Goal: Communication & Community: Answer question/provide support

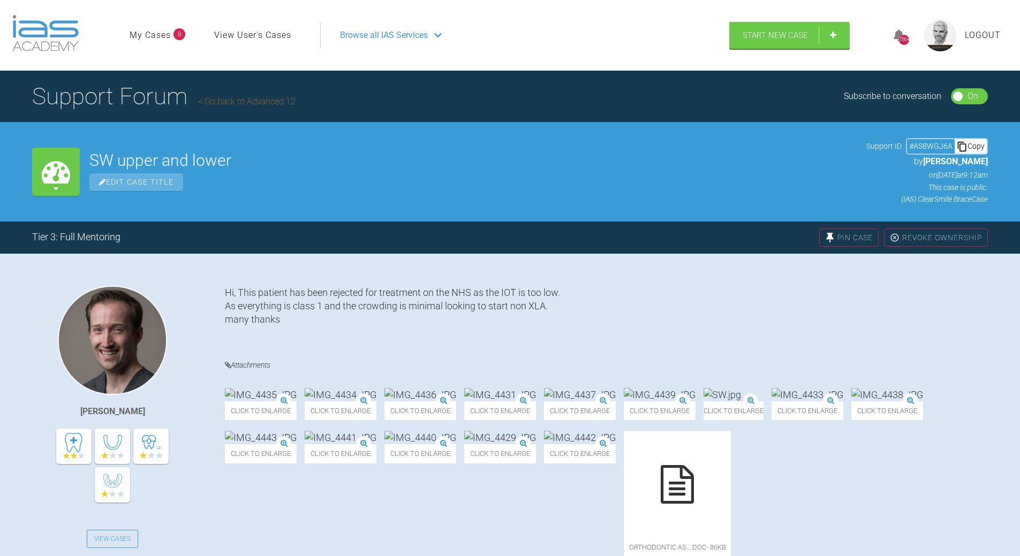
scroll to position [1917, 0]
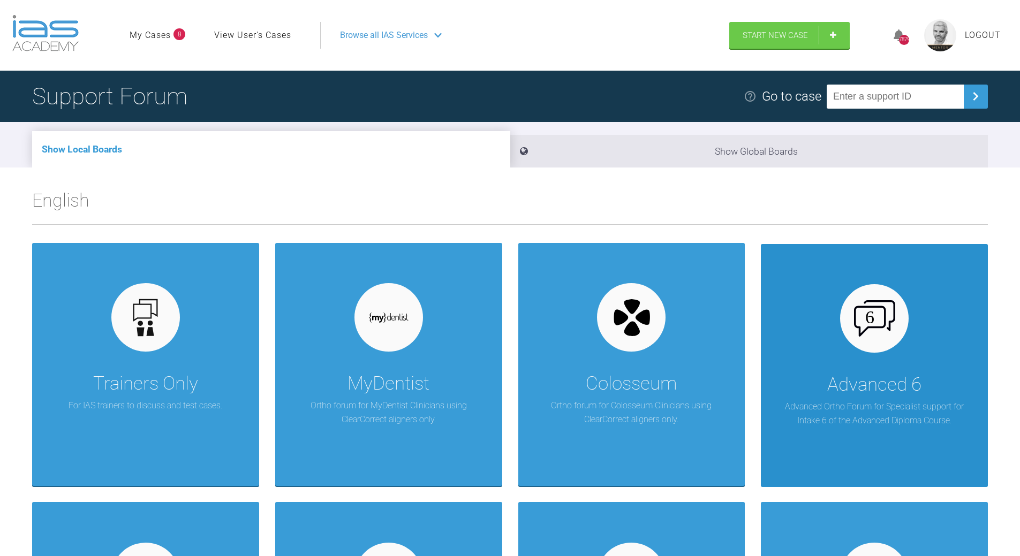
click at [702, 343] on div "Advanced 6 Advanced Ortho Forum for Specialist support for Intake 6 of the Adva…" at bounding box center [874, 365] width 227 height 243
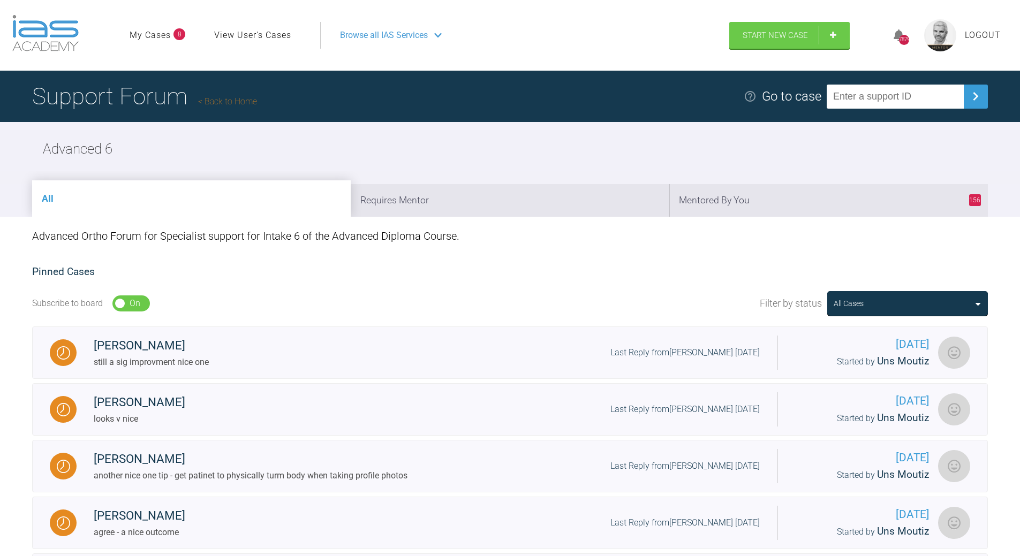
click at [225, 104] on link "Back to Home" at bounding box center [227, 101] width 59 height 10
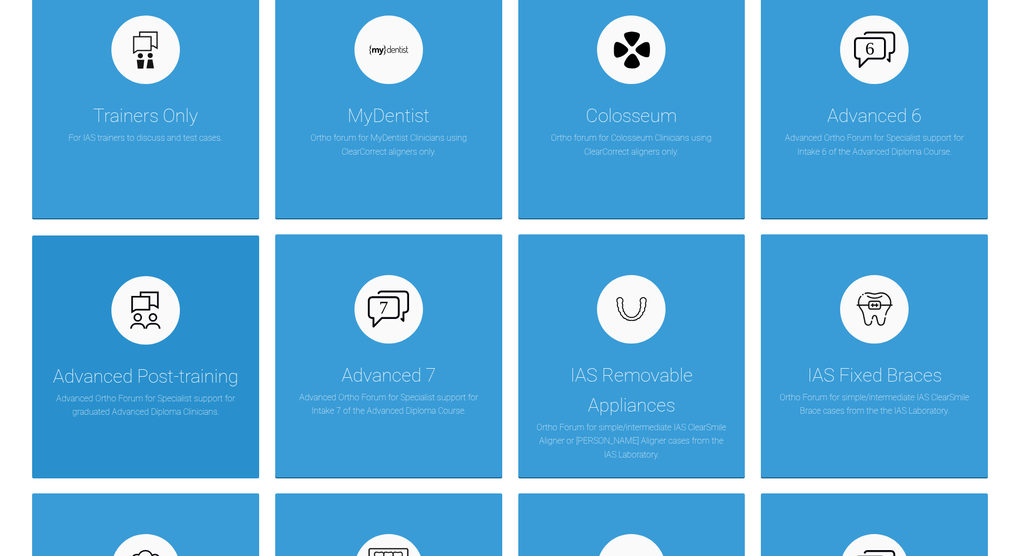
click at [167, 321] on div at bounding box center [145, 310] width 69 height 69
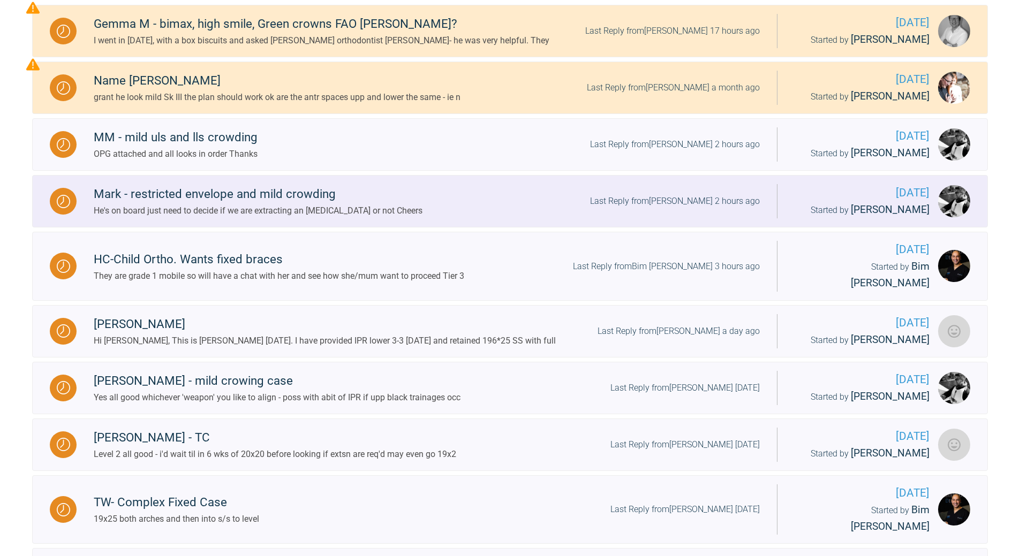
scroll to position [428, 0]
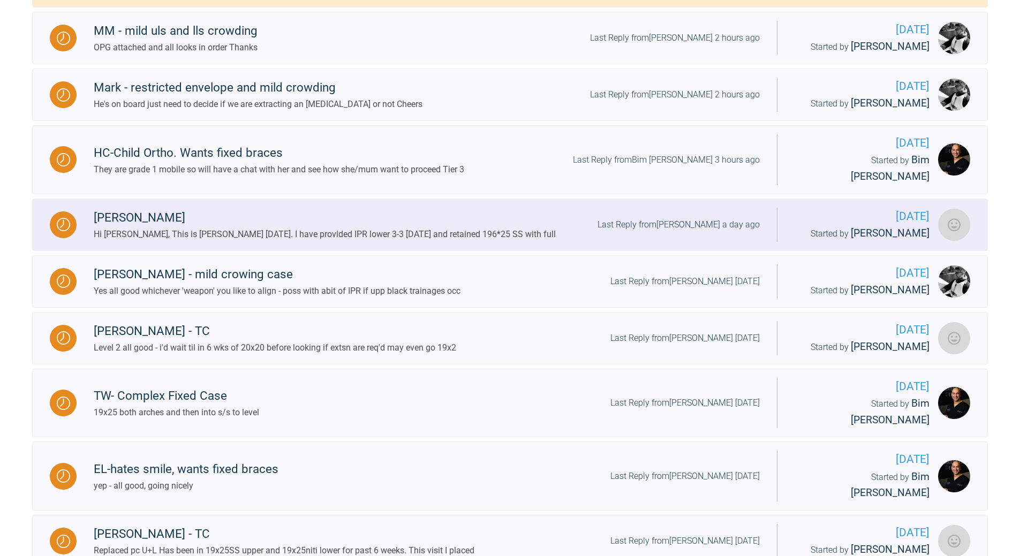
click at [697, 218] on div "Last Reply from [PERSON_NAME] a day ago" at bounding box center [679, 225] width 162 height 14
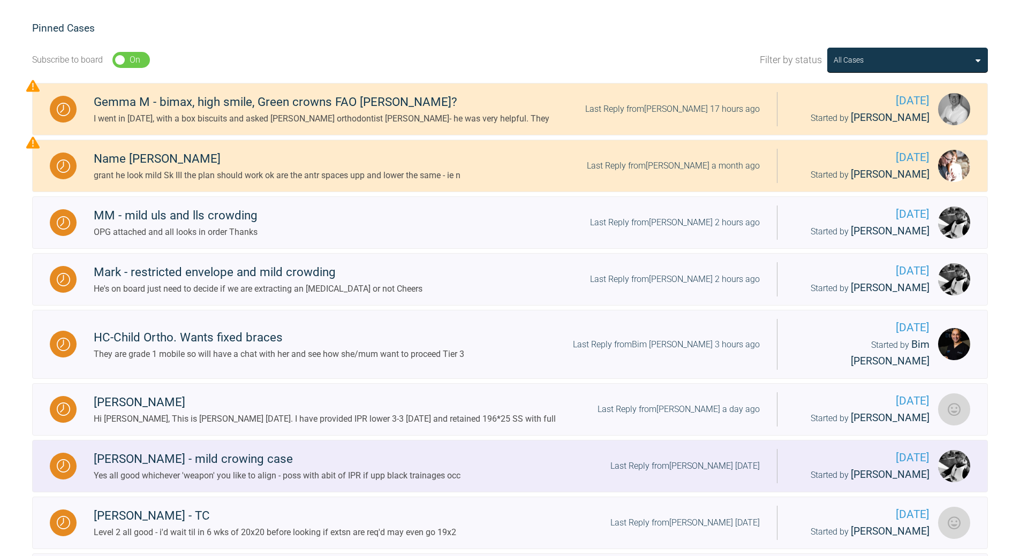
scroll to position [272, 0]
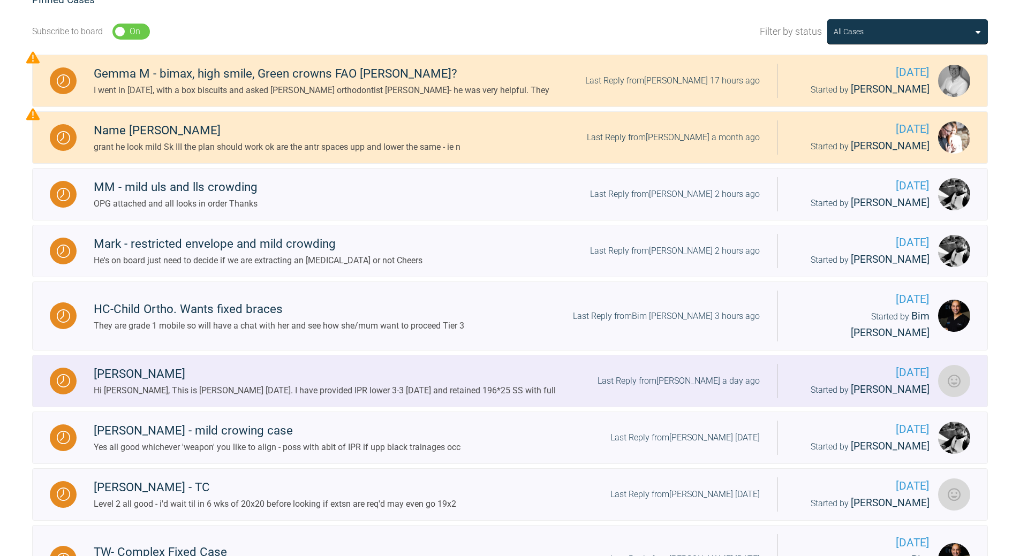
click at [702, 365] on div "[PERSON_NAME] Hi [PERSON_NAME], This is [PERSON_NAME] [DATE]. I have provided I…" at bounding box center [427, 381] width 701 height 33
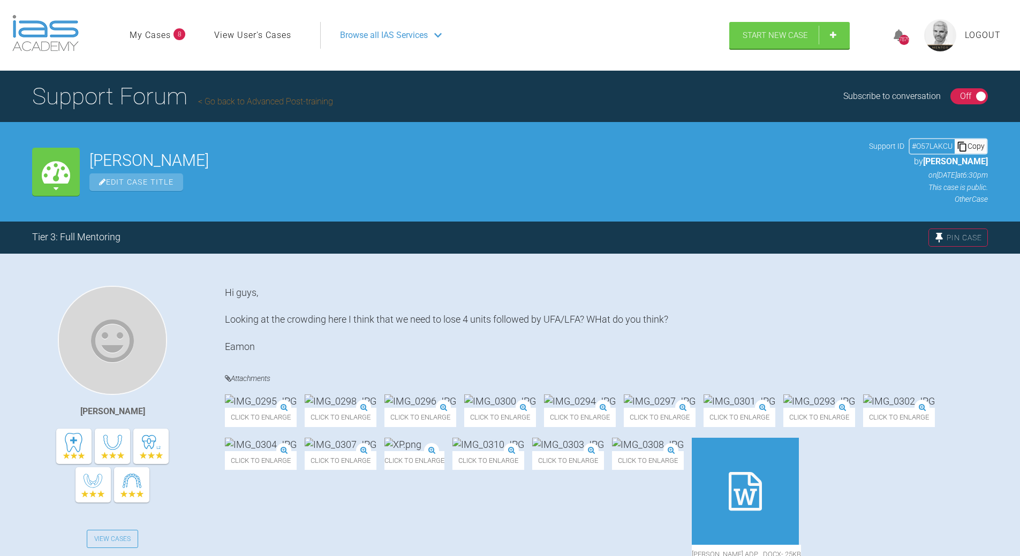
scroll to position [111, 0]
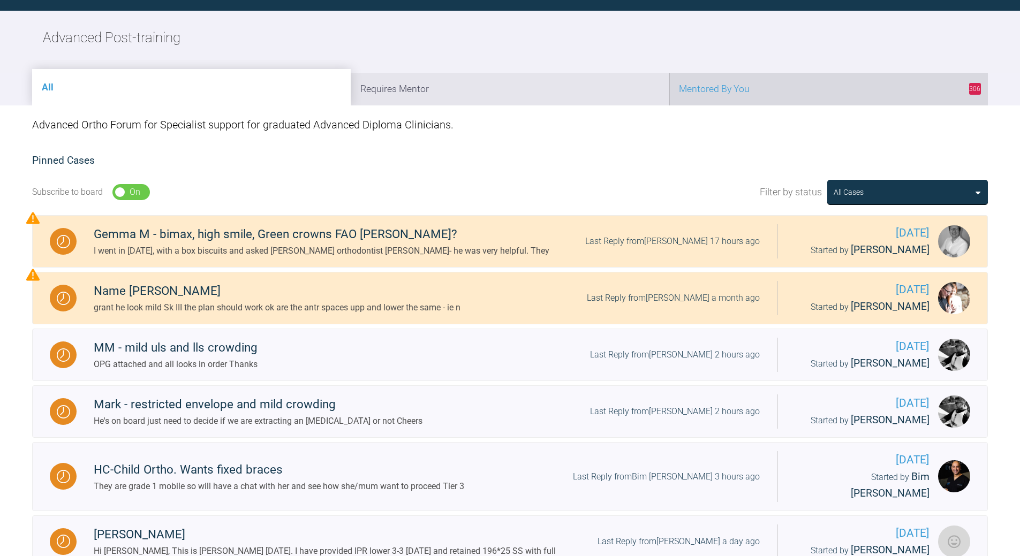
click at [702, 96] on li "306 Mentored By You" at bounding box center [829, 89] width 319 height 33
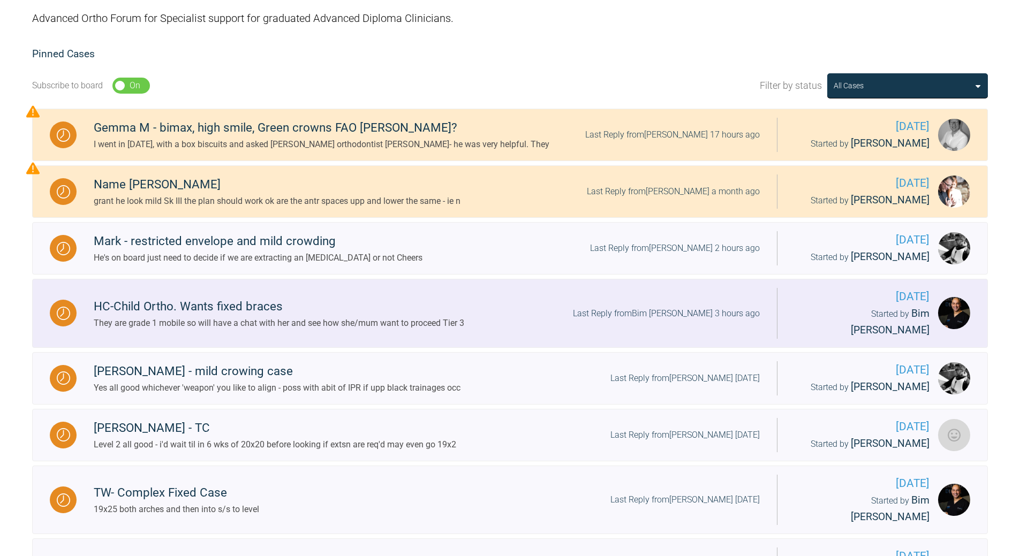
scroll to position [219, 0]
click at [687, 307] on div "Last Reply from Bim [PERSON_NAME] 3 hours ago" at bounding box center [666, 313] width 187 height 14
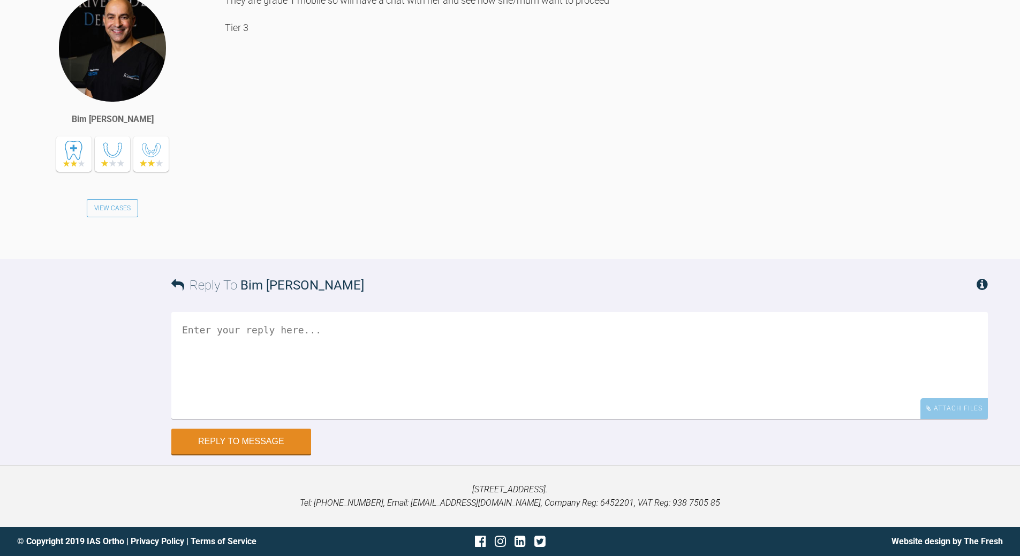
scroll to position [1249, 0]
click at [341, 402] on textarea at bounding box center [579, 365] width 817 height 107
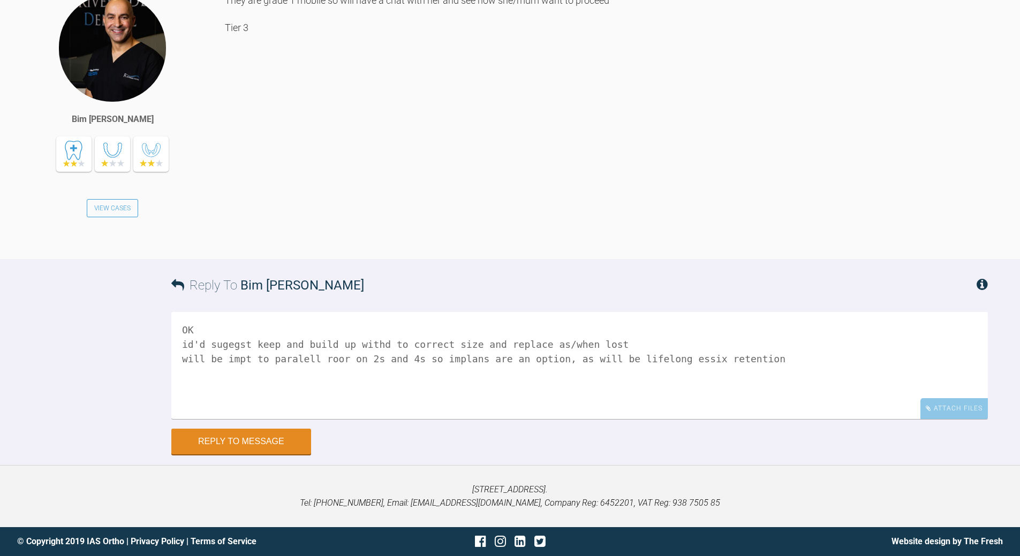
click at [366, 402] on textarea "OK id'd sugegst keep and build up withd to correct size and replace as/when los…" at bounding box center [579, 365] width 817 height 107
click at [702, 402] on textarea "OK id'd sugegst keep and build up with to correct size and replace as/when lost…" at bounding box center [579, 365] width 817 height 107
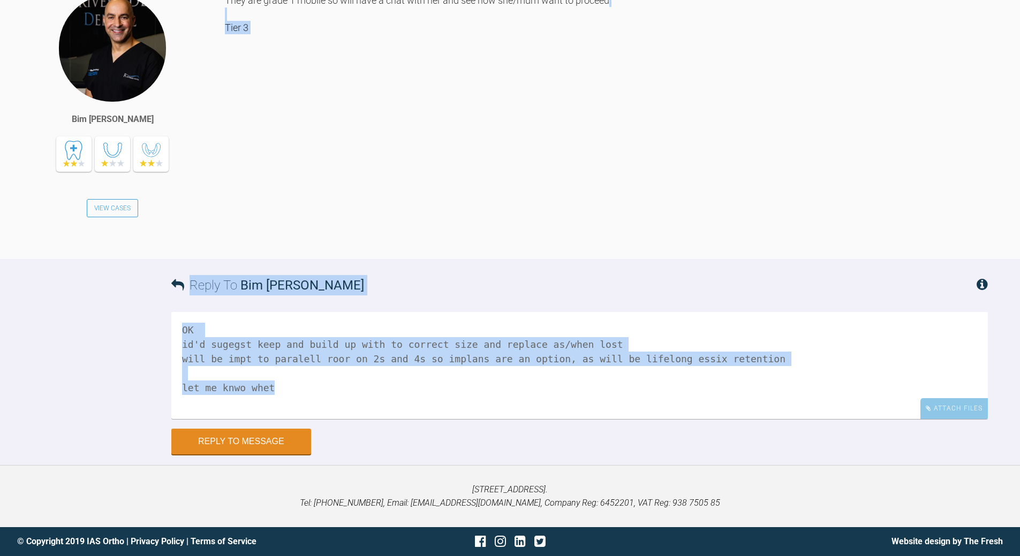
drag, startPoint x: 1019, startPoint y: 416, endPoint x: 1028, endPoint y: 176, distance: 240.1
click at [262, 384] on textarea "OK id'd sugegst keep and build up with to correct size and replace as/when lost…" at bounding box center [579, 365] width 817 height 107
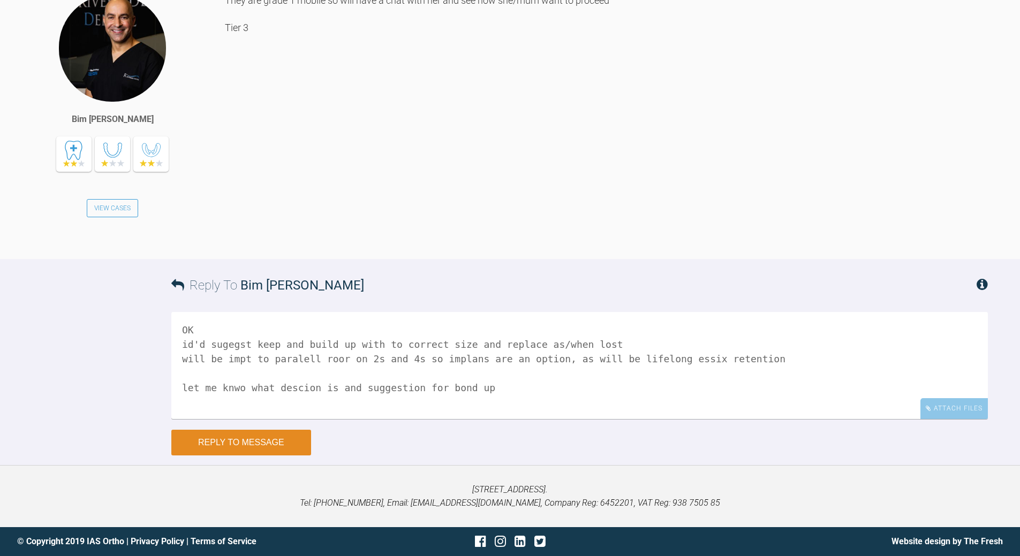
type textarea "OK id'd sugegst keep and build up with to correct size and replace as/when lost…"
click at [283, 402] on button "Reply to Message" at bounding box center [241, 443] width 140 height 26
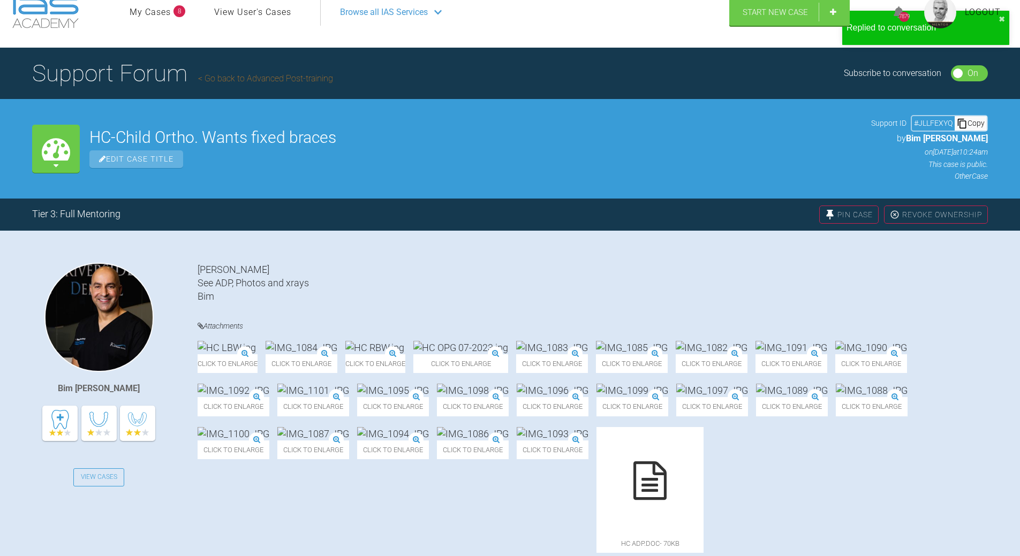
scroll to position [0, 0]
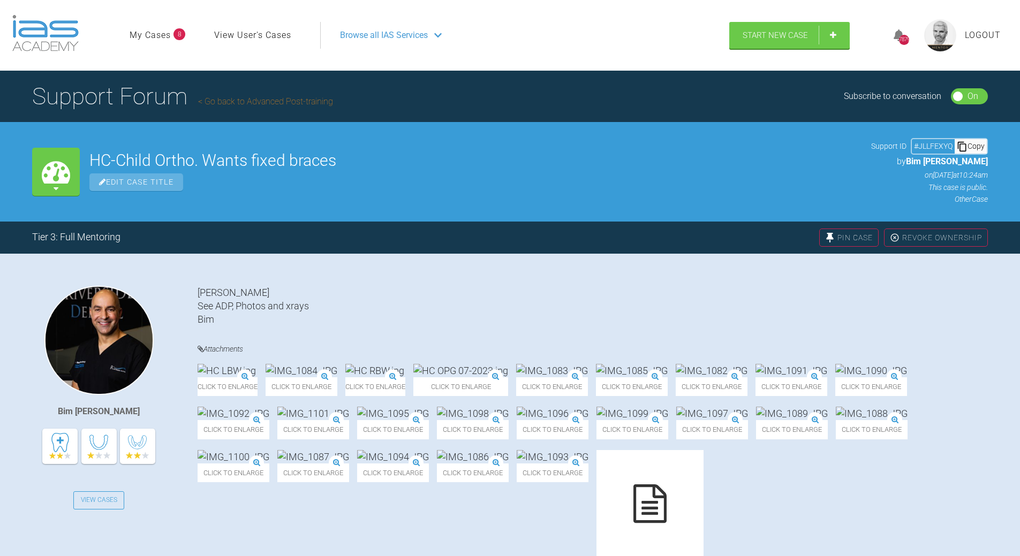
click at [237, 107] on h1 "Support Forum Go back to Advanced Post-training" at bounding box center [182, 96] width 301 height 37
click at [238, 103] on link "Go back to Advanced Post-training" at bounding box center [265, 101] width 135 height 10
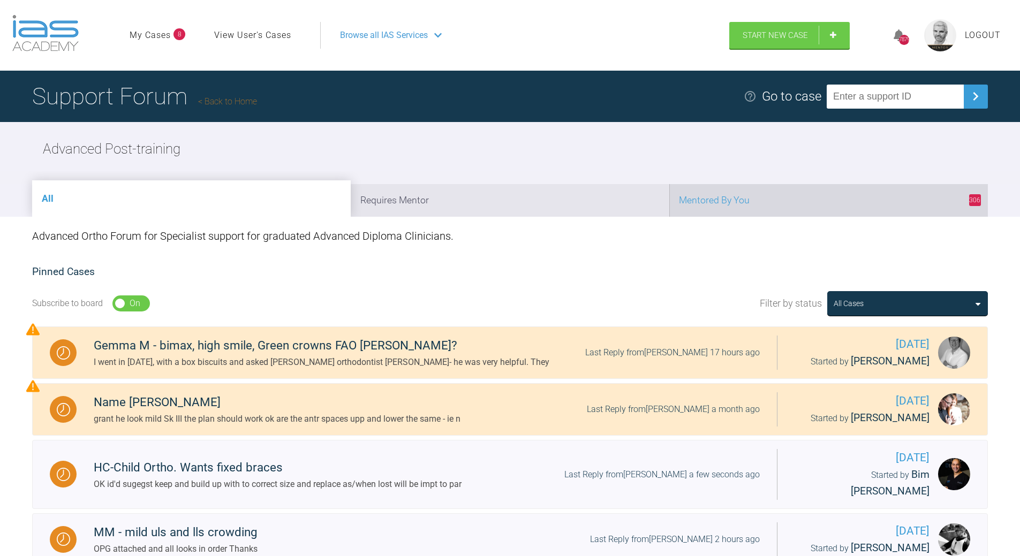
click at [702, 201] on li "306 Mentored By You" at bounding box center [829, 200] width 319 height 33
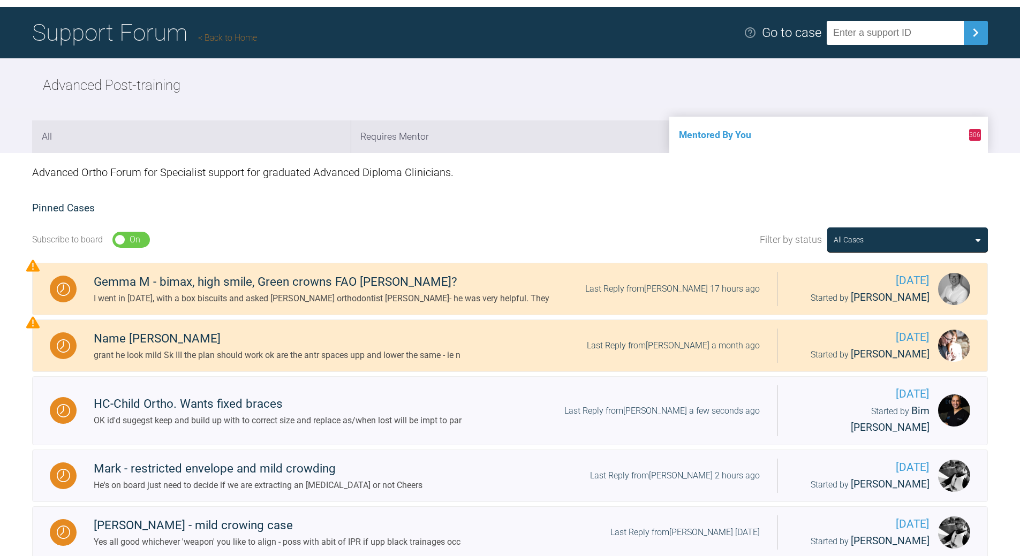
scroll to position [268, 0]
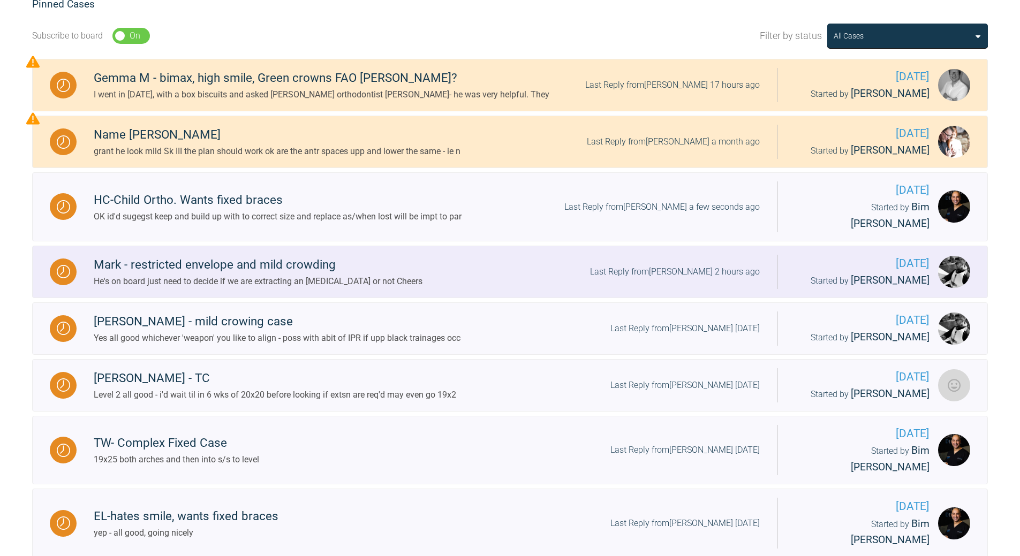
click at [692, 265] on div "Last Reply from [PERSON_NAME] 2 hours ago" at bounding box center [675, 272] width 170 height 14
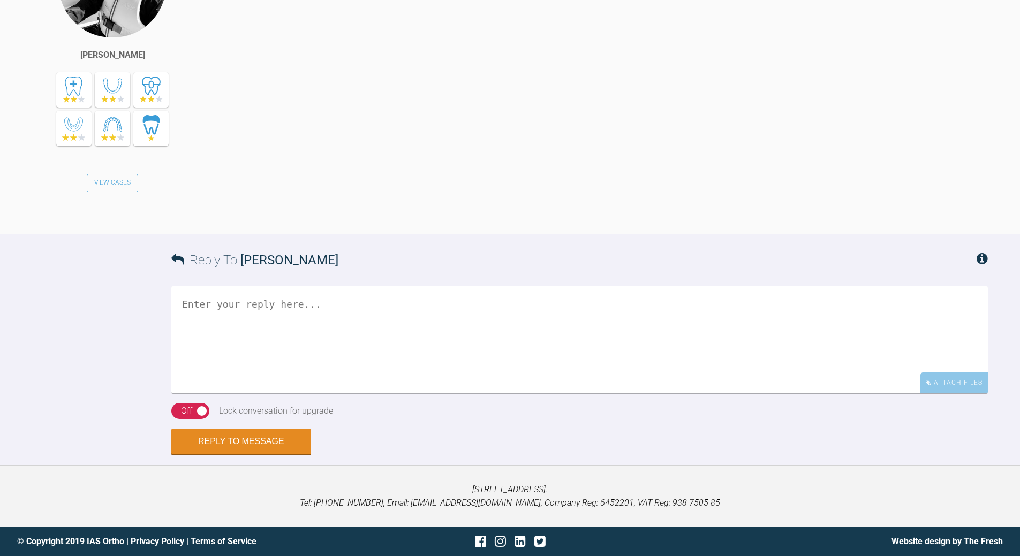
scroll to position [2223, 0]
click at [211, 304] on textarea at bounding box center [579, 340] width 817 height 107
click at [524, 303] on textarea "i suespect SS has expanded/prpcliend lower to reduec IPR load" at bounding box center [579, 340] width 817 height 107
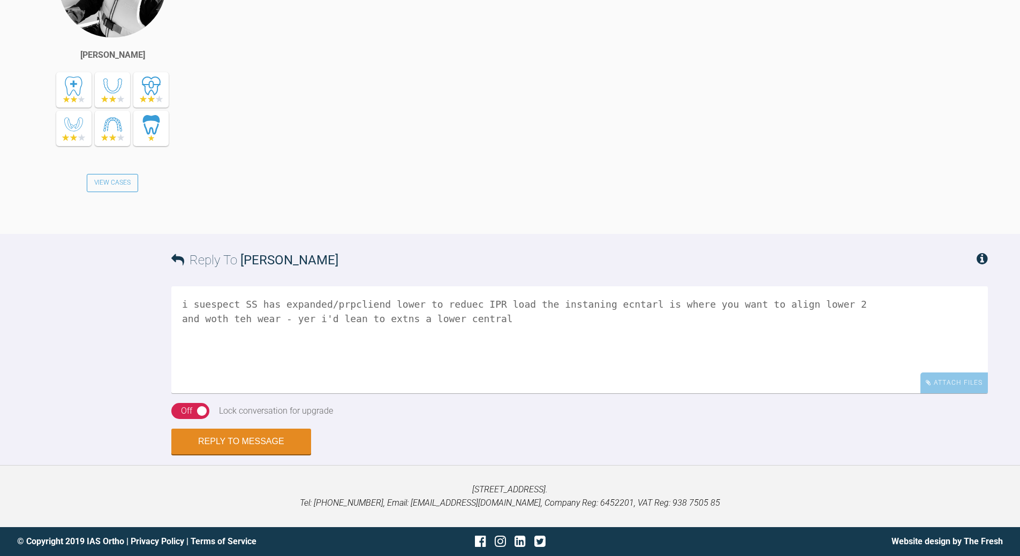
click at [301, 320] on textarea "i suespect SS has expanded/prpcliend lower to reduec IPR load the instaning ecn…" at bounding box center [579, 340] width 817 height 107
click at [395, 321] on textarea "i suespect SS has expanded/prpcliend lower to reduec IPR load the instaning ecn…" at bounding box center [579, 340] width 817 height 107
click at [211, 317] on textarea "i suespect SS has expanded/prpcliend lower to reduec IPR load the instaning ecn…" at bounding box center [579, 340] width 817 height 107
click at [702, 306] on textarea "i suespect SS has expanded/prpcliend lower to reduec IPR load the instaning ecn…" at bounding box center [579, 340] width 817 height 107
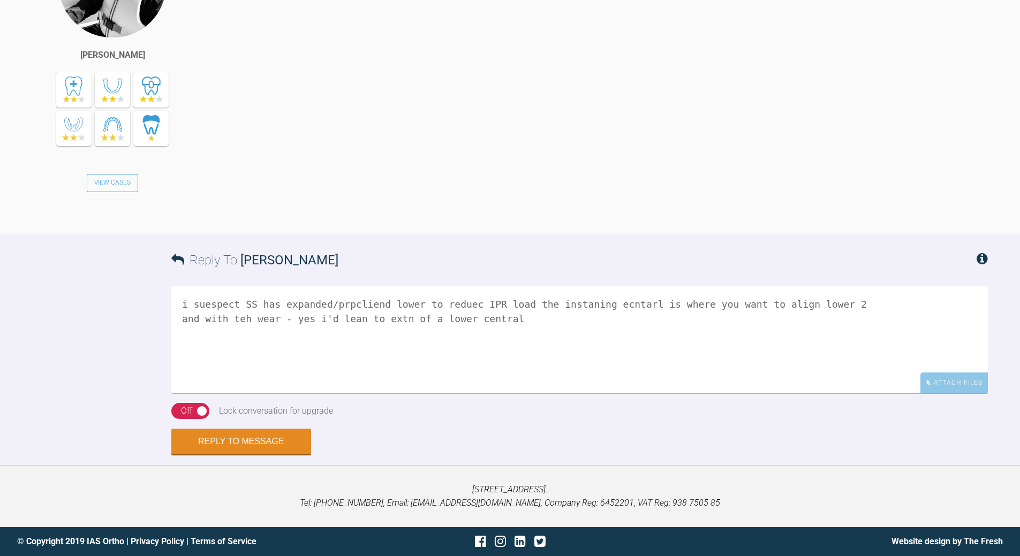
click at [702, 306] on textarea "i suespect SS has expanded/prpcliend lower to reduec IPR load the instaning ecn…" at bounding box center [579, 340] width 817 height 107
click at [702, 309] on textarea "i suespect SS has expanded/prpcliend lower to reduec IPR load the instaning ecn…" at bounding box center [579, 340] width 817 height 107
click at [702, 301] on textarea "i suespect SS has expanded/prpcliend lower to reduec IPR load the instaning ecn…" at bounding box center [579, 340] width 817 height 107
drag, startPoint x: 845, startPoint y: 302, endPoint x: 847, endPoint y: 285, distance: 16.8
click at [702, 299] on textarea "i suespect SS has expanded/prpcliend lower to reduec IPR load the instaning ecn…" at bounding box center [579, 340] width 817 height 107
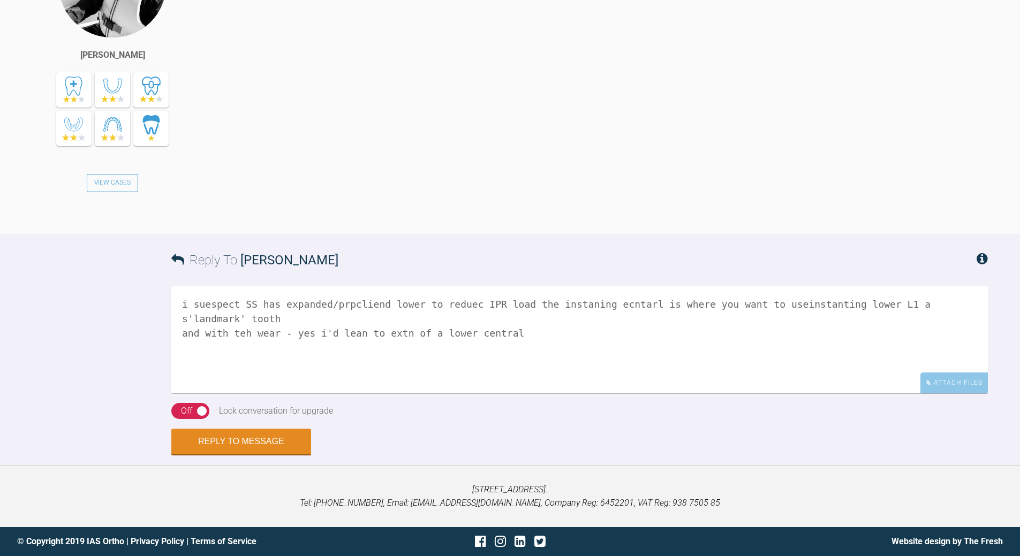
click at [702, 304] on textarea "i suespect SS has expanded/prpcliend lower to reduec IPR load the instaning ecn…" at bounding box center [579, 340] width 817 height 107
click at [206, 305] on textarea "i suespect SS has expanded/prpcliend lower to reduec IPR load the instaning ecn…" at bounding box center [579, 340] width 817 height 107
click at [335, 305] on textarea "i suspect SS has expanded/prpcliend lower to reduec IPR load the instaning ecnt…" at bounding box center [579, 340] width 817 height 107
click at [441, 300] on textarea "i suspect SS has expanded/procliend lower to reduec IPR load the instaning ecnt…" at bounding box center [579, 340] width 817 height 107
click at [503, 304] on textarea "i suspect SS has expanded/procliend lower to reduce IPR load the instaning ecnt…" at bounding box center [579, 340] width 817 height 107
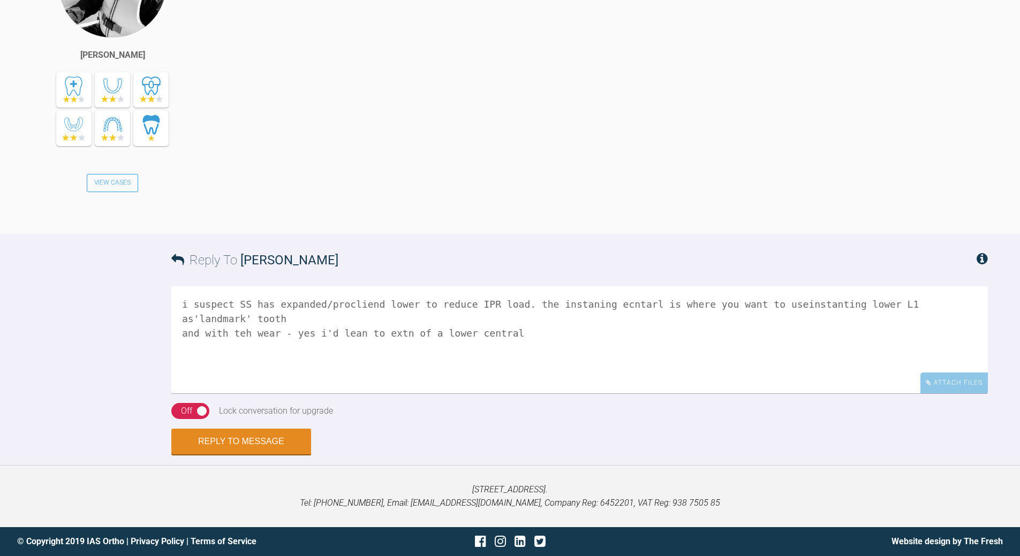
drag, startPoint x: 512, startPoint y: 304, endPoint x: 732, endPoint y: 304, distance: 220.1
click at [702, 304] on textarea "i suspect SS has expanded/procliend lower to reduce IPR load. the instaning ecn…" at bounding box center [579, 340] width 817 height 107
click at [612, 302] on textarea "i suspect SS has expanded/procliend lower to reduce IPR load. you want to use u…" at bounding box center [579, 340] width 817 height 107
click at [687, 308] on textarea "i suspect SS has expanded/procliend lower to reduce IPR load. you want to use y…" at bounding box center [579, 340] width 817 height 107
drag, startPoint x: 687, startPoint y: 308, endPoint x: 691, endPoint y: 304, distance: 6.1
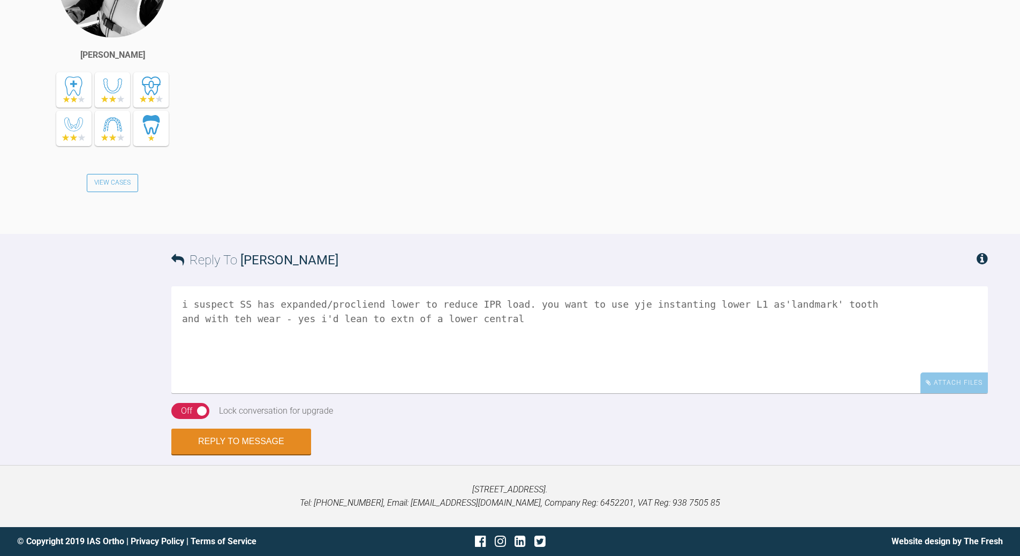
click at [689, 306] on textarea "i suspect SS has expanded/procliend lower to reduce IPR load. you want to use y…" at bounding box center [579, 340] width 817 height 107
click at [236, 315] on textarea "i suspect SS has expanded/procliend lower to reduce IPR load. you want to use y…" at bounding box center [579, 340] width 817 height 107
click at [179, 402] on div "On Off" at bounding box center [190, 411] width 38 height 16
click at [526, 319] on textarea "i suspect SS has expanded/procliend lower to reduce IPR load. you want to use y…" at bounding box center [579, 340] width 817 height 107
type textarea "i suspect SS has expanded/procliend lower to reduce IPR load. you want to use y…"
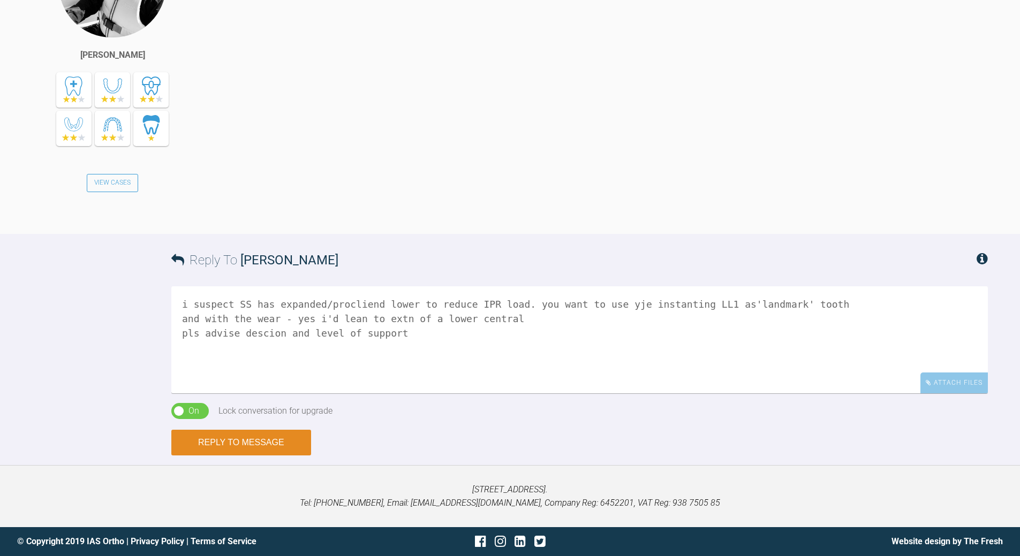
click at [227, 402] on button "Reply to Message" at bounding box center [241, 443] width 140 height 26
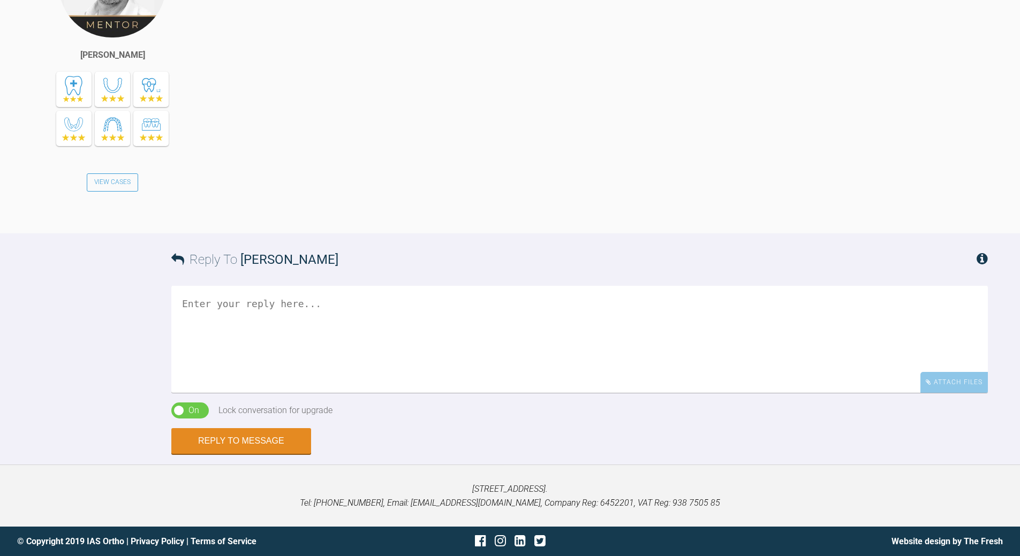
scroll to position [2630, 0]
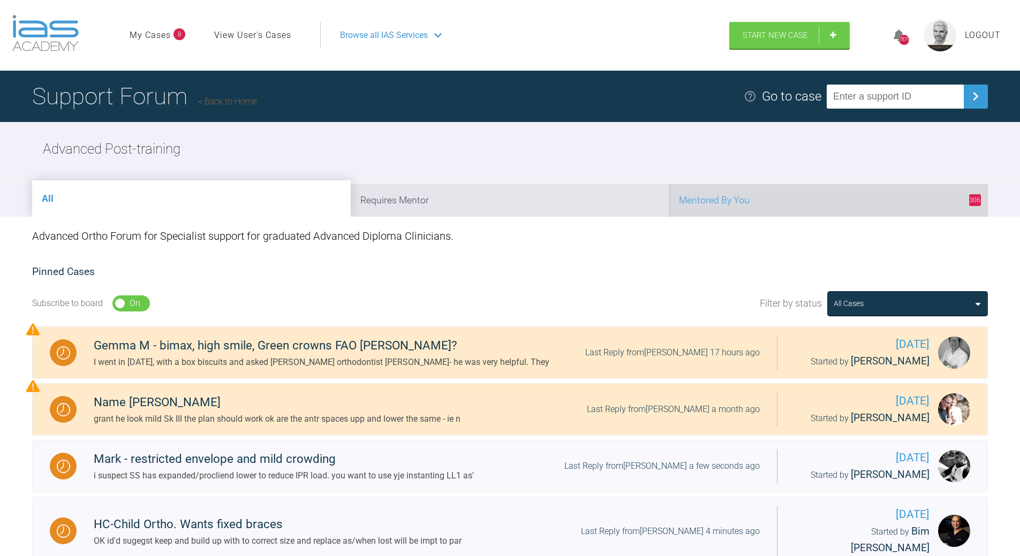
click at [702, 192] on li "306 Mentored By You" at bounding box center [829, 200] width 319 height 33
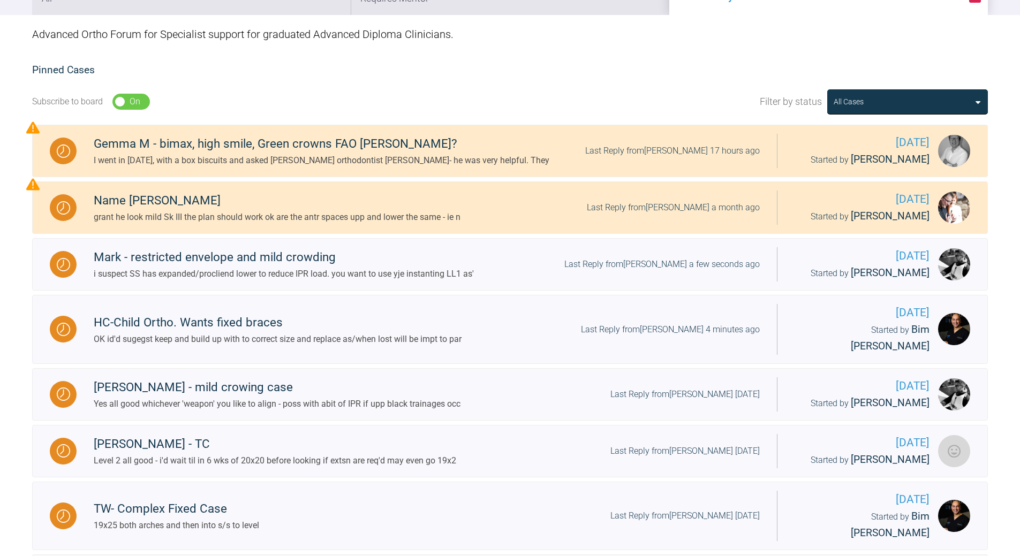
scroll to position [214, 0]
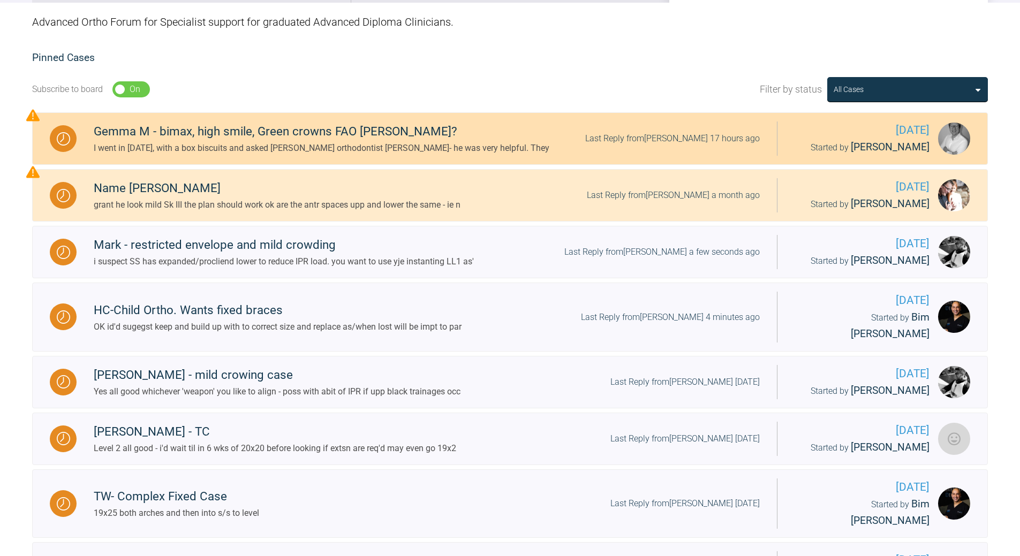
click at [686, 143] on div "Last Reply from [PERSON_NAME] 17 hours ago" at bounding box center [672, 139] width 175 height 14
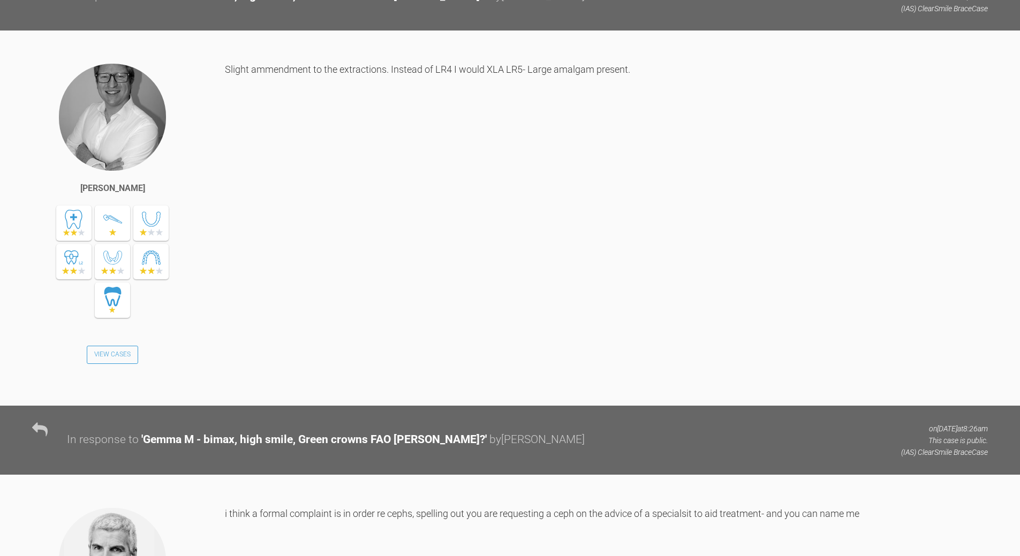
scroll to position [2946, 0]
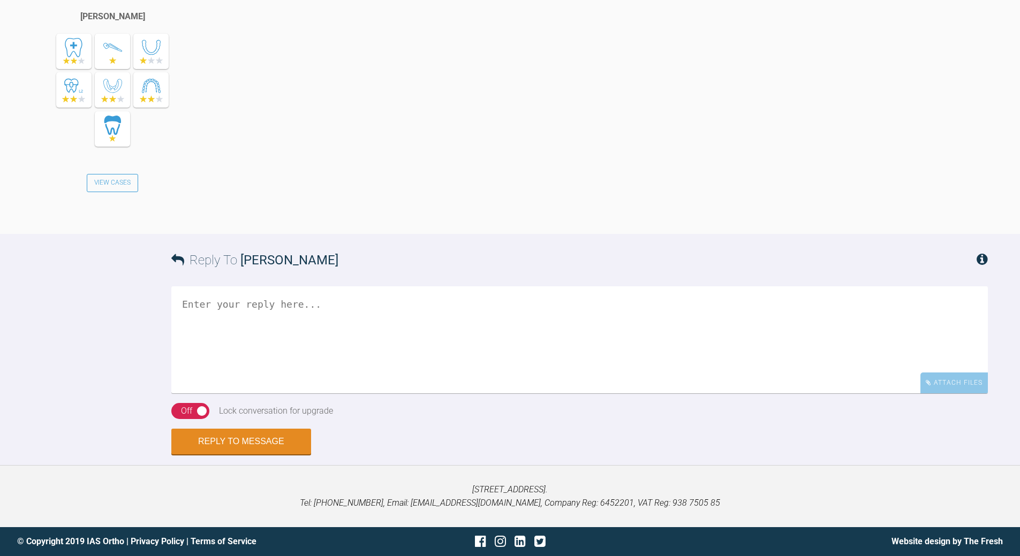
scroll to position [4660, 0]
click at [316, 394] on textarea at bounding box center [579, 340] width 817 height 107
click at [315, 394] on textarea "hwo teh F dos an ortho a[practiec operate without a ceph!" at bounding box center [579, 340] width 817 height 107
click at [246, 394] on textarea "hwo teh F dos an ortho an practiec operate without a ceph!" at bounding box center [579, 340] width 817 height 107
click at [213, 394] on textarea "hwo teh F does an ortho an practiec operate without a ceph!" at bounding box center [579, 340] width 817 height 107
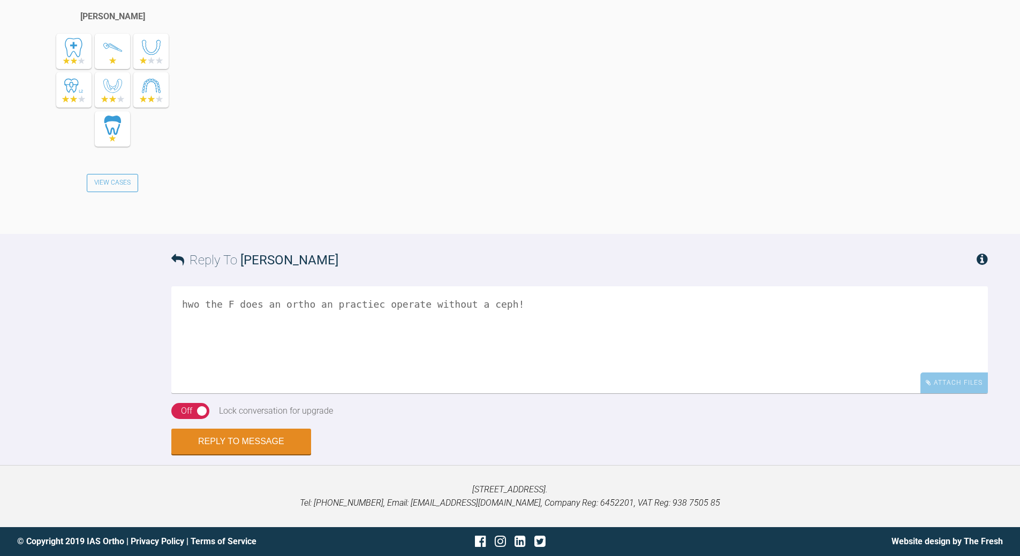
click at [190, 394] on textarea "hwo the F does an ortho an practiec operate without a ceph!" at bounding box center [579, 340] width 817 height 107
click at [226, 394] on textarea "how the F does an ortho an practiec operate without a ceph!" at bounding box center [579, 340] width 817 height 107
click at [519, 311] on textarea "how the 'F does an ortho an practiec operate without a ceph!" at bounding box center [579, 340] width 817 height 107
type textarea "how the 'F does an ortho an practiec operate without a ceph! agree a 'KISS' sol…"
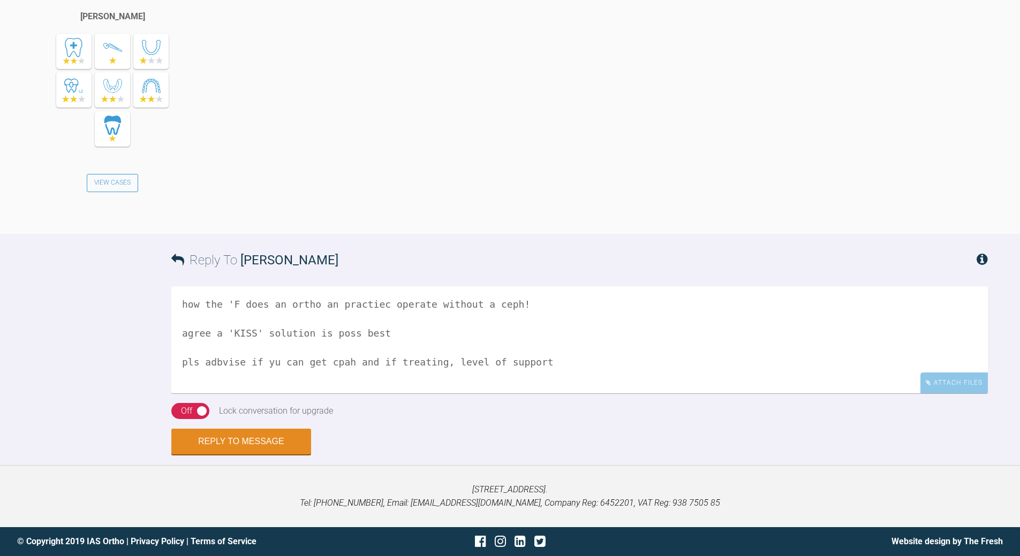
click at [195, 402] on div "On Off Lock conversation for upgrade" at bounding box center [579, 416] width 817 height 26
click at [194, 402] on div "On Off" at bounding box center [190, 411] width 38 height 16
click at [234, 402] on button "Reply to Message" at bounding box center [241, 443] width 140 height 26
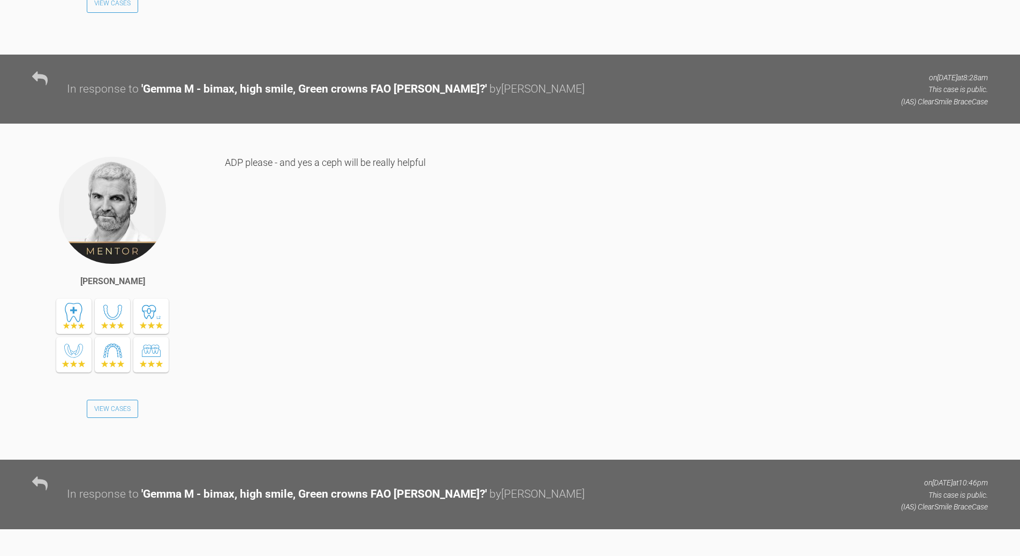
scroll to position [0, 0]
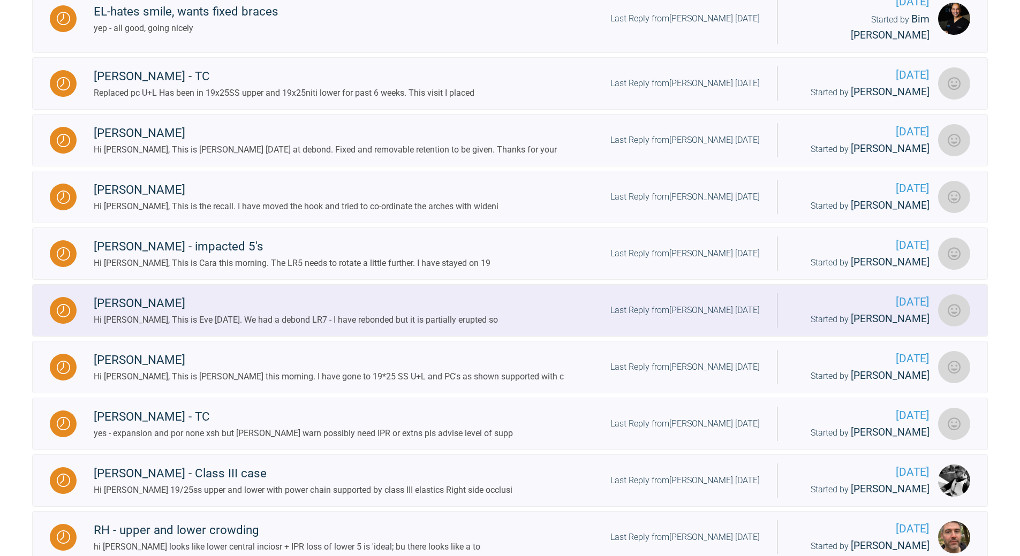
scroll to position [1047, 0]
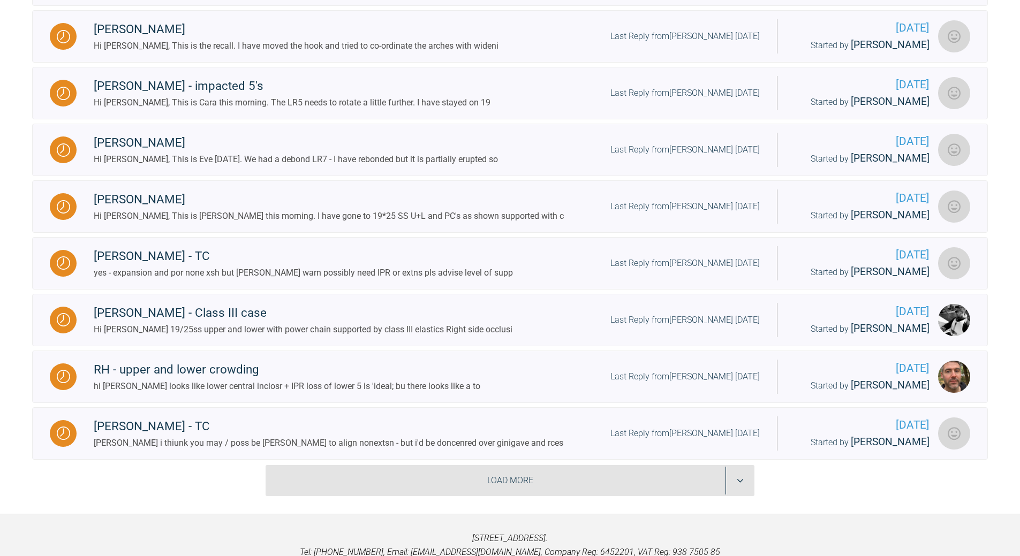
click at [524, 402] on div "Load More" at bounding box center [510, 480] width 489 height 31
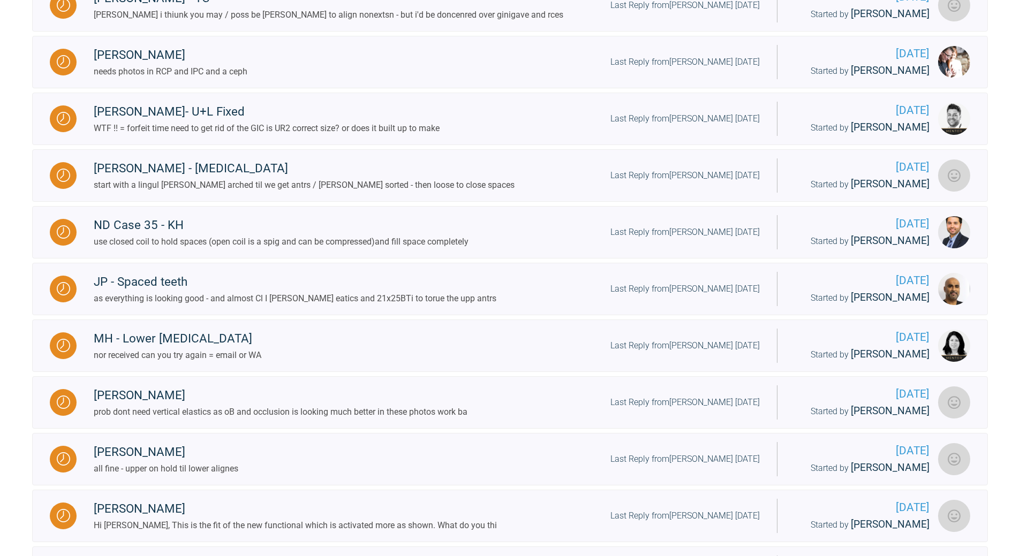
scroll to position [1529, 0]
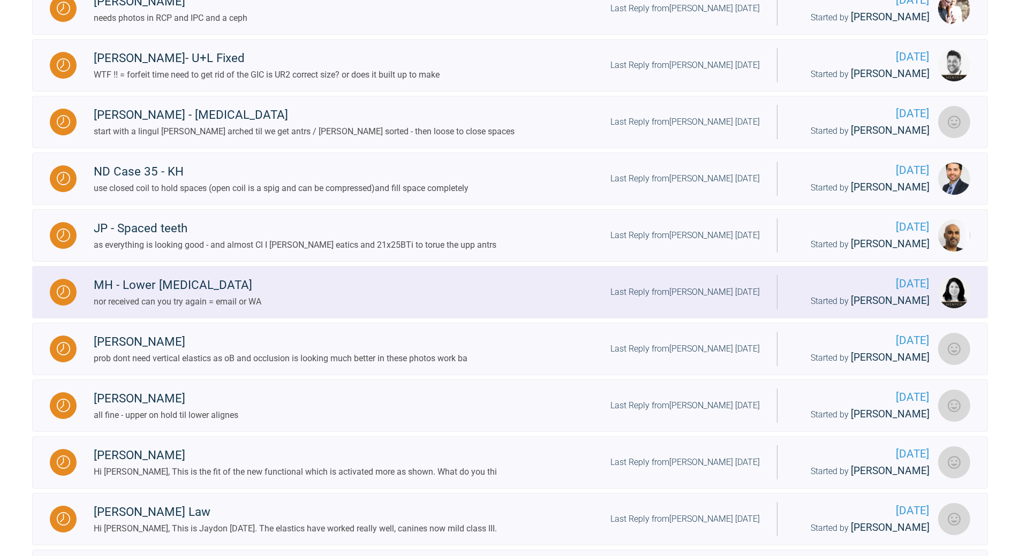
click at [183, 276] on div "MH - Lower [MEDICAL_DATA]" at bounding box center [178, 285] width 168 height 19
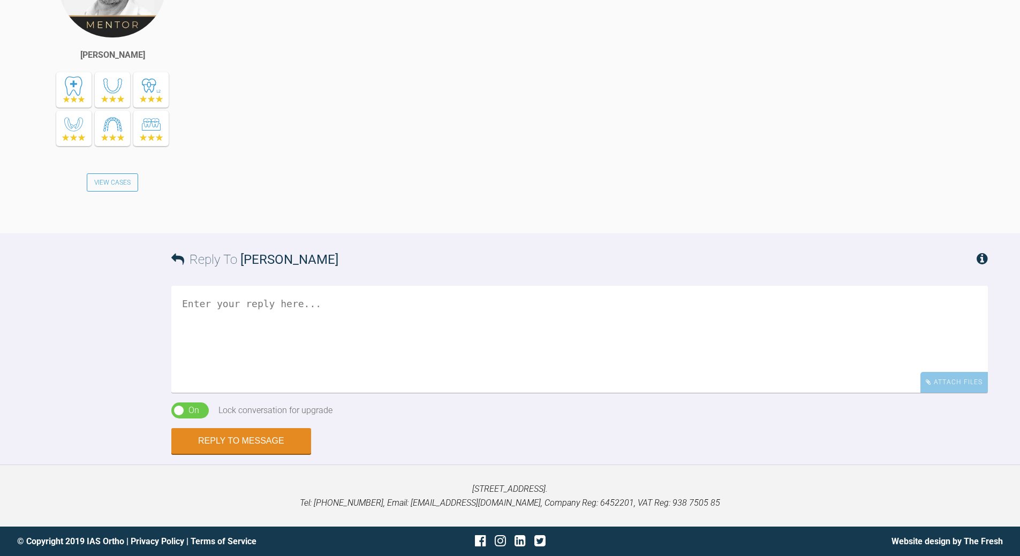
scroll to position [4571, 0]
click at [249, 300] on textarea at bounding box center [579, 339] width 817 height 107
drag, startPoint x: 469, startPoint y: 322, endPoint x: 466, endPoint y: 316, distance: 6.5
click at [468, 321] on textarea "they are expanding low 4-3 and antrs 'round tripping' i suggest IPR canien porm…" at bounding box center [579, 339] width 817 height 107
click at [272, 336] on textarea "they are expanding low 4-3 and antrs 'round tripping' i suggest IPR canien porm…" at bounding box center [579, 339] width 817 height 107
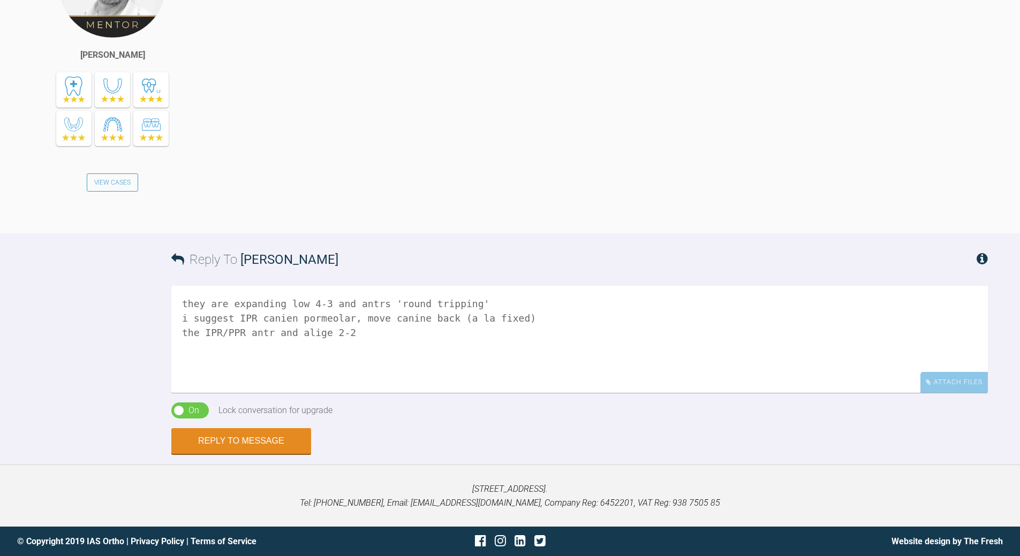
click at [357, 339] on textarea "they are expanding low 4-3 and antrs 'round tripping' i suggest IPR canien porm…" at bounding box center [579, 339] width 817 height 107
click at [300, 317] on textarea "they are expanding low 4-3 and antrs 'round tripping' i suggest IPR canien porm…" at bounding box center [579, 339] width 817 height 107
click at [281, 317] on textarea "they are expanding low 4-3 and antrs 'round tripping' i suggest IPR canien and …" at bounding box center [579, 339] width 817 height 107
click at [442, 318] on textarea "they are expanding low 4-3 and antrs 'round tripping' i suggest IPR canines and…" at bounding box center [579, 339] width 817 height 107
click at [197, 336] on textarea "they are expanding low 4-3 and antrs 'round tripping' i suggest IPR canines and…" at bounding box center [579, 339] width 817 height 107
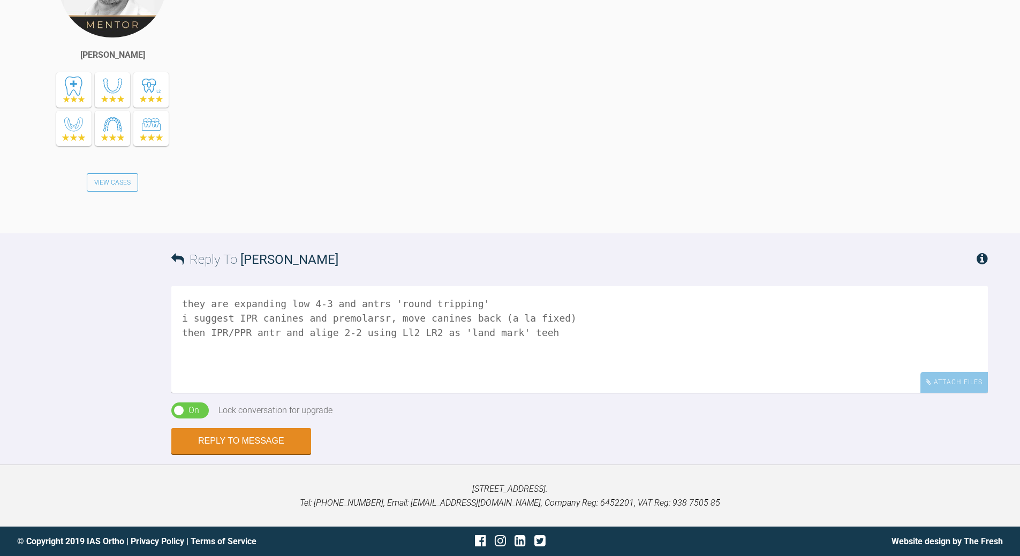
click at [319, 330] on textarea "they are expanding low 4-3 and antrs 'round tripping' i suggest IPR canines and…" at bounding box center [579, 339] width 817 height 107
click at [522, 334] on textarea "they are expanding low 4-3 and antrs 'round tripping' i suggest IPR canines and…" at bounding box center [579, 339] width 817 height 107
click at [536, 334] on textarea "they are expanding low 4-3 and antrs 'round tripping' i suggest IPR canines and…" at bounding box center [579, 339] width 817 height 107
click at [400, 360] on textarea "they are expanding low 4-3 and antrs 'round tripping' i suggest IPR canines and…" at bounding box center [579, 339] width 817 height 107
click at [473, 360] on textarea "they are expanding low 4-3 and antrs 'round tripping' i suggest IPR canines and…" at bounding box center [579, 339] width 817 height 107
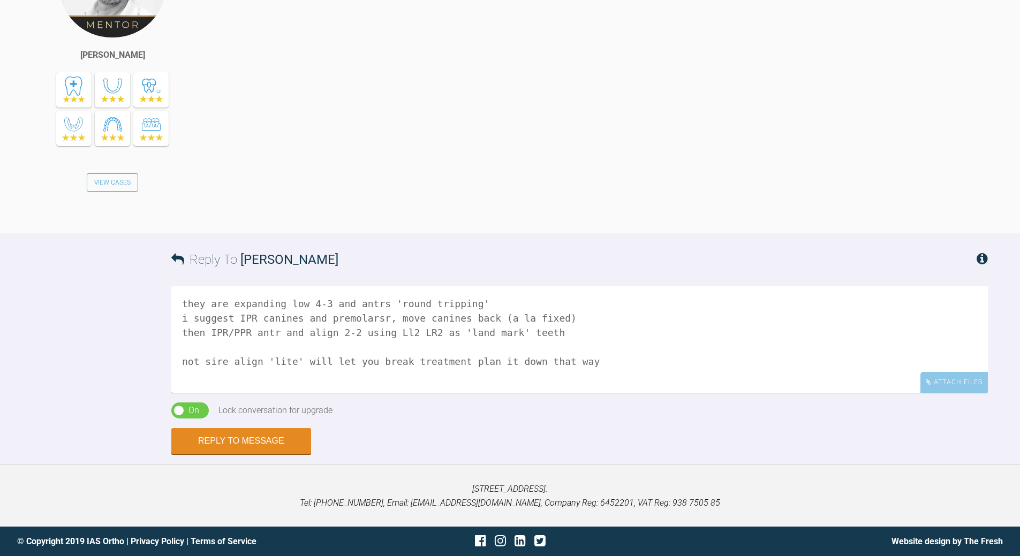
click at [214, 360] on textarea "they are expanding low 4-3 and antrs 'round tripping' i suggest IPR canines and…" at bounding box center [579, 339] width 817 height 107
click at [240, 362] on textarea "they are expanding low 4-3 and antrs 'round tripping' i suggest IPR canines and…" at bounding box center [579, 339] width 817 height 107
click at [441, 362] on textarea "they are expanding low 4-3 and antrs 'round tripping' i suggest IPR canines and…" at bounding box center [579, 339] width 817 height 107
click at [543, 359] on textarea "they are expanding low 4-3 and antrs 'round tripping' i suggest IPR canines and…" at bounding box center [579, 339] width 817 height 107
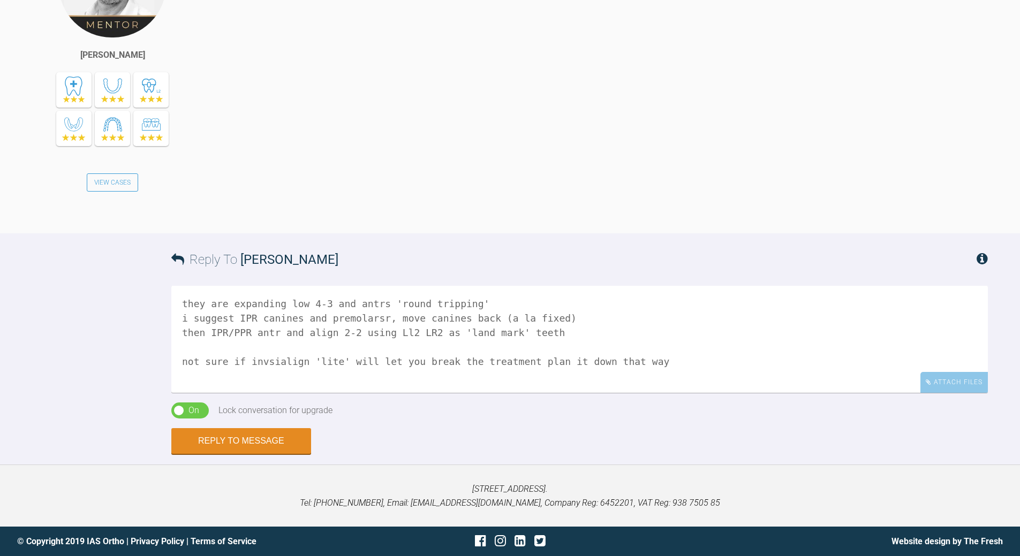
click at [543, 359] on textarea "they are expanding low 4-3 and antrs 'round tripping' i suggest IPR canines and…" at bounding box center [579, 339] width 817 height 107
click at [264, 360] on textarea "they are expanding low 4-3 and antrs 'round tripping' i suggest IPR canines and…" at bounding box center [579, 339] width 817 height 107
type textarea "they are expanding low 4-3 and antrs 'round tripping' i suggest IPR canines and…"
click at [236, 402] on button "Reply to Message" at bounding box center [241, 443] width 140 height 26
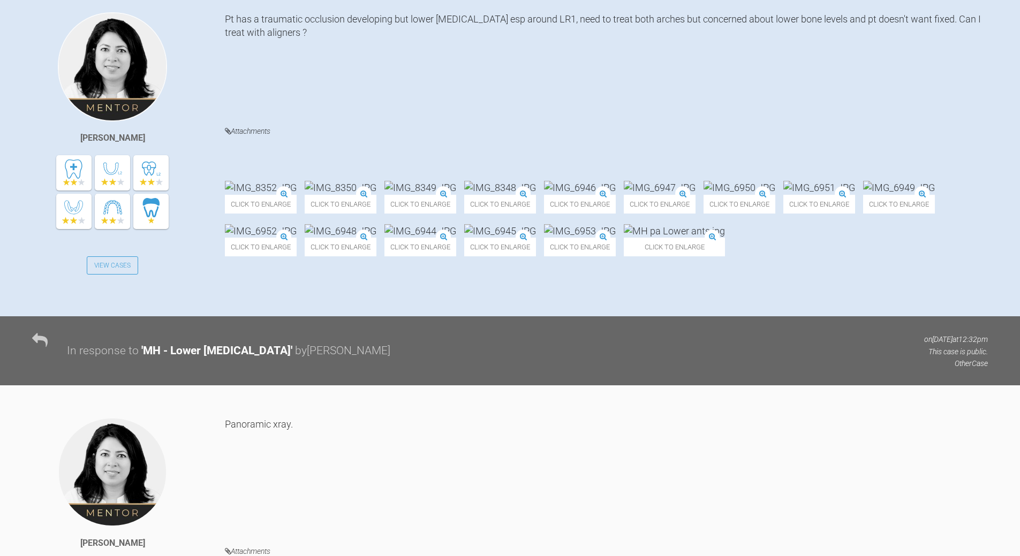
scroll to position [0, 0]
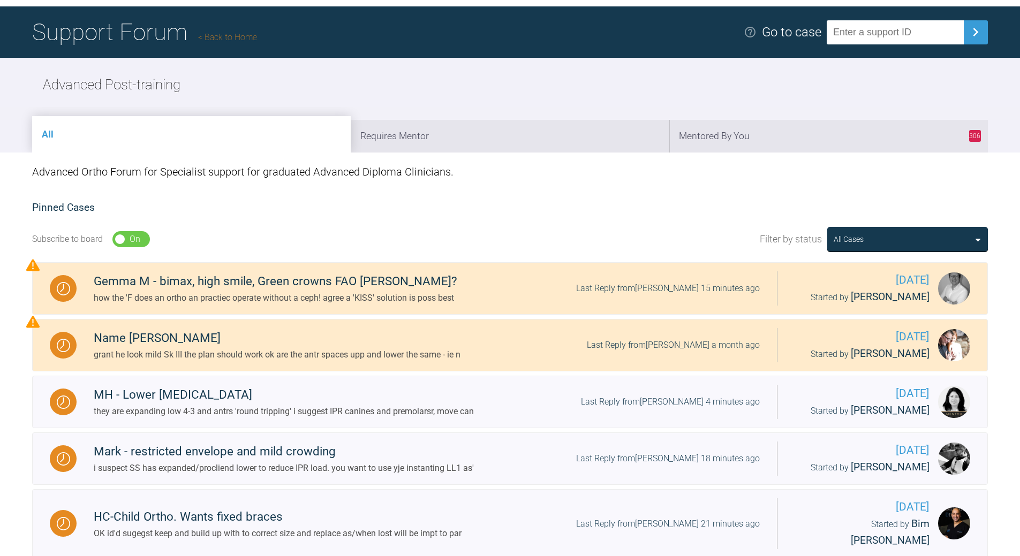
scroll to position [58, 0]
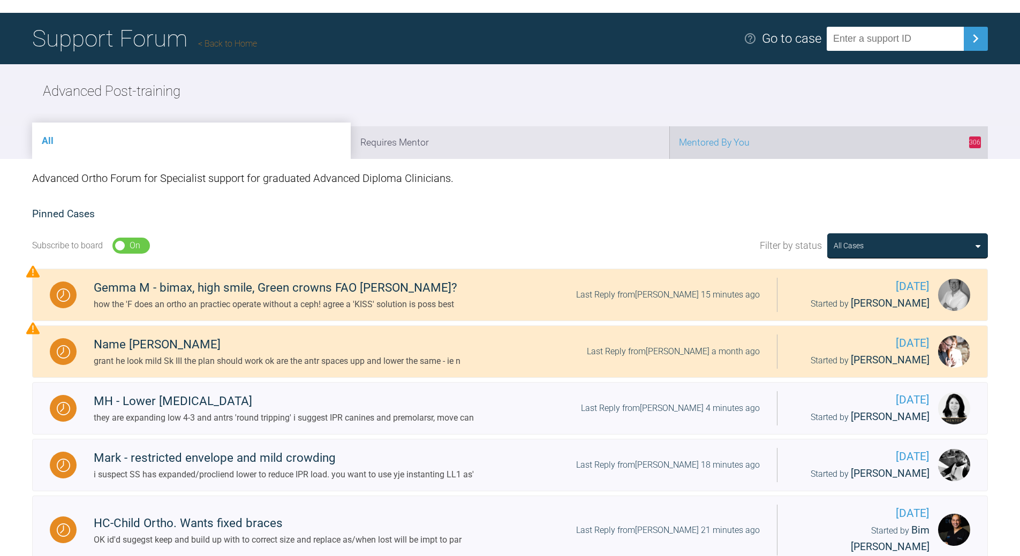
click at [702, 139] on li "306 Mentored By You" at bounding box center [829, 142] width 319 height 33
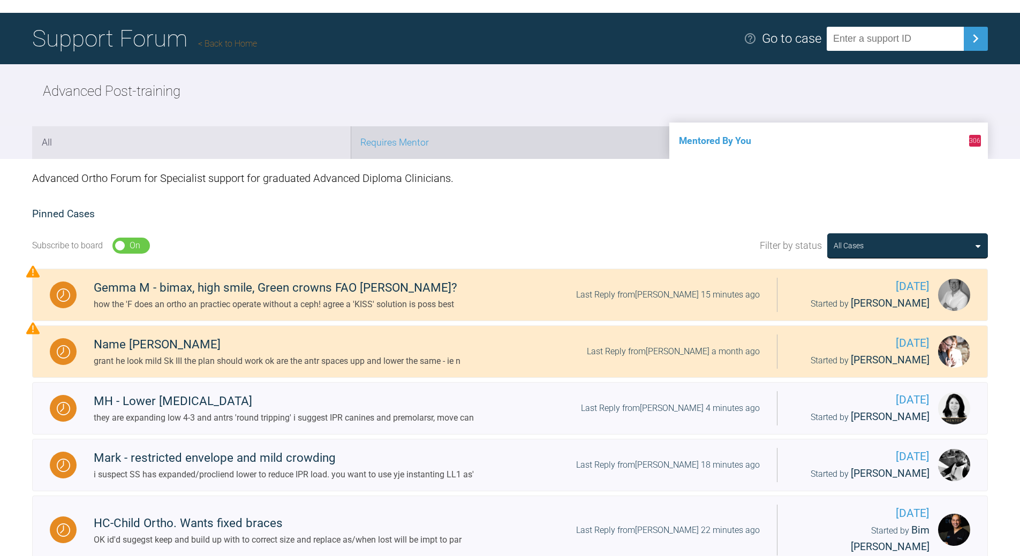
click at [483, 147] on li "Requires Mentor" at bounding box center [510, 142] width 319 height 33
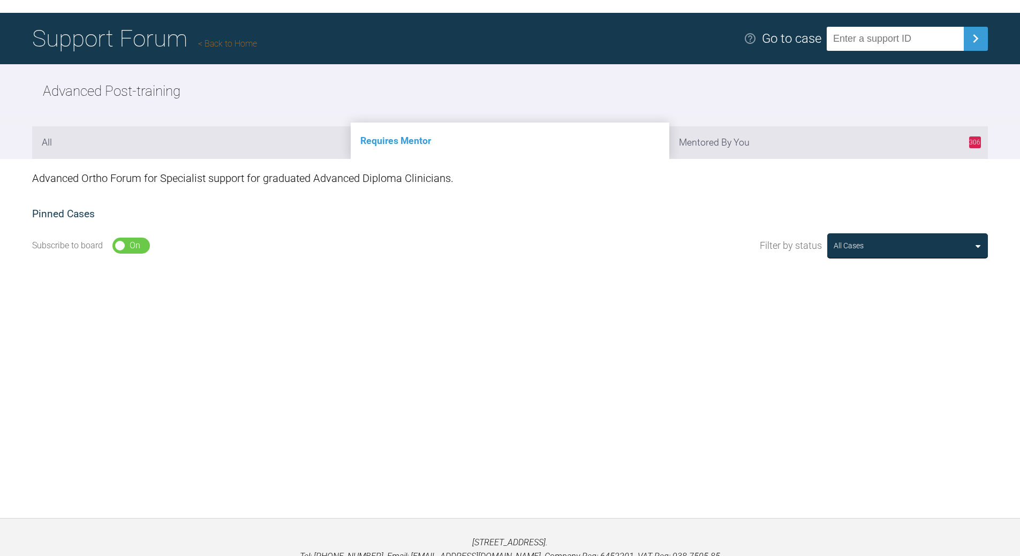
click at [230, 147] on li "All" at bounding box center [191, 142] width 319 height 33
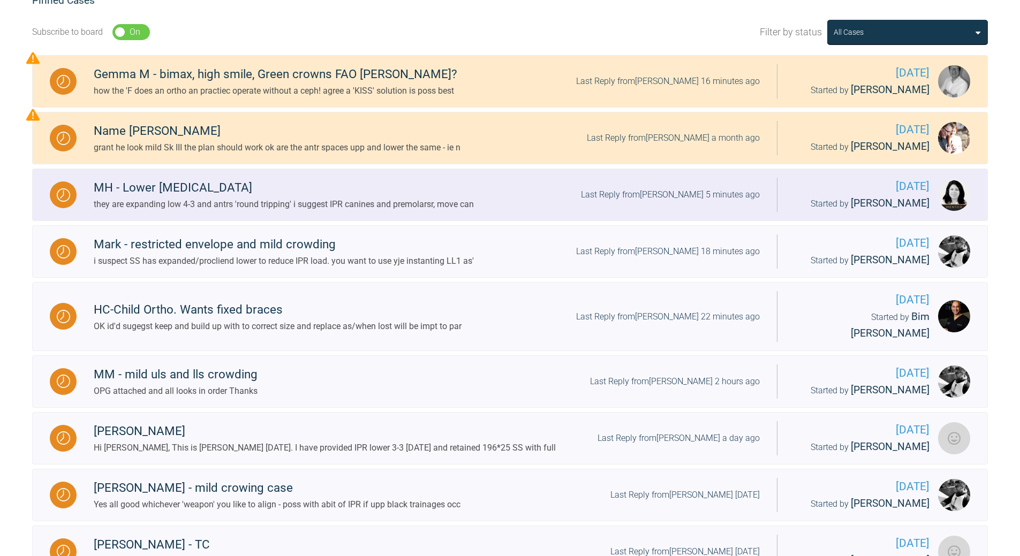
scroll to position [272, 0]
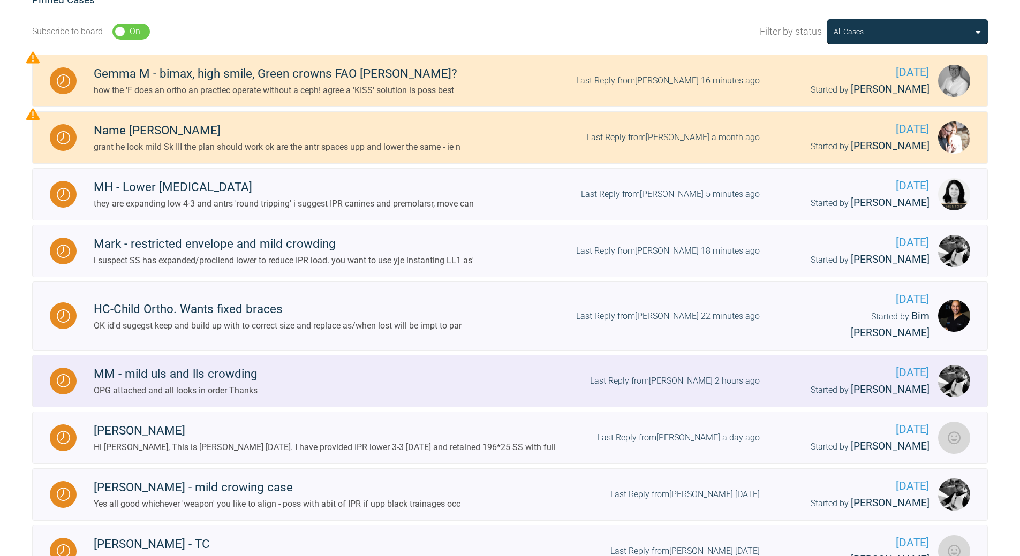
click at [693, 365] on div "MM - mild uls and lls crowding OPG attached and all looks in order Thanks Last …" at bounding box center [427, 381] width 701 height 33
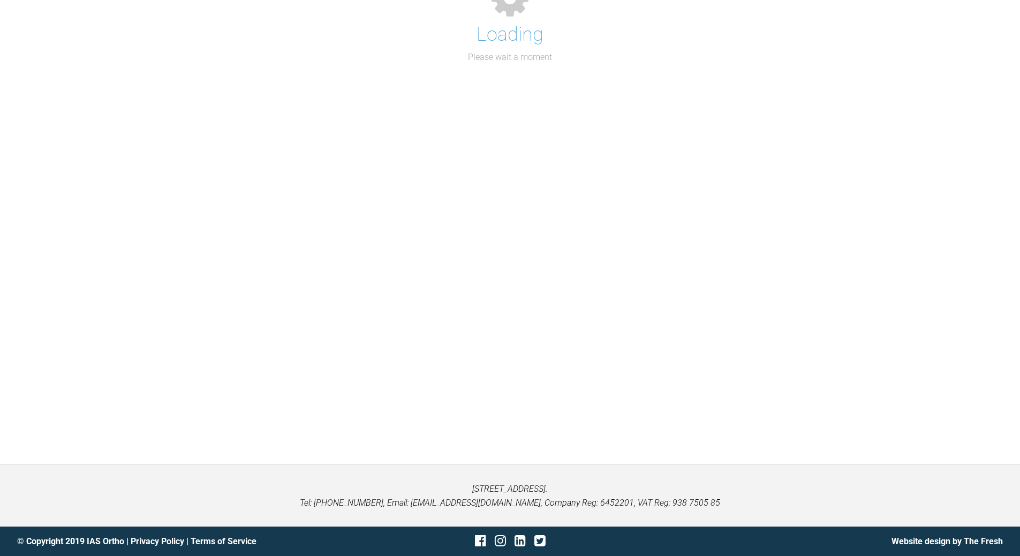
scroll to position [272, 0]
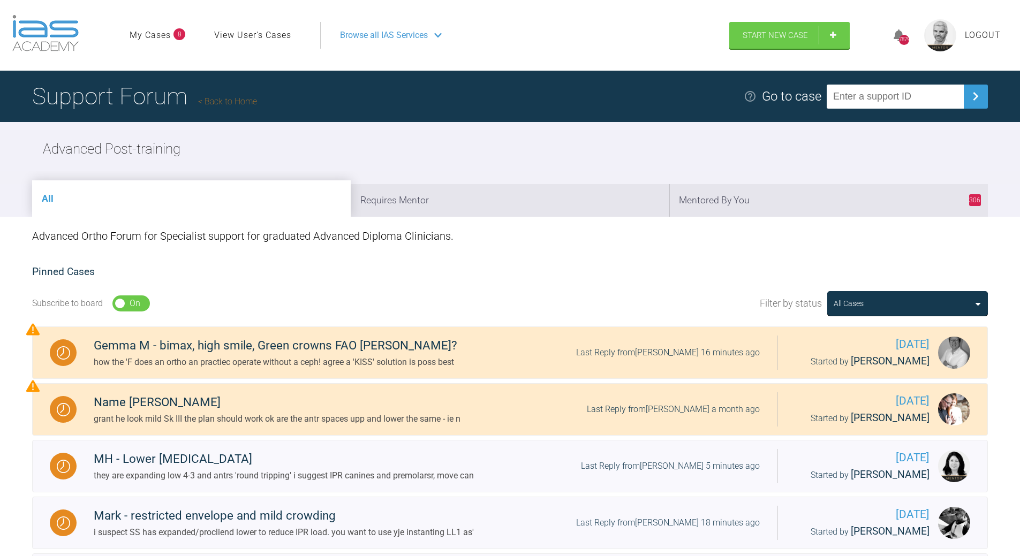
click at [234, 104] on link "Back to Home" at bounding box center [227, 101] width 59 height 10
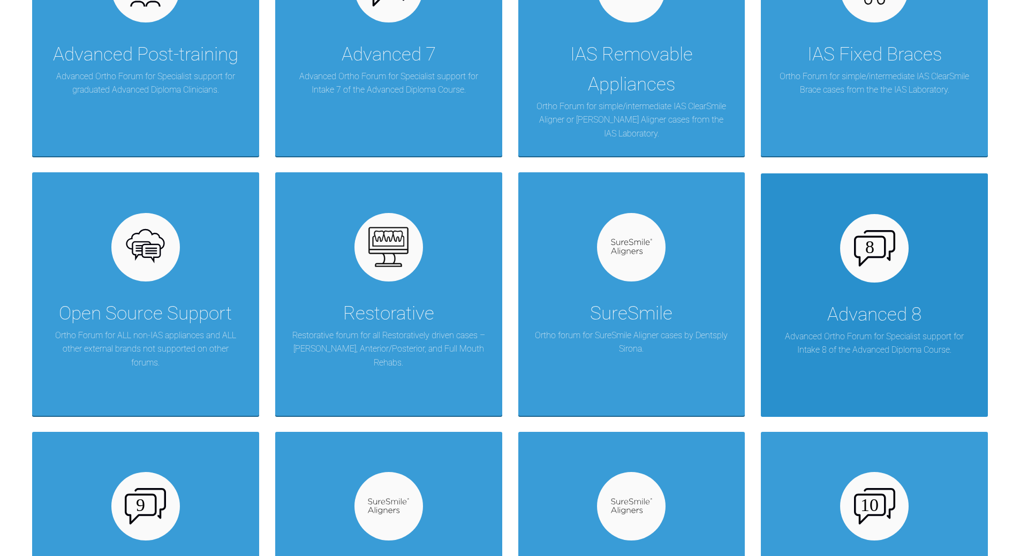
click at [702, 253] on img at bounding box center [874, 248] width 41 height 36
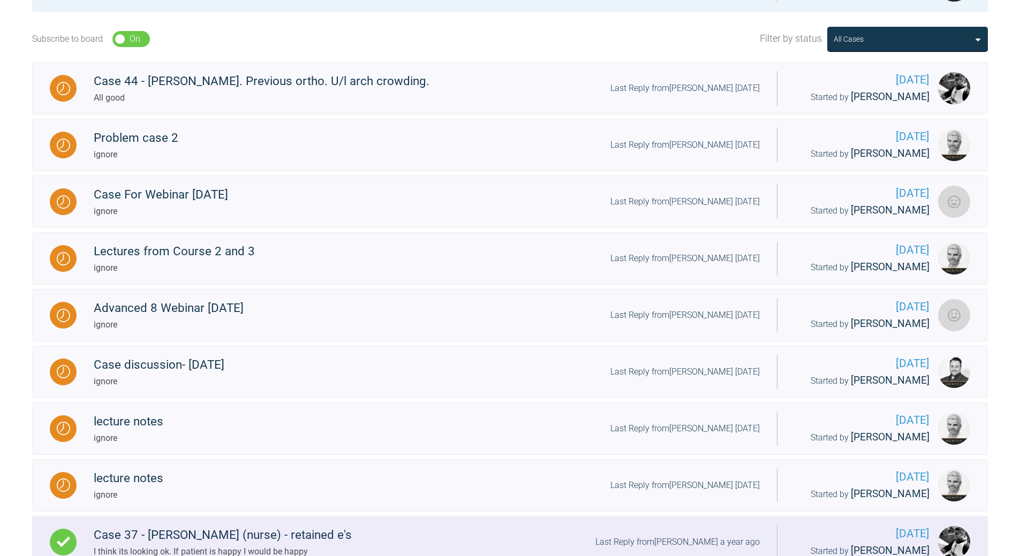
scroll to position [54, 0]
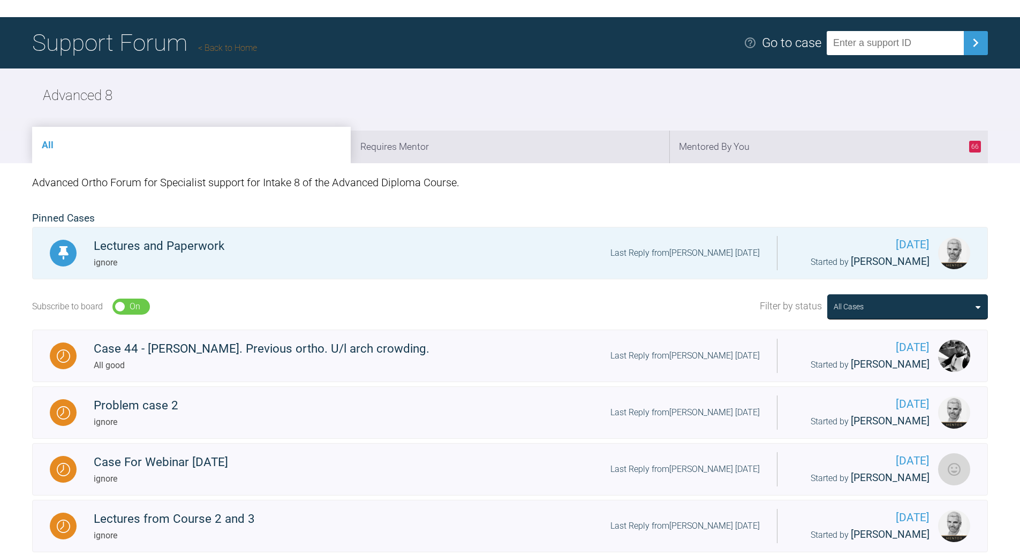
click at [239, 48] on link "Back to Home" at bounding box center [227, 48] width 59 height 10
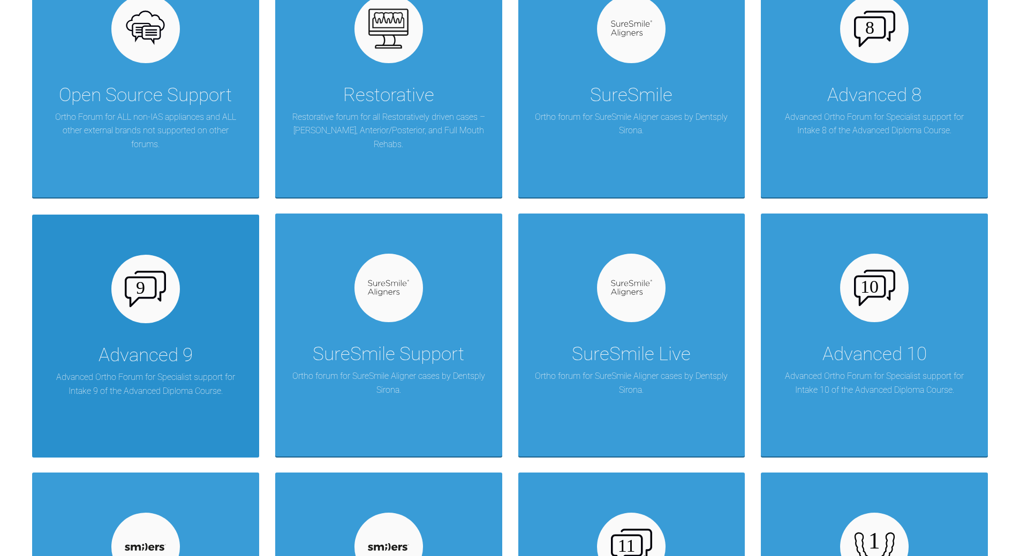
click at [145, 314] on div at bounding box center [145, 289] width 69 height 69
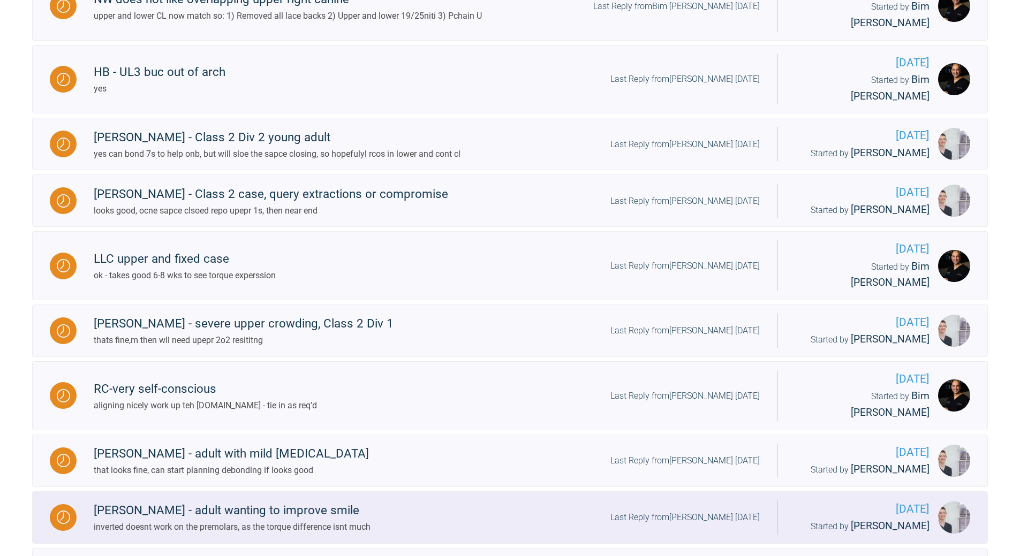
scroll to position [433, 0]
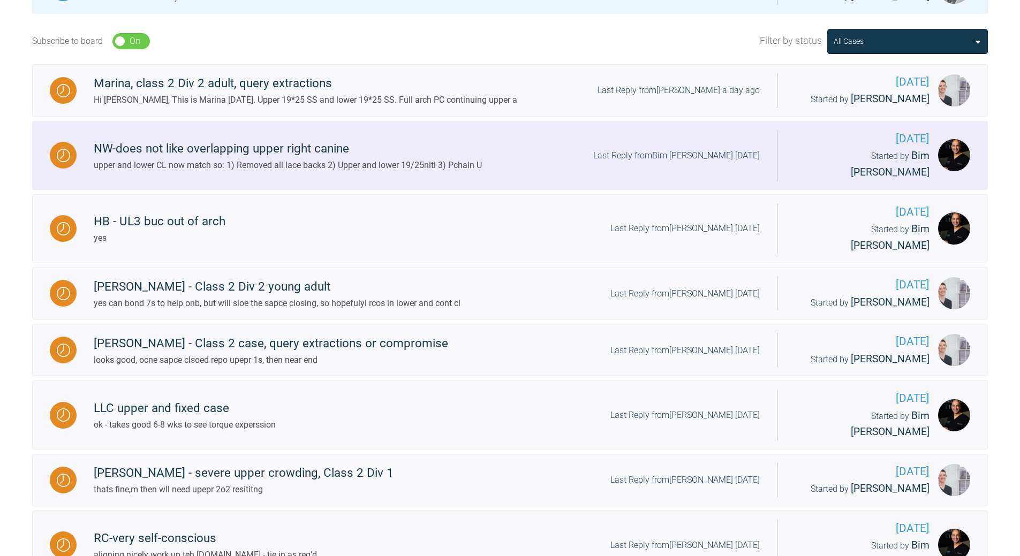
click at [676, 149] on div "Last Reply from Bim [PERSON_NAME] [DATE]" at bounding box center [676, 156] width 167 height 14
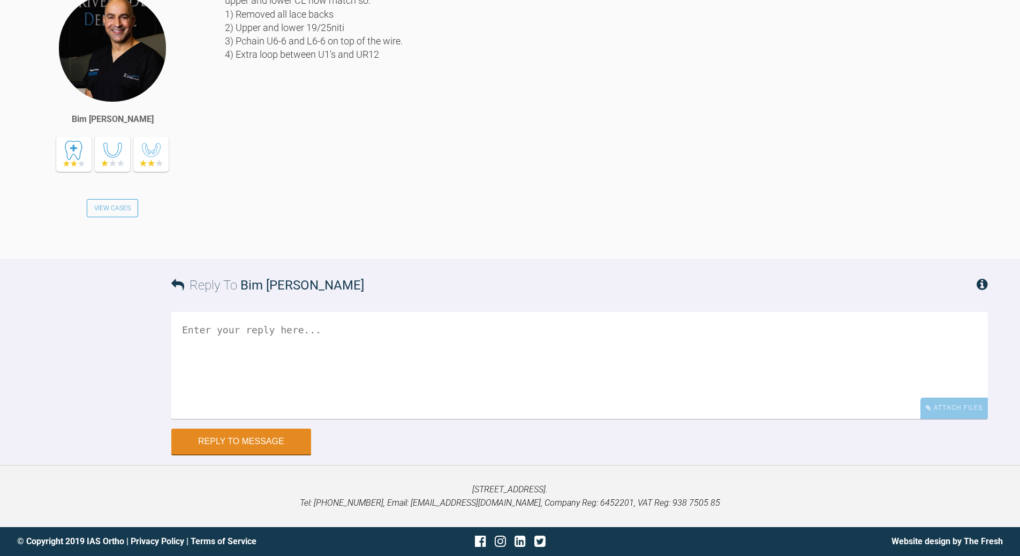
scroll to position [18339, 0]
click at [413, 402] on textarea at bounding box center [579, 365] width 817 height 107
click at [492, 387] on textarea "all good suggset 19x25 [PERSON_NAME] and lwo to ensure leveling in both arces" at bounding box center [579, 365] width 817 height 107
click at [495, 387] on textarea "all good suggset 19x25 [PERSON_NAME] and lwo to ensure leveling in both arces" at bounding box center [579, 365] width 817 height 107
type textarea "all good suggset 19x25 [PERSON_NAME] and lwo to ensure leveling in both arches"
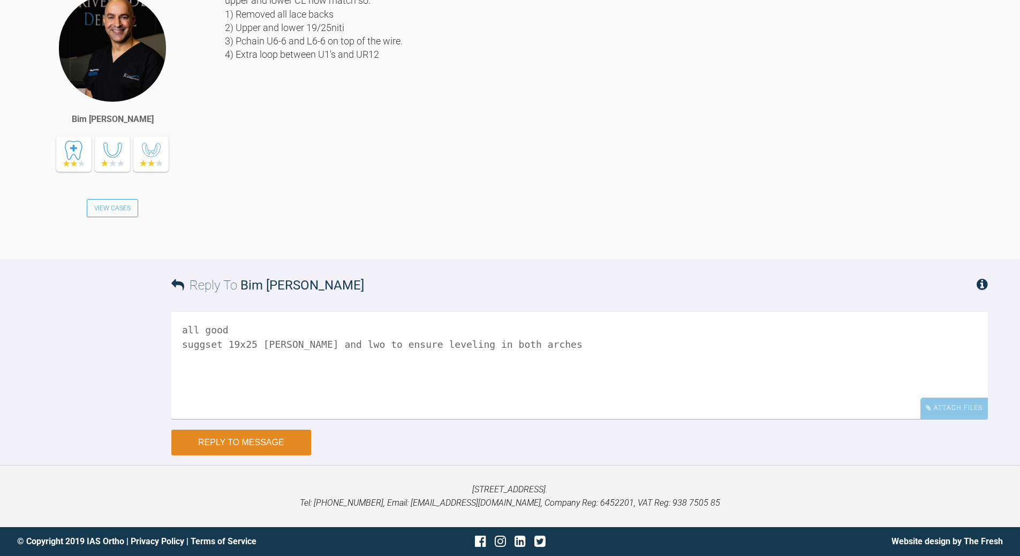
click at [240, 402] on button "Reply to Message" at bounding box center [241, 443] width 140 height 26
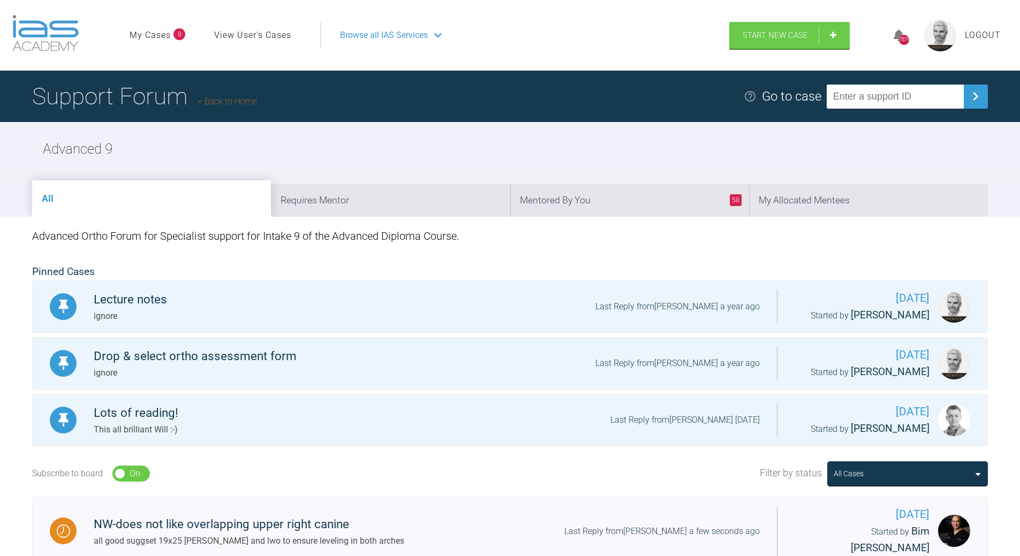
click at [236, 98] on link "Back to Home" at bounding box center [227, 101] width 59 height 10
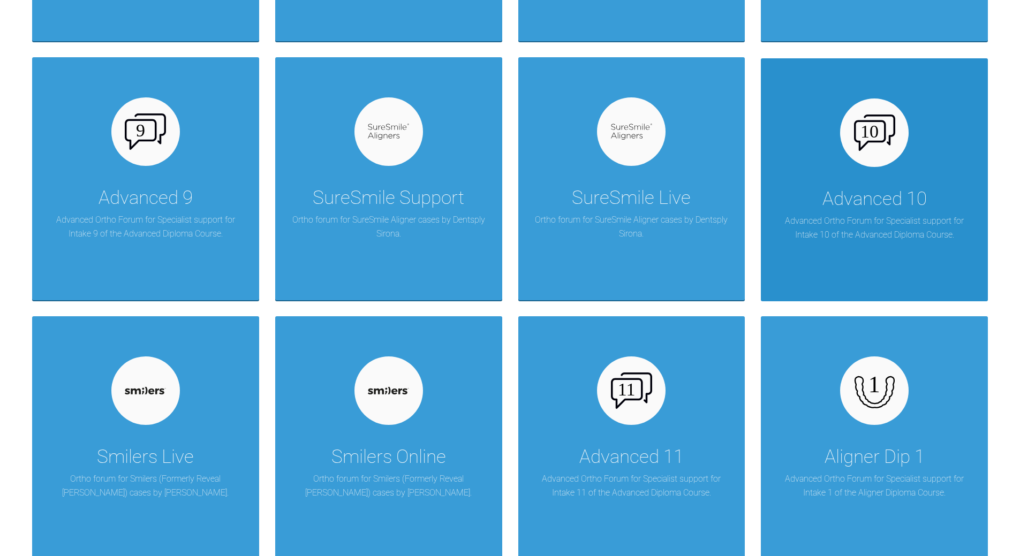
click at [702, 213] on div "Advanced 10" at bounding box center [875, 199] width 104 height 30
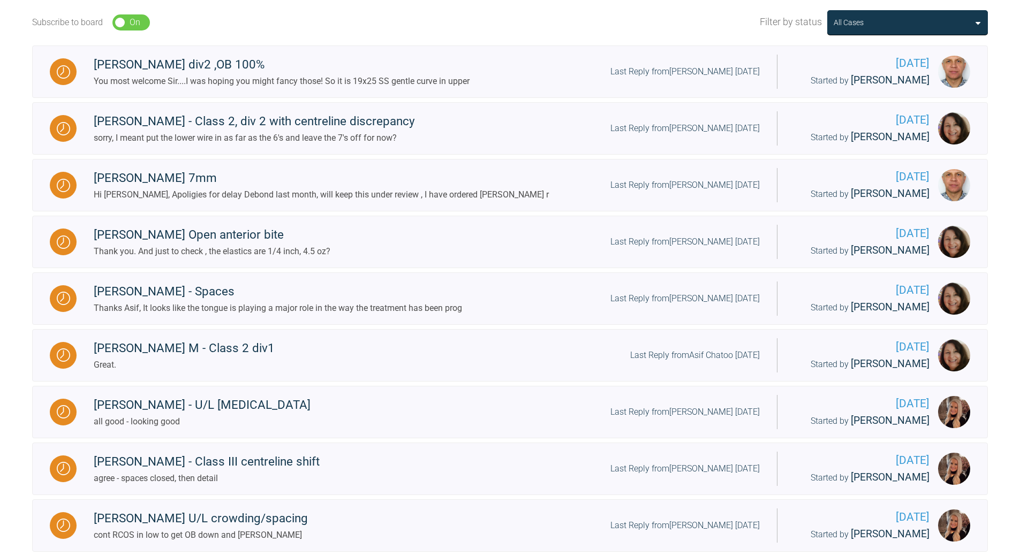
scroll to position [428, 0]
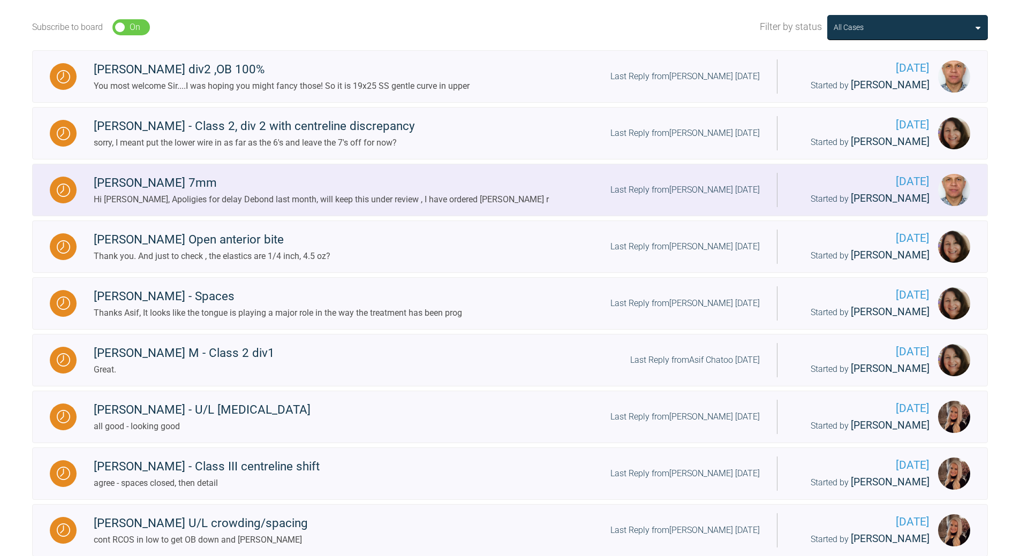
click at [702, 191] on div "Last Reply from [PERSON_NAME] [DATE]" at bounding box center [685, 190] width 149 height 14
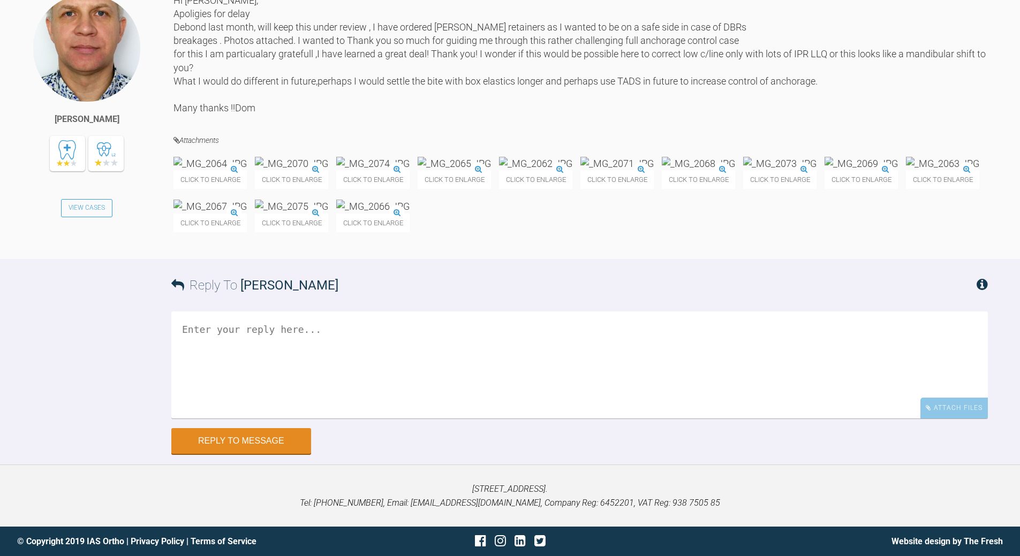
scroll to position [25324, 0]
click at [333, 402] on textarea at bounding box center [579, 365] width 817 height 107
click at [418, 402] on textarea "i'm turning your question around with 20:20 hind sight what wudl you have duen …" at bounding box center [579, 365] width 817 height 107
click at [338, 402] on textarea "i'm turning your question around with 20:20 hind sight what wudl you have done …" at bounding box center [579, 365] width 817 height 107
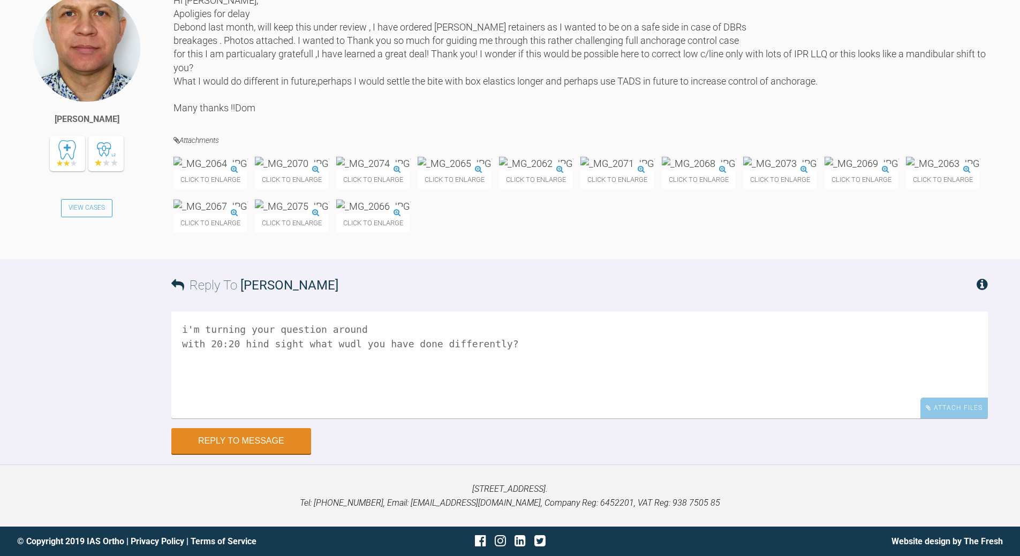
click at [338, 402] on textarea "i'm turning your question around with 20:20 hind sight what wudl you have done …" at bounding box center [579, 365] width 817 height 107
click at [367, 402] on textarea "i'm turning your question around with 20:20 hind sight what would you have done…" at bounding box center [579, 365] width 817 height 107
click at [265, 347] on textarea "i'm turning your question around :-) with 20:20 hind sight what would you have …" at bounding box center [579, 365] width 817 height 107
type textarea "i'm turning your question around :-) with 20:20 hindsight what would you have d…"
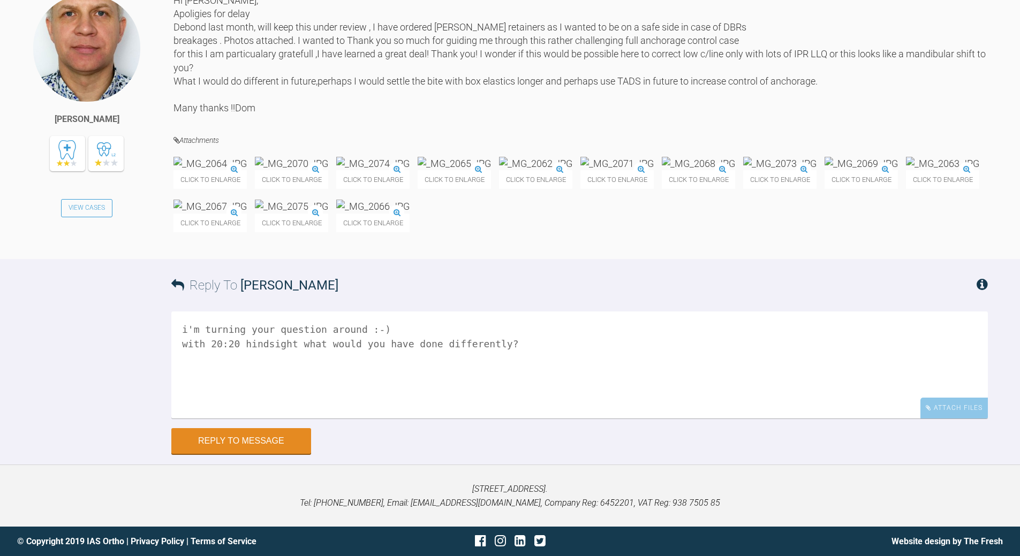
click at [280, 402] on div "i'm turning your question around :-) with 20:20 hindsight what would you have d…" at bounding box center [579, 370] width 817 height 117
click at [244, 402] on button "Reply to Message" at bounding box center [241, 443] width 140 height 26
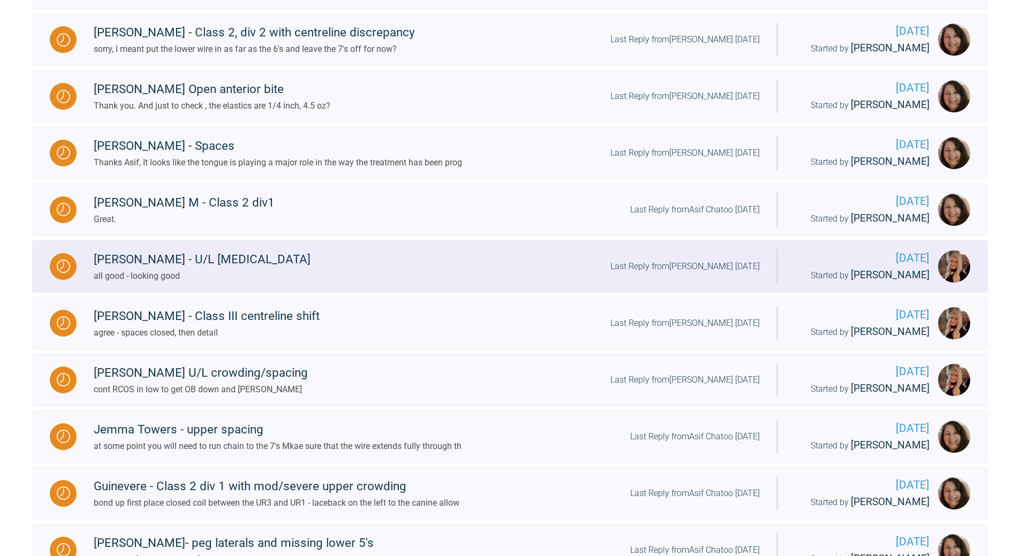
scroll to position [389, 0]
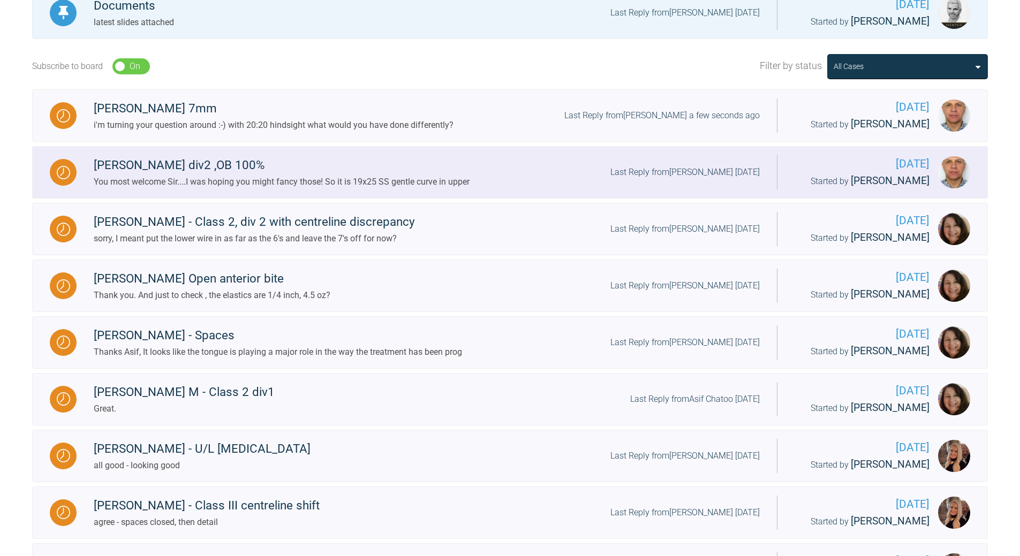
click at [702, 175] on div "Last Reply from [PERSON_NAME] [DATE]" at bounding box center [685, 173] width 149 height 14
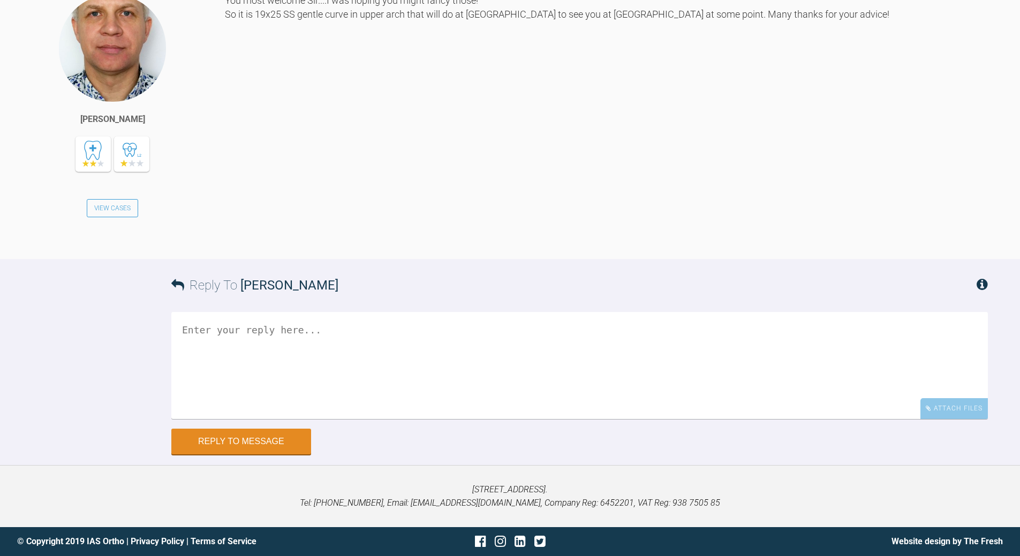
scroll to position [16625, 0]
click at [390, 402] on textarea at bounding box center [579, 365] width 817 height 107
click at [363, 402] on textarea "all good - crack on we hop to plan a masterclass in teh next 6mths" at bounding box center [579, 365] width 817 height 107
type textarea "all good - crack on we hop to plan a masterclass in the next 6mths"
click at [251, 402] on button "Reply to Message" at bounding box center [241, 443] width 140 height 26
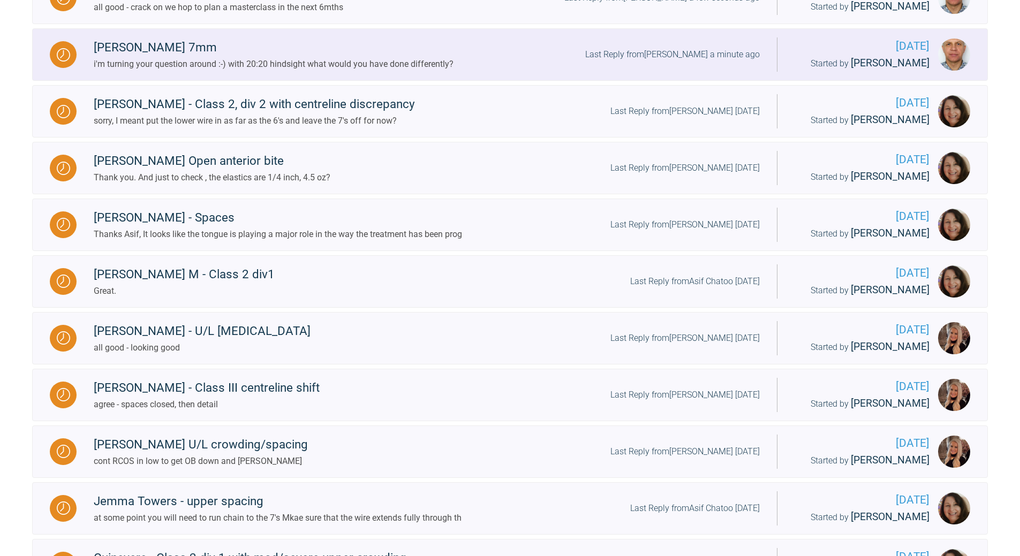
scroll to position [389, 0]
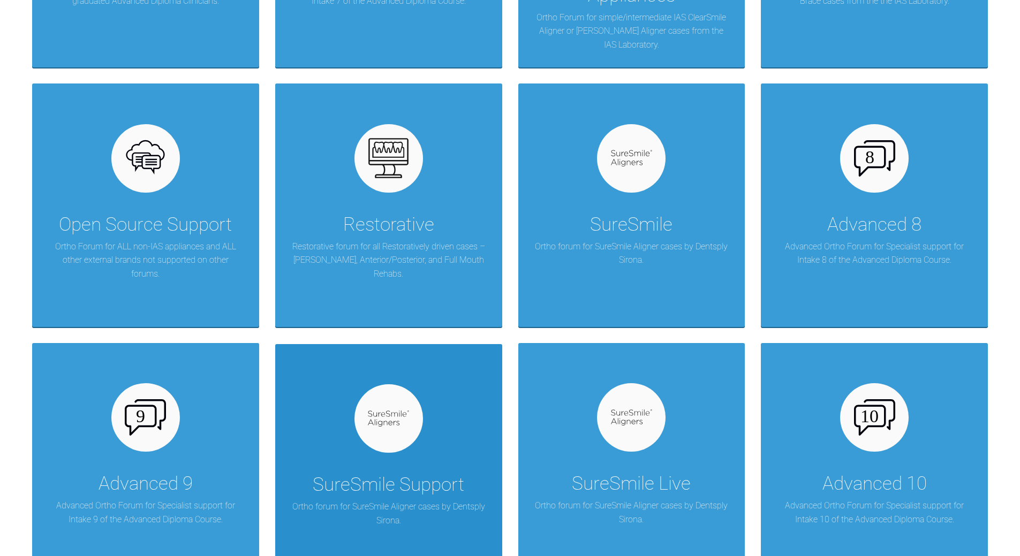
scroll to position [764, 0]
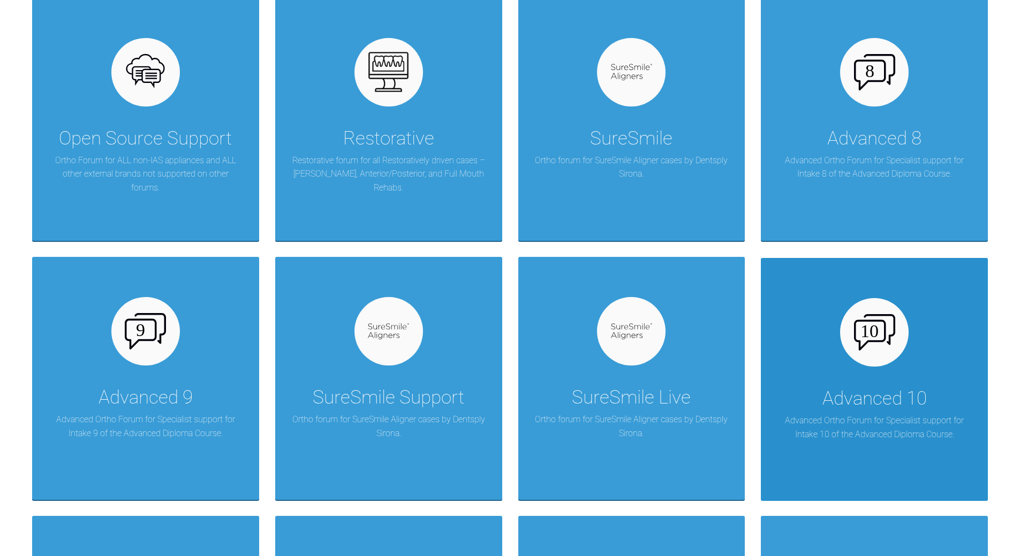
click at [702, 358] on div "Advanced 10 Advanced Ortho Forum for Specialist support for Intake 10 of the Ad…" at bounding box center [874, 379] width 227 height 243
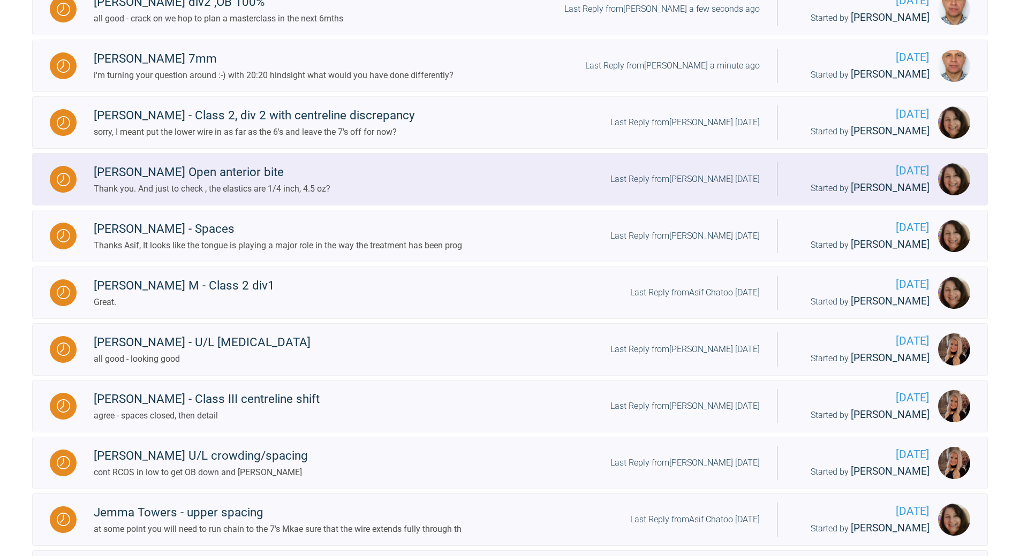
scroll to position [497, 0]
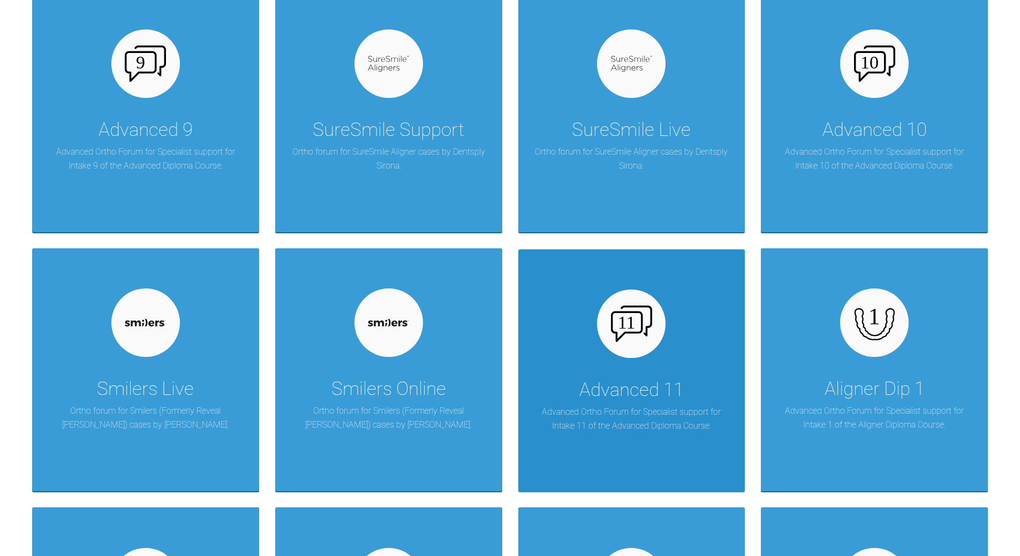
click at [591, 333] on div "Advanced 11 Advanced Ortho Forum for Specialist support for Intake 11 of the Ad…" at bounding box center [631, 371] width 227 height 243
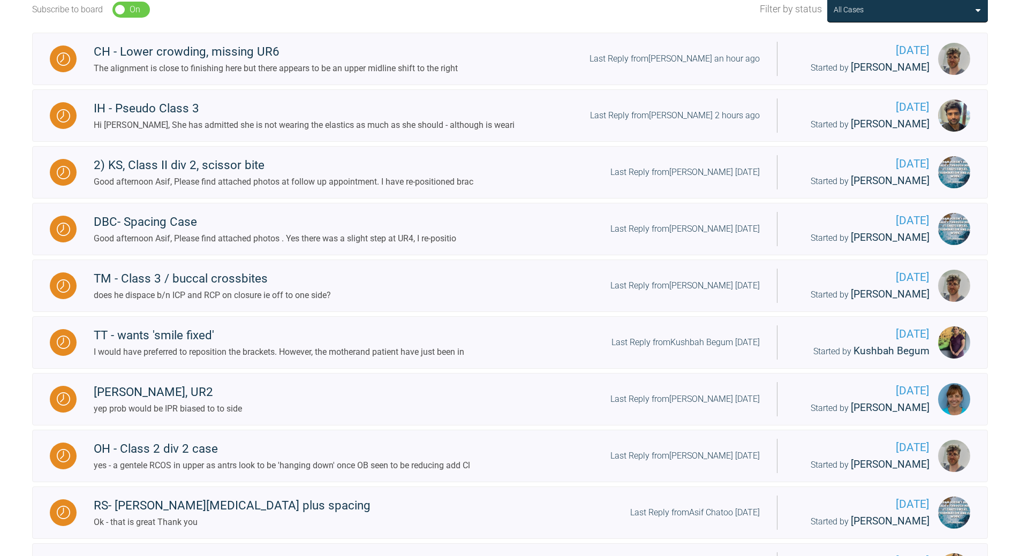
scroll to position [336, 0]
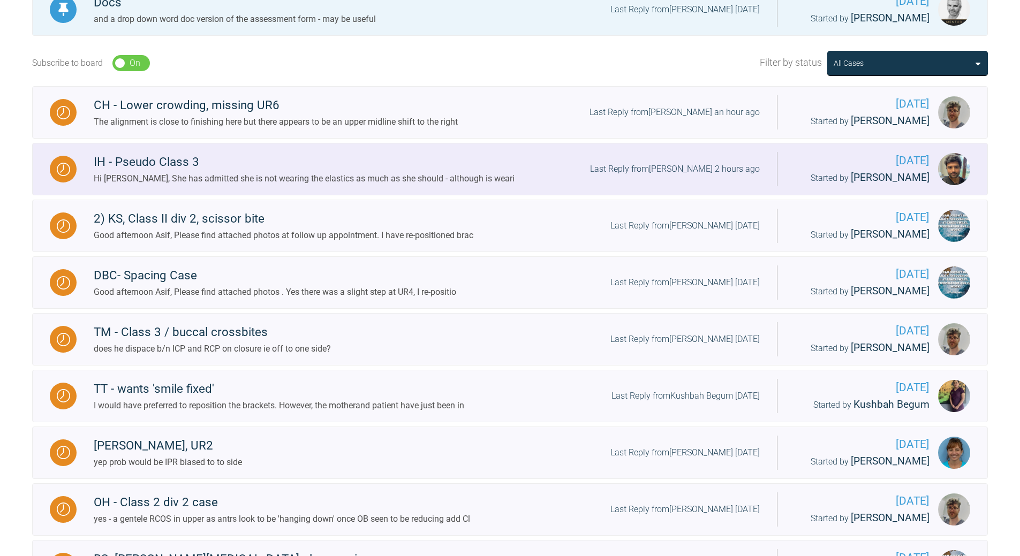
click at [670, 170] on div "Last Reply from [PERSON_NAME] 2 hours ago" at bounding box center [675, 169] width 170 height 14
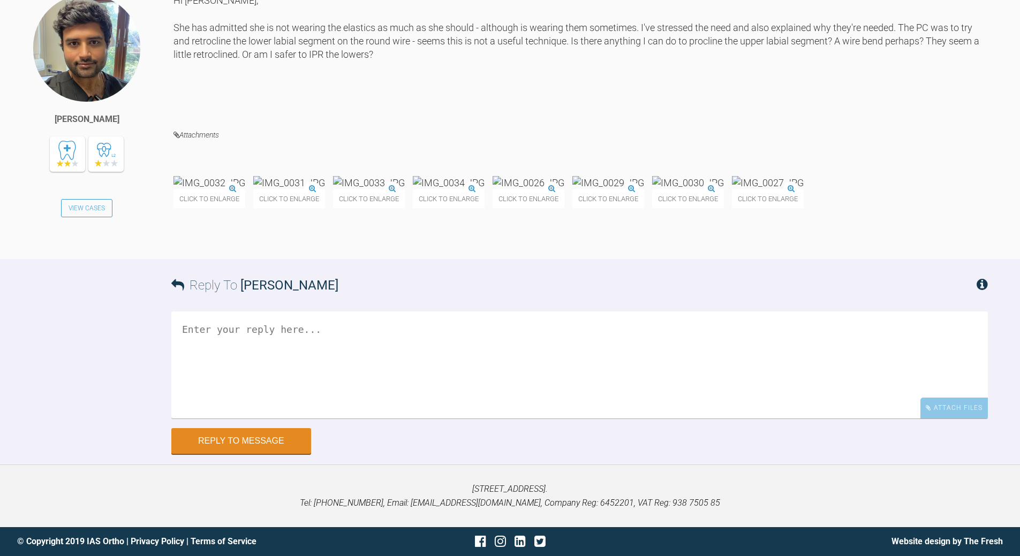
scroll to position [10815, 0]
click at [298, 402] on textarea at bounding box center [579, 365] width 817 height 107
click at [431, 402] on textarea "its teh Cl III elastics that will make BIG diggernce" at bounding box center [579, 365] width 817 height 107
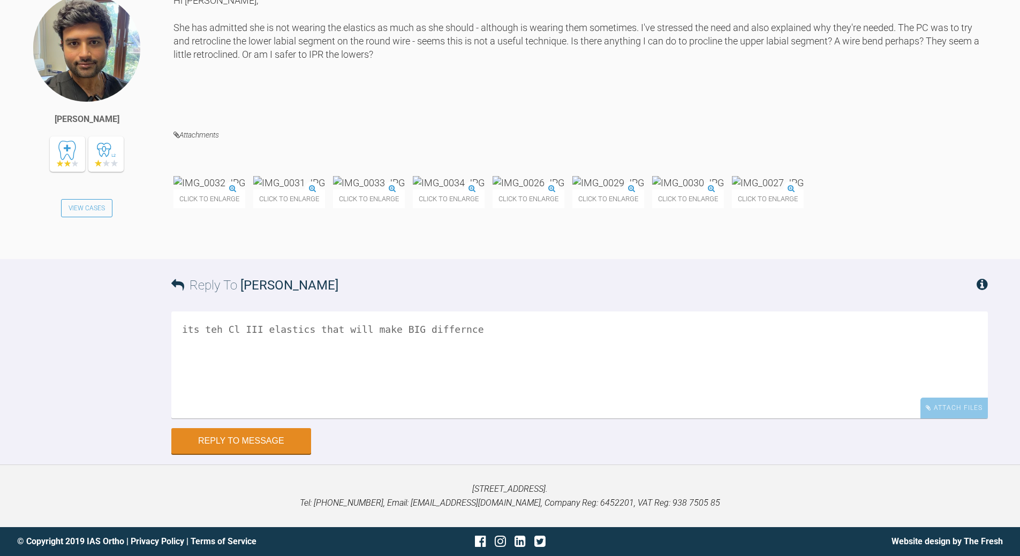
click at [488, 402] on textarea "its teh Cl III elastics that will make BIG differnce" at bounding box center [579, 365] width 817 height 107
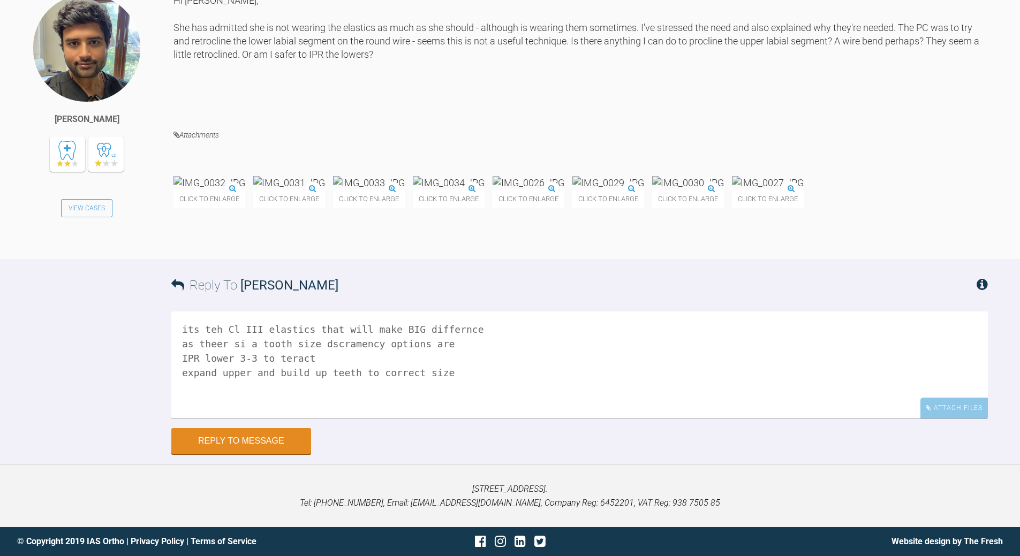
click at [439, 402] on textarea "its teh Cl III elastics that will make BIG differnce as theer si a tooth size d…" at bounding box center [579, 365] width 817 height 107
click at [477, 402] on textarea "its teh Cl III elastics that will make BIG differnce as theer si a tooth size d…" at bounding box center [579, 365] width 817 height 107
click at [347, 402] on textarea "its teh Cl III elastics that will make BIG differnce with 0.,018 s/s and PC in …" at bounding box center [579, 365] width 817 height 107
click at [346, 402] on textarea "its teh Cl III elastics that will make BIG differnce with 0.,018 s/s and PC in …" at bounding box center [579, 365] width 817 height 107
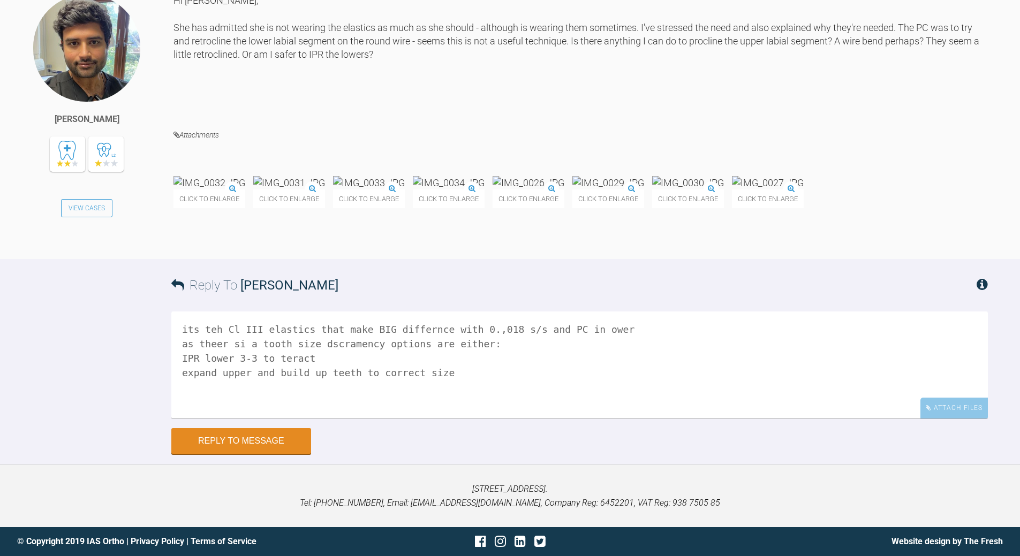
click at [384, 402] on textarea "its teh Cl III elastics that make BIG differnce with 0.,018 s/s and PC in ower …" at bounding box center [579, 365] width 817 height 107
click at [596, 402] on textarea "its teh Cl III elastics that make BIG the differnce with 0.,018 s/s and PC in o…" at bounding box center [579, 365] width 817 height 107
click at [216, 402] on textarea "its teh Cl III elastics that make BIG the differnce with 0.,018 s/s and PC in l…" at bounding box center [579, 365] width 817 height 107
click at [321, 402] on textarea "its teh Cl III elastics that make BIG the differnce with 0.,018 s/s and PC in l…" at bounding box center [579, 365] width 817 height 107
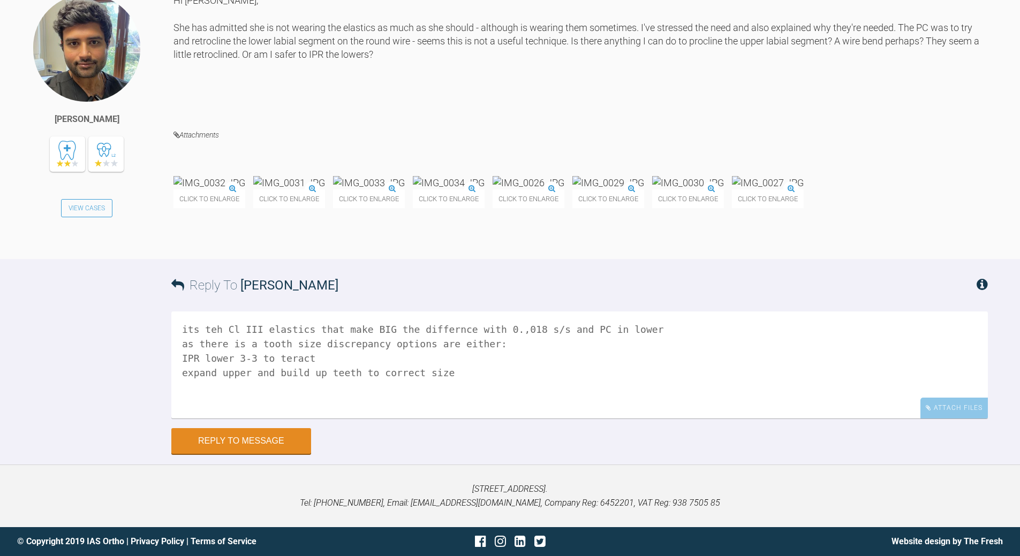
click at [280, 402] on textarea "its teh Cl III elastics that make BIG the differnce with 0.,018 s/s and PC in l…" at bounding box center [579, 365] width 817 height 107
click at [253, 402] on textarea "its teh Cl III elastics that make BIG the differnce with 0.,018 s/s and PC in l…" at bounding box center [579, 365] width 817 height 107
click at [250, 402] on textarea "its teh Cl III elastics that make BIG the differnce with 0.,018 s/s and PC in l…" at bounding box center [579, 365] width 817 height 107
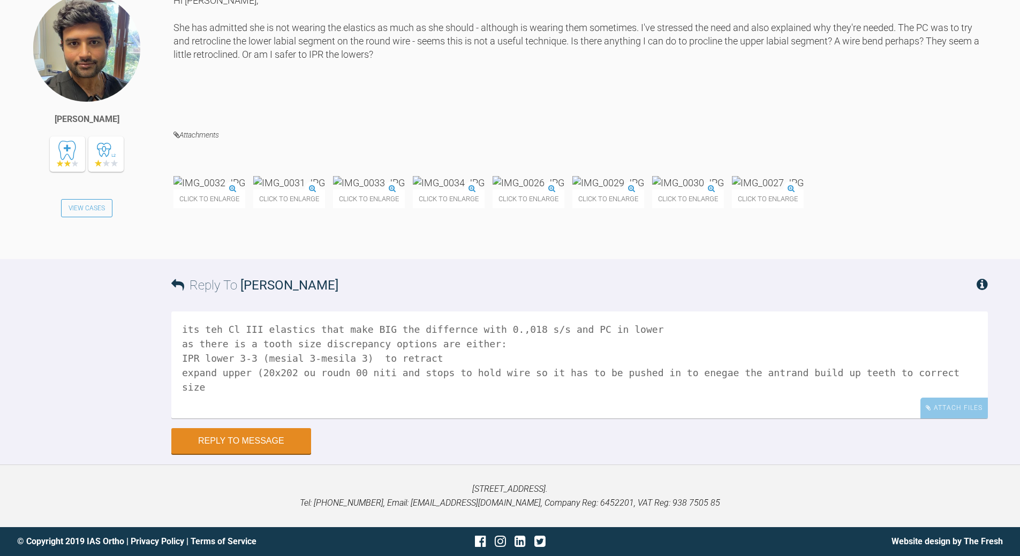
click at [298, 402] on textarea "its teh Cl III elastics that make BIG the differnce with 0.,018 s/s and PC in l…" at bounding box center [579, 365] width 817 height 107
drag, startPoint x: 249, startPoint y: 523, endPoint x: 688, endPoint y: 520, distance: 439.2
click at [688, 402] on textarea "its teh Cl III elastics that make BIG the differnce with 0.,018 s/s and PC in l…" at bounding box center [579, 365] width 817 height 107
click at [439, 402] on textarea "its teh Cl III elastics that make BIG the differnce with 0.,018 s/s and PC in l…" at bounding box center [579, 365] width 817 height 107
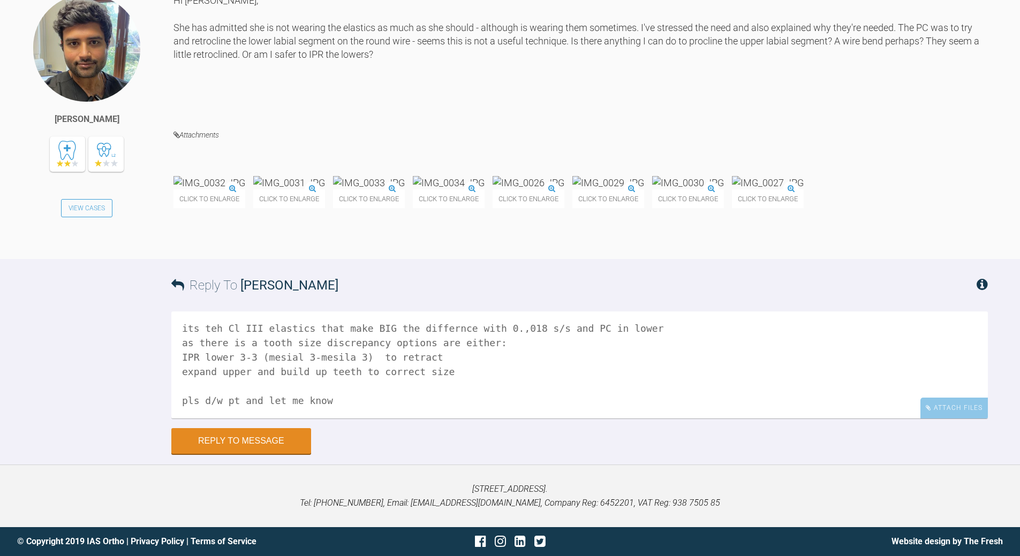
scroll to position [10910, 0]
type textarea "its teh Cl III elastics that make BIG the differnce with 0.,018 s/s and PC in l…"
click at [283, 402] on button "Reply to Message" at bounding box center [241, 443] width 140 height 26
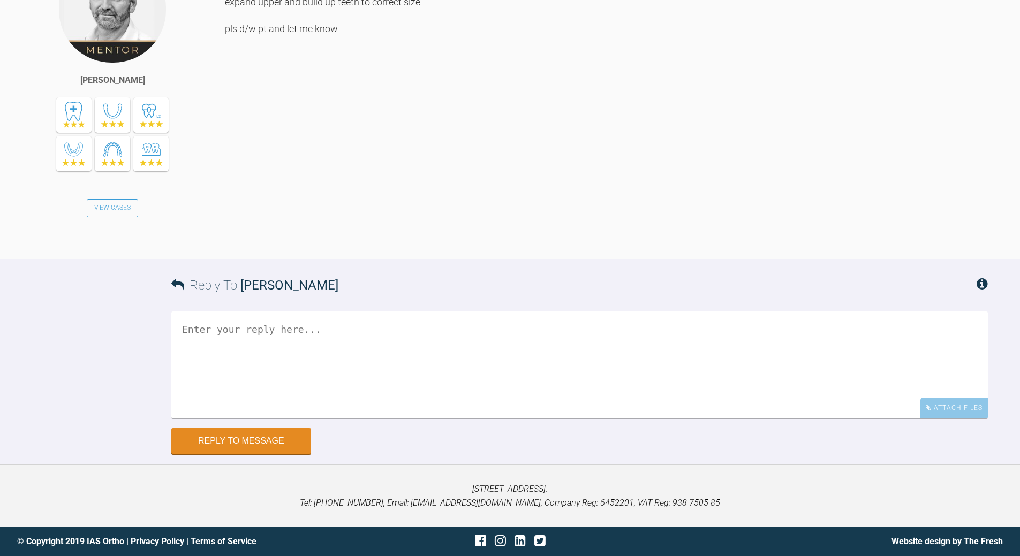
scroll to position [11315, 0]
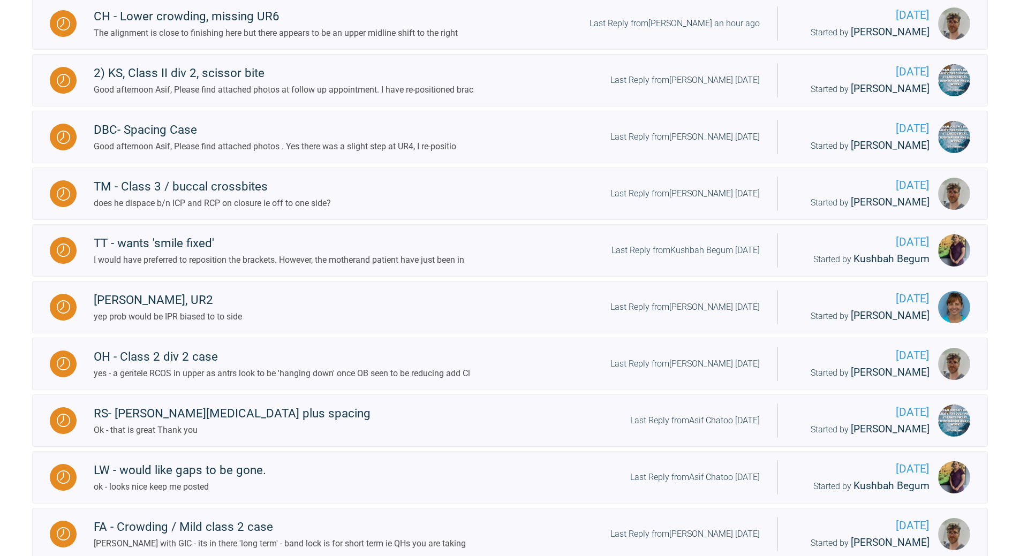
scroll to position [336, 0]
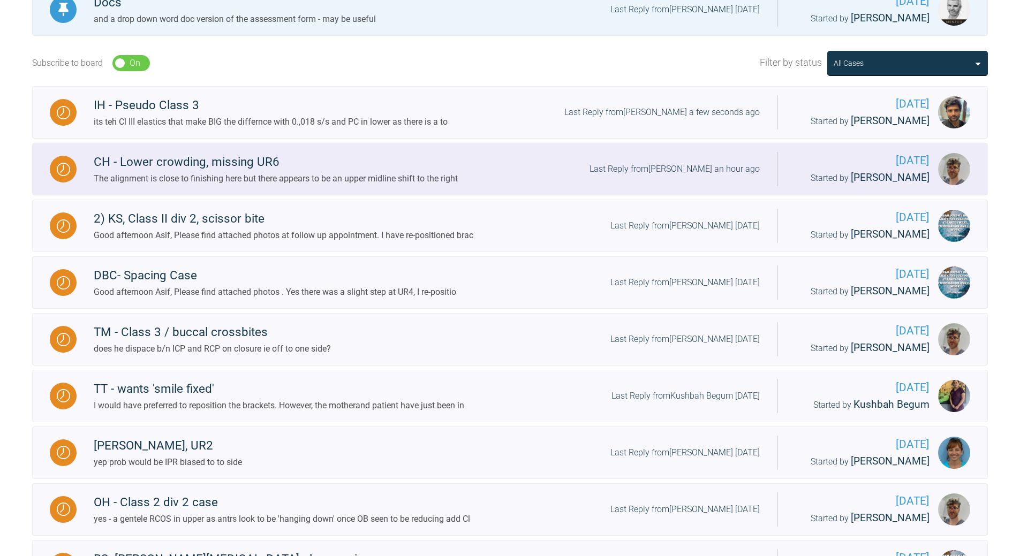
click at [698, 172] on div "Last Reply from [PERSON_NAME] an hour ago" at bounding box center [675, 169] width 170 height 14
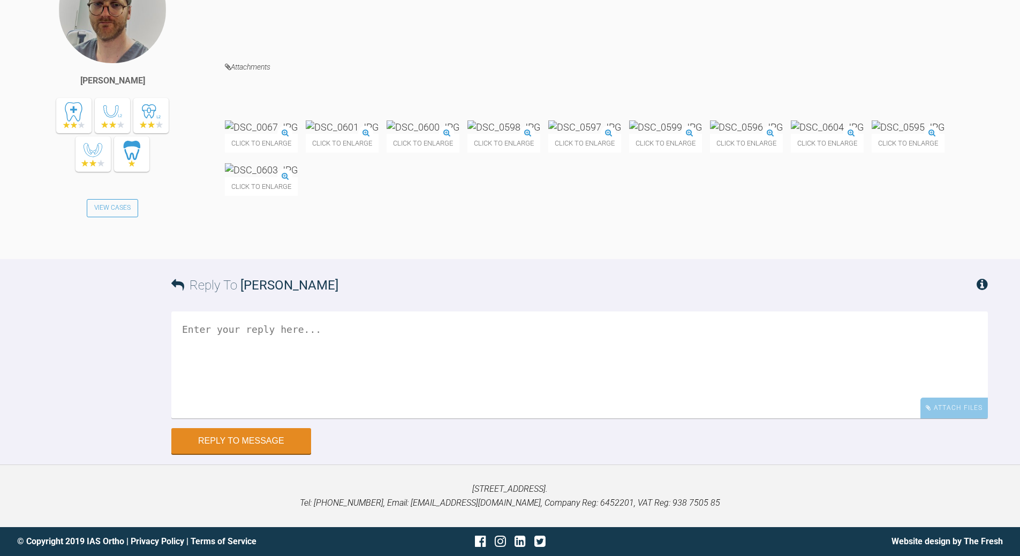
scroll to position [18859, 0]
click at [339, 402] on textarea at bounding box center [579, 365] width 817 height 107
click at [387, 394] on textarea "can try - but teh c/line shift was theer are teh start" at bounding box center [579, 365] width 817 height 107
click at [429, 392] on textarea "can try - but teh c/line shift was there are teh start" at bounding box center [579, 365] width 817 height 107
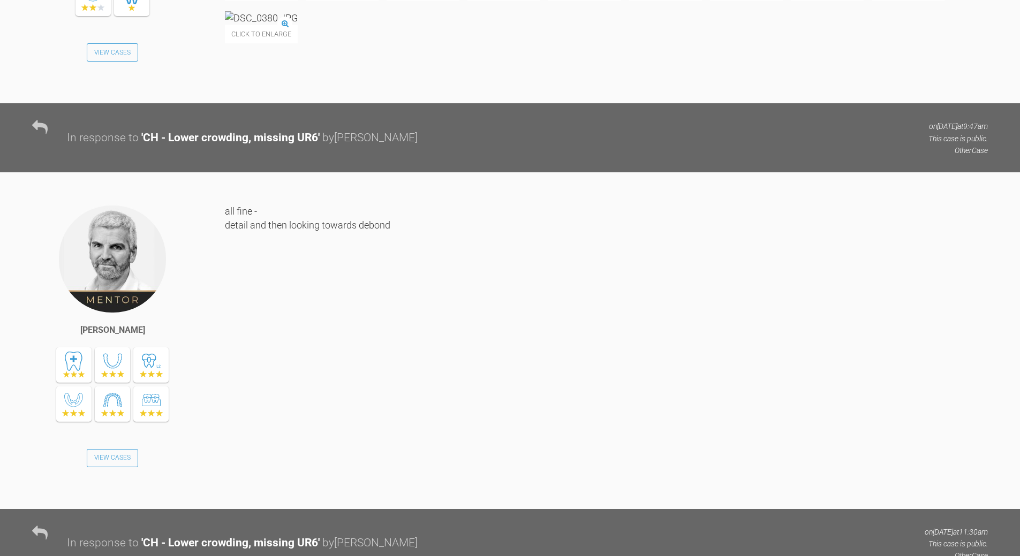
scroll to position [15479, 0]
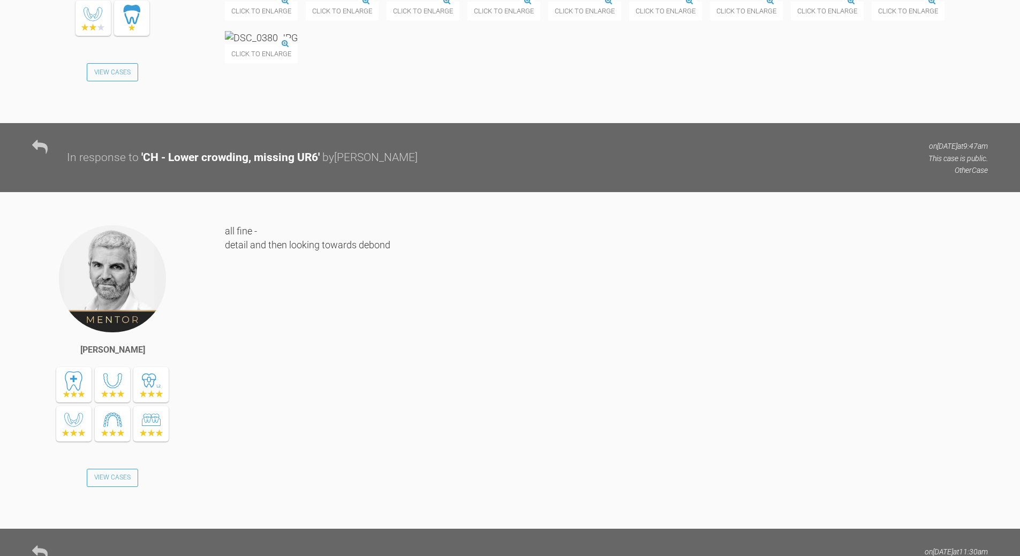
click at [298, 44] on img at bounding box center [261, 37] width 73 height 13
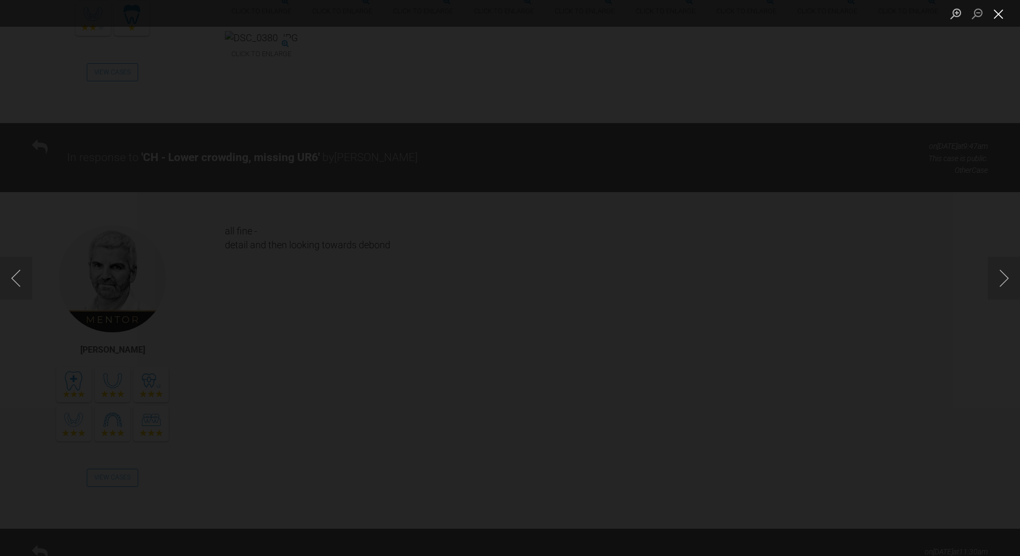
drag, startPoint x: 1006, startPoint y: 13, endPoint x: 998, endPoint y: 17, distance: 9.6
click at [702, 12] on button "Close lightbox" at bounding box center [998, 13] width 21 height 19
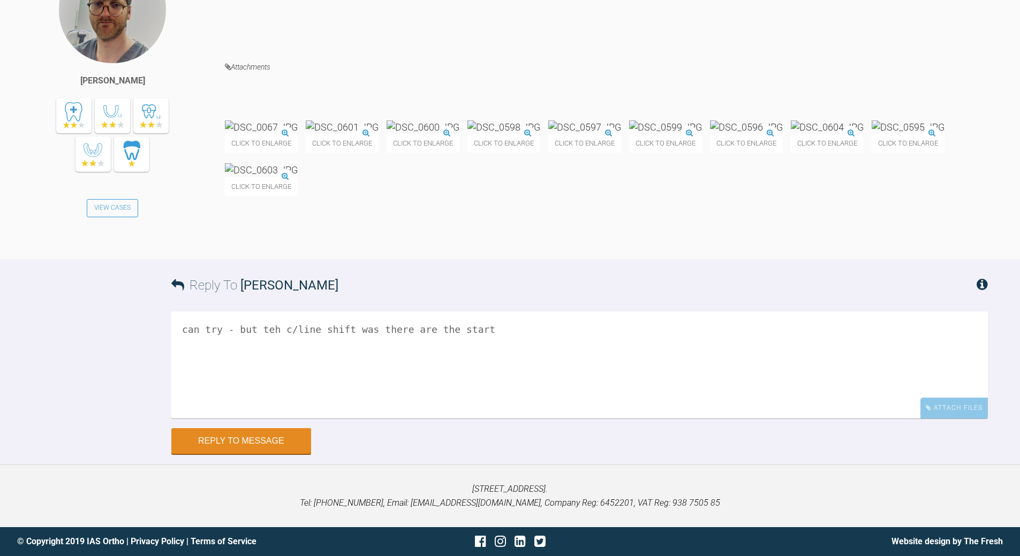
scroll to position [18907, 0]
click at [487, 357] on textarea "can try - but teh c/line shift was there are the start" at bounding box center [579, 365] width 817 height 107
click at [427, 358] on textarea "can try - but teh c/line shift was there are the start and as theer si now 3 lo…" at bounding box center [579, 365] width 817 height 107
click at [240, 360] on textarea "can try - but teh c/line shift was there are the start and as theer si now 3 lo…" at bounding box center [579, 365] width 817 height 107
click at [258, 363] on textarea "can try - but teh c/line shift was there are the start and as there si now 3 lo…" at bounding box center [579, 365] width 817 height 107
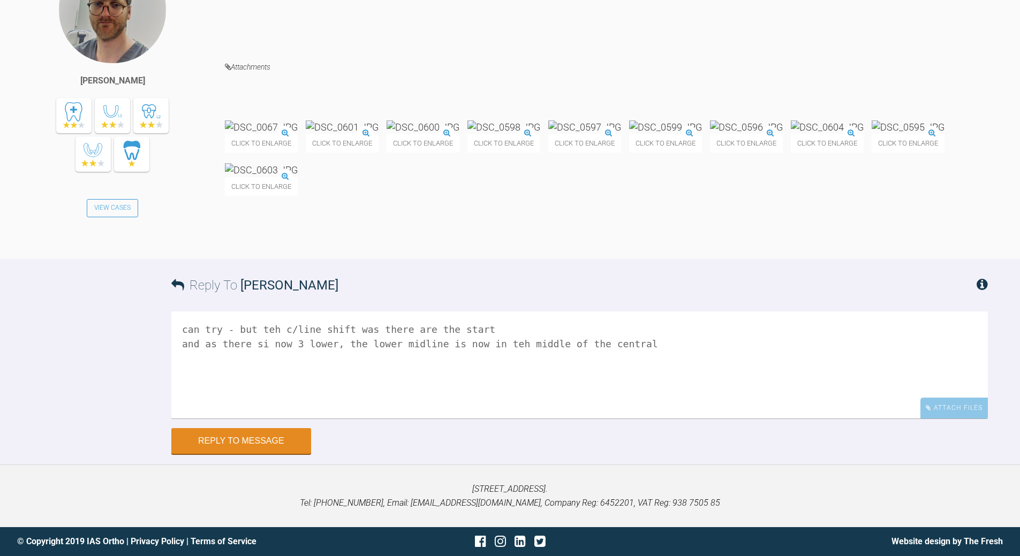
click at [258, 363] on textarea "can try - but teh c/line shift was there are the start and as there si now 3 lo…" at bounding box center [579, 365] width 817 height 107
click at [323, 361] on textarea "can try - but teh c/line shift was there are the start and as there is now 3 lo…" at bounding box center [579, 365] width 817 height 107
click at [499, 358] on textarea "can try - but teh c/line shift was there are the start and as there is now 3 lo…" at bounding box center [579, 365] width 817 height 107
click at [454, 362] on textarea "can try - but teh c/line shift was there are the start and as there is now 3 lo…" at bounding box center [579, 365] width 817 height 107
click at [585, 361] on textarea "can try - but teh c/line shift was there are the start and as there is now 3 lo…" at bounding box center [579, 365] width 817 height 107
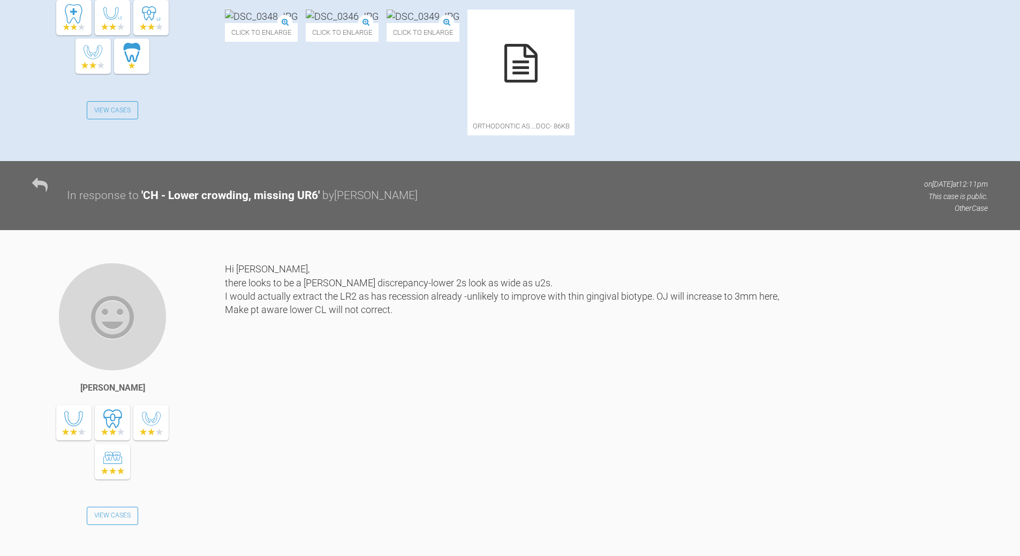
scroll to position [448, 0]
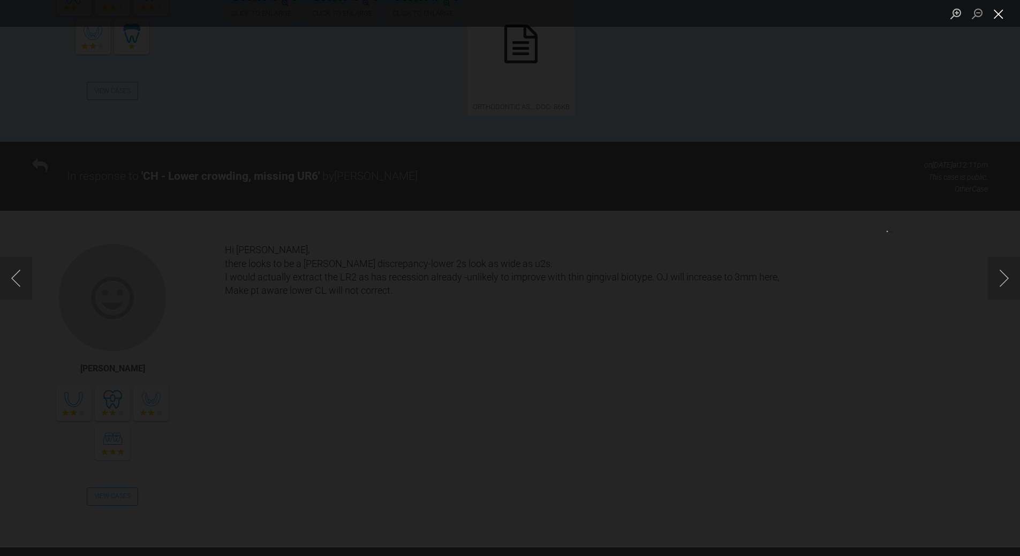
click at [702, 11] on button "Close lightbox" at bounding box center [998, 13] width 21 height 19
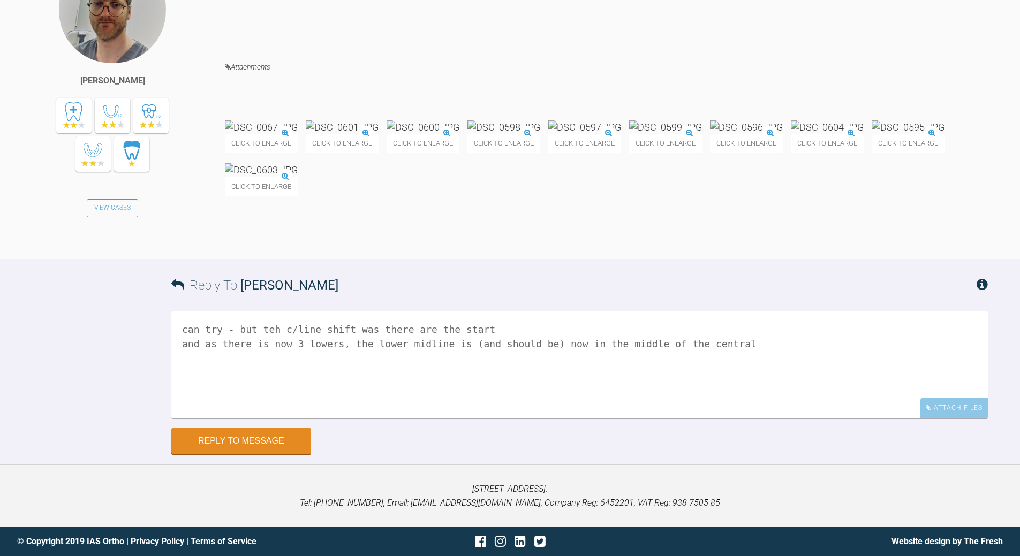
scroll to position [18712, 0]
click at [295, 134] on img at bounding box center [261, 127] width 73 height 13
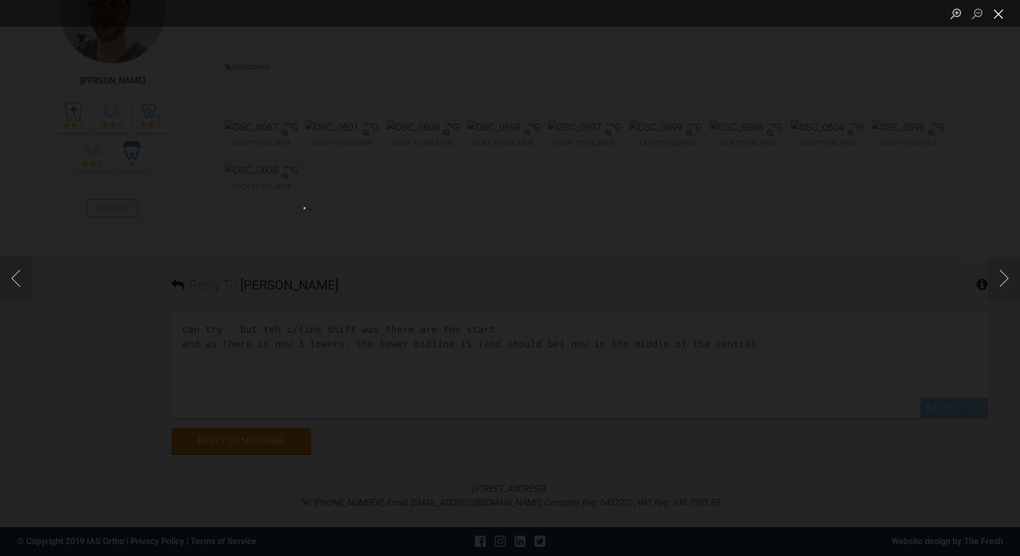
drag, startPoint x: 996, startPoint y: 14, endPoint x: 803, endPoint y: 46, distance: 195.4
click at [702, 14] on button "Close lightbox" at bounding box center [998, 13] width 21 height 19
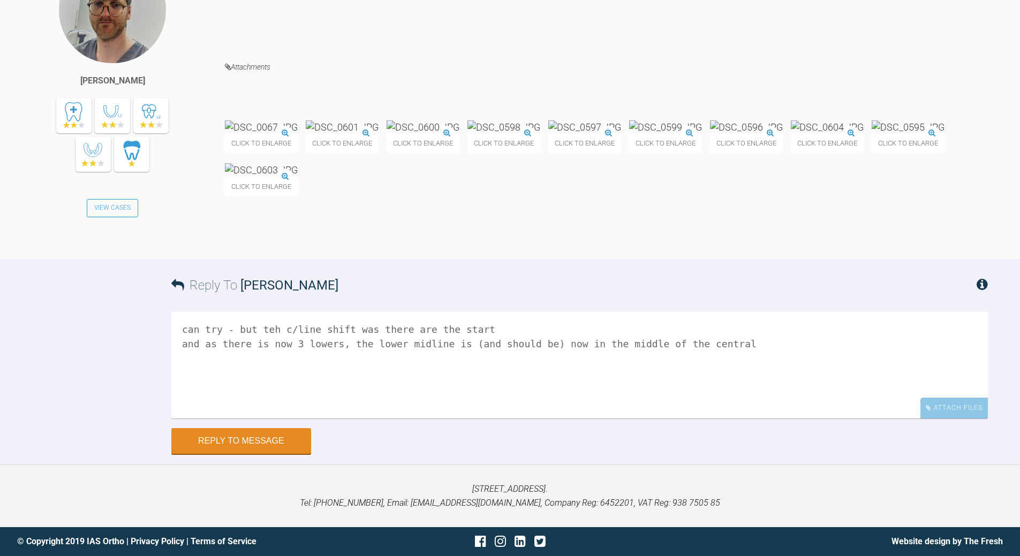
scroll to position [18924, 0]
click at [268, 328] on textarea "can try - but teh c/line shift was there are the start and as there is now 3 lo…" at bounding box center [579, 365] width 817 height 107
type textarea "can try - c/line shift was there are the start and as there is now 3 lowers, th…"
click at [268, 402] on button "Reply to Message" at bounding box center [241, 443] width 140 height 26
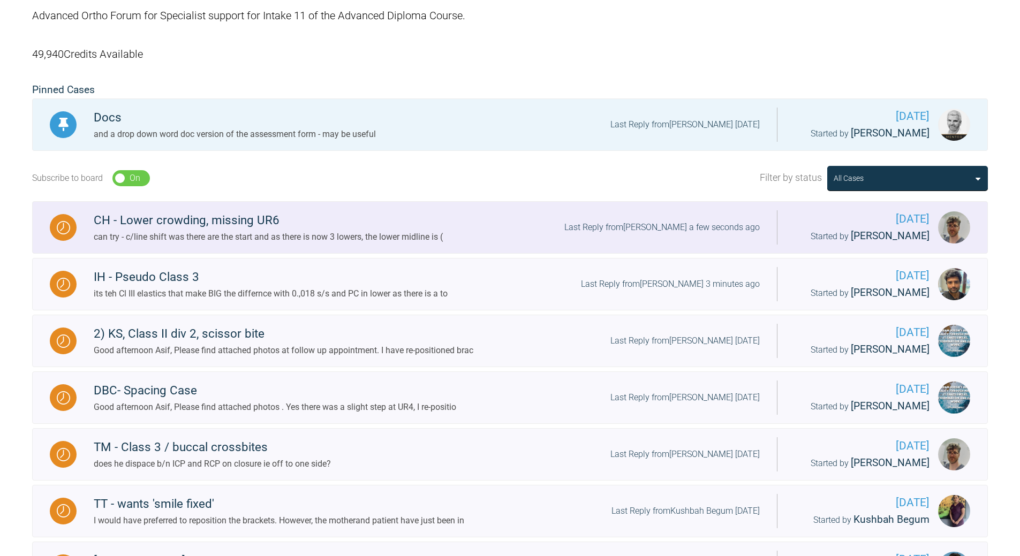
scroll to position [282, 0]
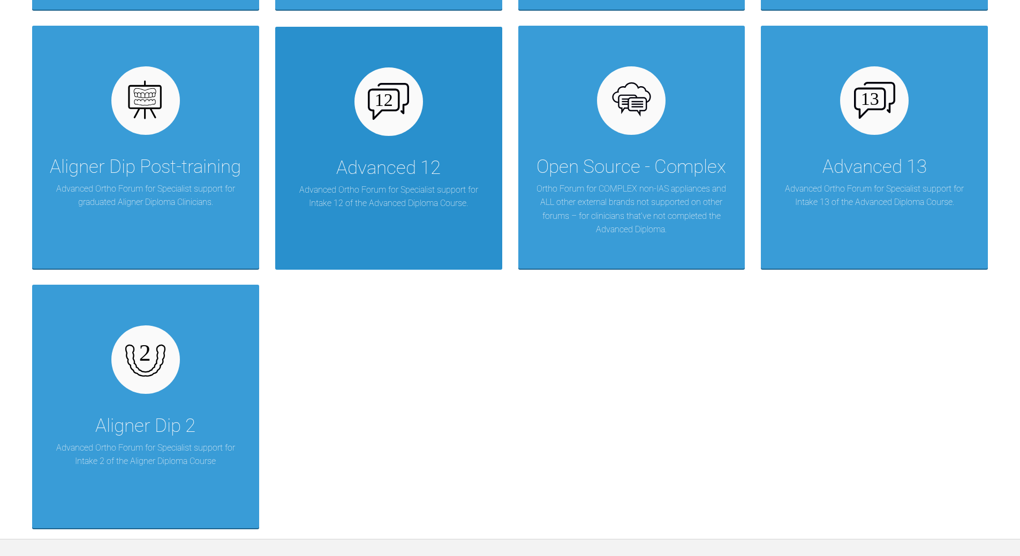
click at [426, 134] on div "Advanced 12 Advanced Ortho Forum for Specialist support for Intake 12 of the Ad…" at bounding box center [388, 148] width 227 height 243
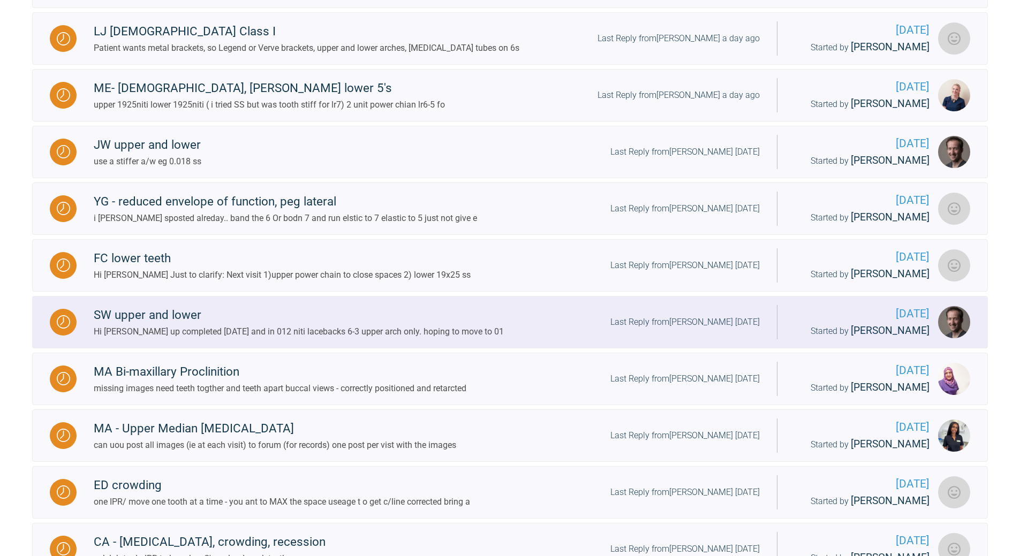
scroll to position [632, 0]
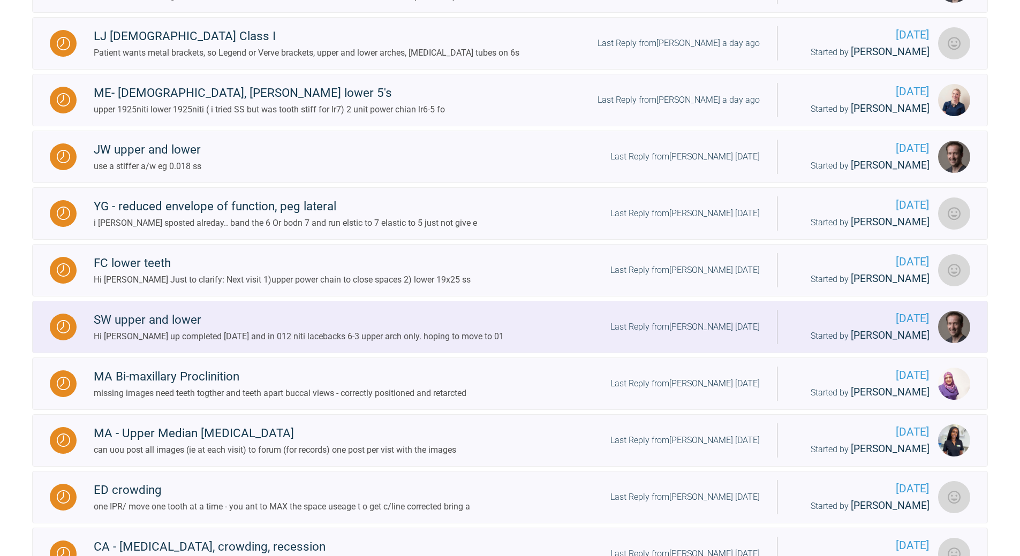
click at [700, 334] on div "Last Reply from [PERSON_NAME] [DATE]" at bounding box center [685, 327] width 149 height 14
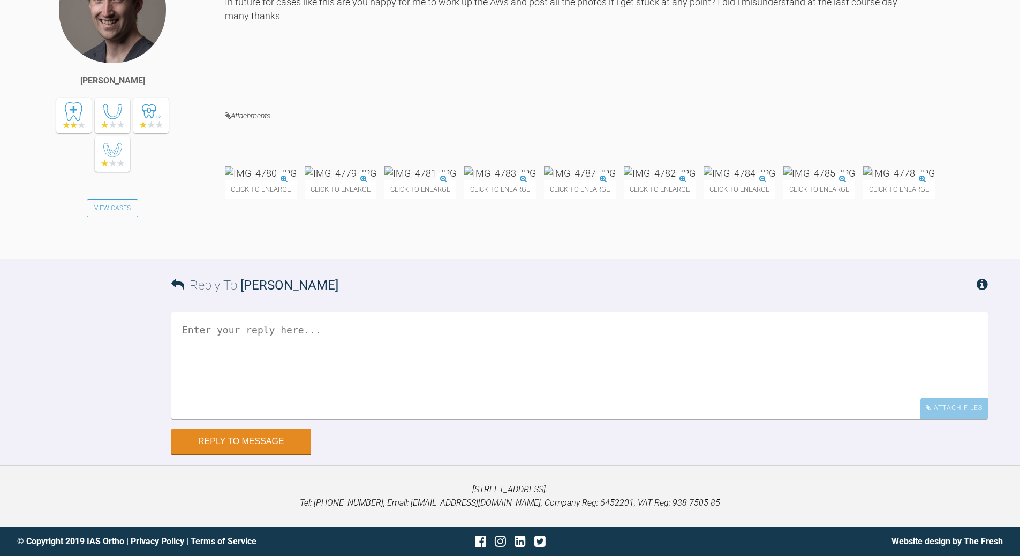
scroll to position [1999, 0]
click at [413, 402] on textarea at bounding box center [579, 365] width 817 height 107
click at [225, 402] on textarea "no post ate every visit" at bounding box center [579, 365] width 817 height 107
click at [295, 402] on textarea "no post - you must ate every visit" at bounding box center [579, 365] width 817 height 107
click at [197, 402] on textarea "no post - you must at every visit" at bounding box center [579, 365] width 817 height 107
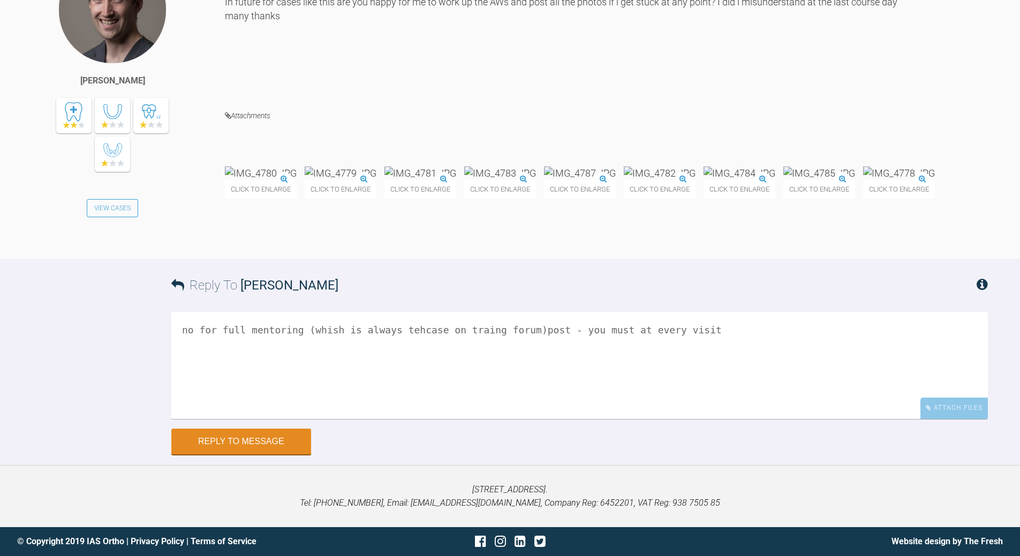
click at [477, 402] on textarea "no for full mentoring (whish is always tehcase on traing forum)post - you must …" at bounding box center [579, 365] width 817 height 107
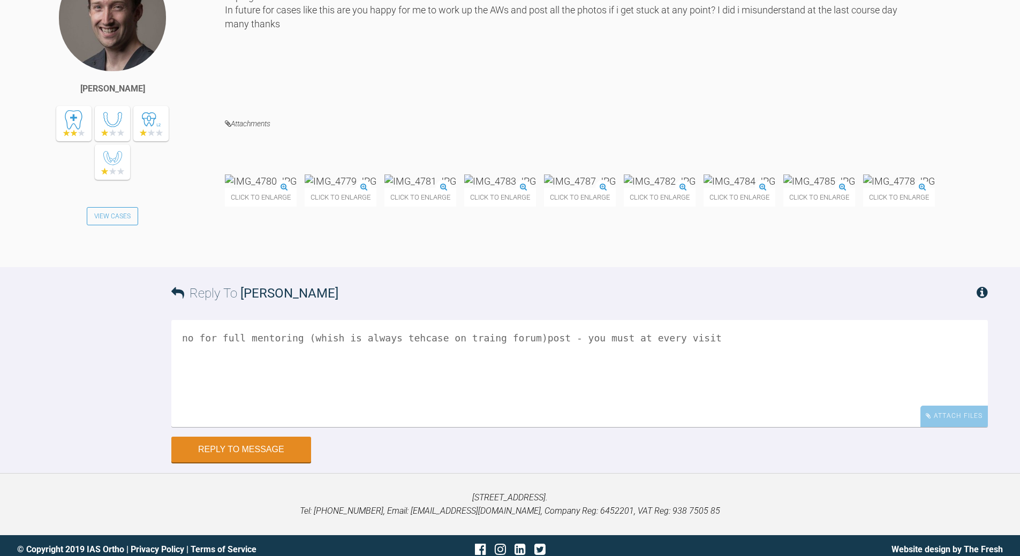
click at [474, 402] on textarea "no for full mentoring (whish is always tehcase on traing forum)post - you must …" at bounding box center [579, 373] width 817 height 107
click at [197, 402] on textarea "no for full mentoring (whish is always tehcase on trainingg forum)post - you mu…" at bounding box center [579, 373] width 817 height 107
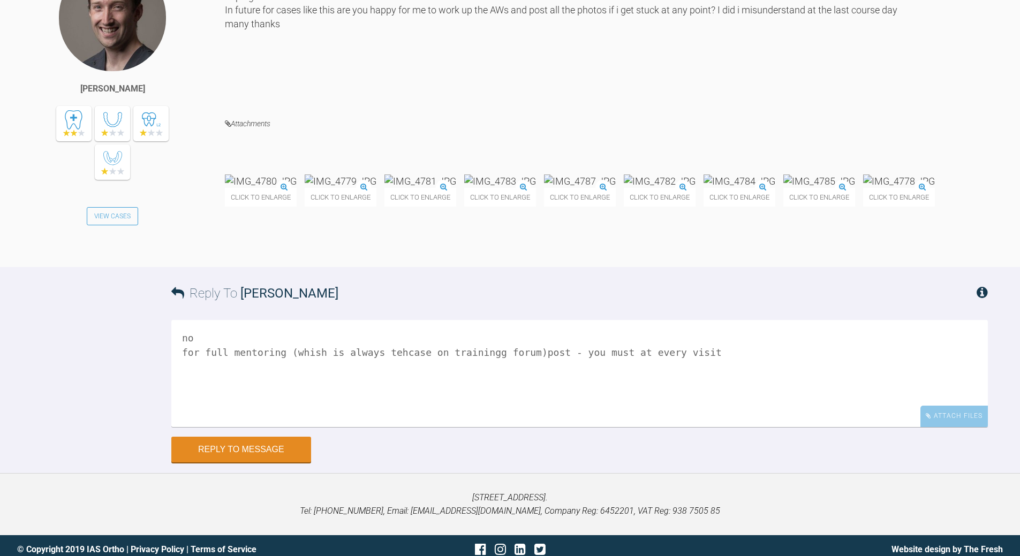
click at [305, 402] on textarea "no for full mentoring (whish is always tehcase on trainingg forum)post - you mu…" at bounding box center [579, 373] width 817 height 107
click at [382, 402] on textarea "no for full mentoring (which is always tehcase on trainingg forum)post - you mu…" at bounding box center [579, 373] width 817 height 107
click at [475, 402] on textarea "no for full mentoring (which is always thecase on trainingg forum)post - you mu…" at bounding box center [579, 373] width 817 height 107
click at [508, 402] on textarea "no for full mentoring (which is always thecase on training forum)post - you mus…" at bounding box center [579, 373] width 817 height 107
drag, startPoint x: 514, startPoint y: 503, endPoint x: 528, endPoint y: 495, distance: 15.8
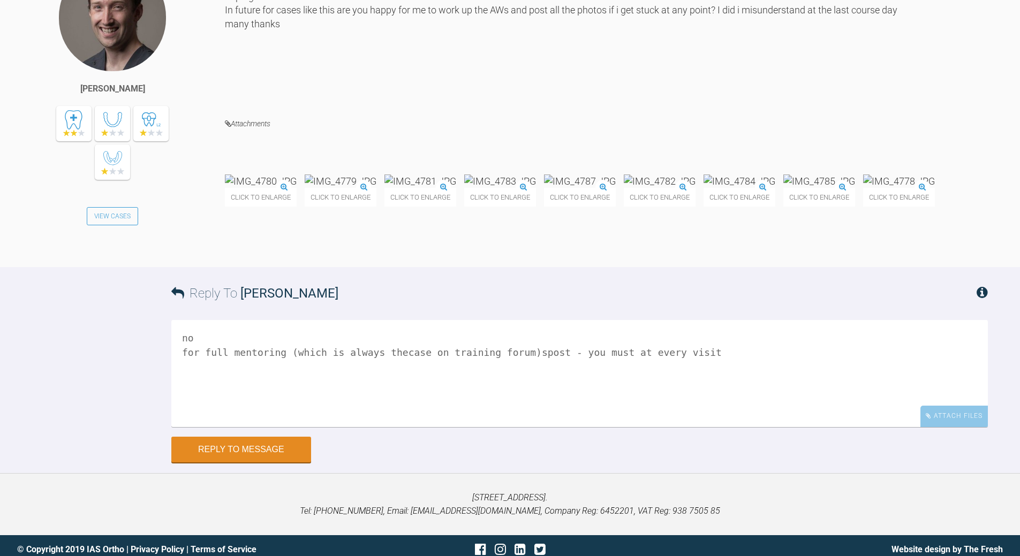
click at [517, 402] on textarea "no for full mentoring (which is always thecase on training forum)spost - you mu…" at bounding box center [579, 373] width 817 height 107
click at [571, 402] on textarea "no for full mentoring (which is always thecase on training forum) - you must at…" at bounding box center [579, 373] width 817 height 107
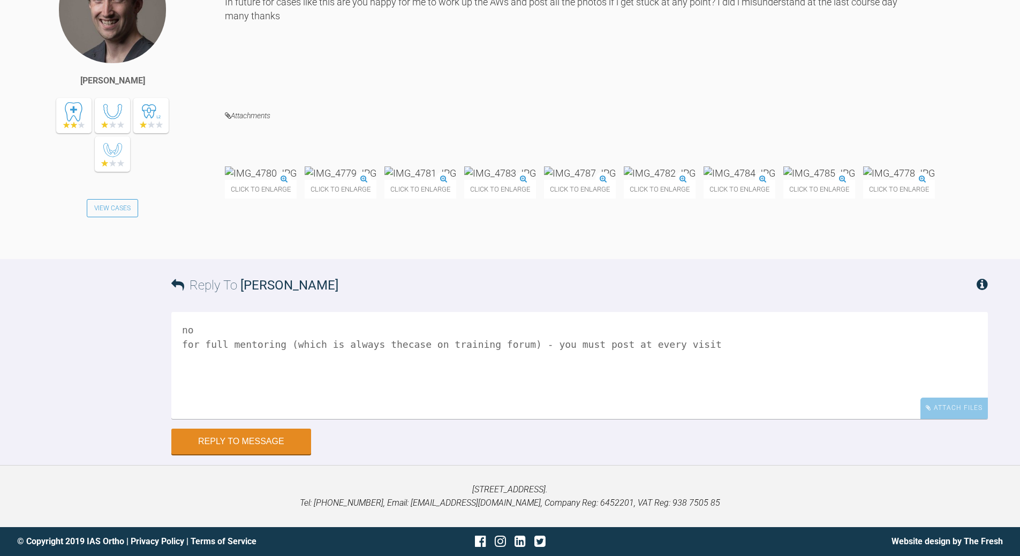
scroll to position [2107, 0]
click at [390, 342] on textarea "no for full mentoring (which is always thecase on training forum) - you must po…" at bounding box center [579, 365] width 817 height 107
click at [699, 344] on textarea "no for full mentoring (which is always the case on training forum) - you must p…" at bounding box center [579, 365] width 817 height 107
click at [452, 369] on textarea "no for full mentoring (which is always the case on training forum) - you must p…" at bounding box center [579, 365] width 817 height 107
click at [263, 372] on textarea "no for full mentoring (which is always the case on training forum) - you must p…" at bounding box center [579, 365] width 817 height 107
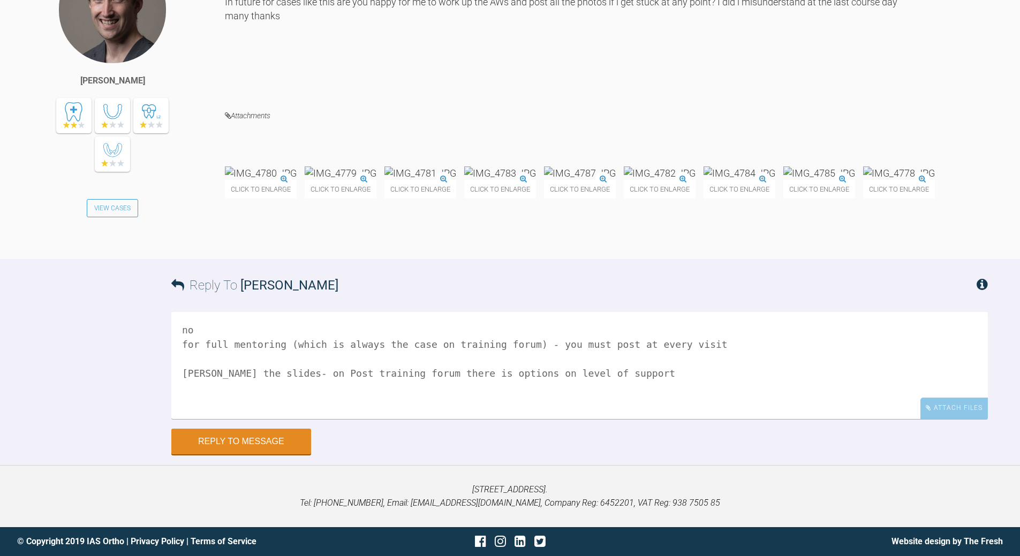
drag, startPoint x: 197, startPoint y: 371, endPoint x: 220, endPoint y: 358, distance: 26.4
click at [197, 372] on textarea "no for full mentoring (which is always the case on training forum) - you must p…" at bounding box center [579, 365] width 817 height 107
click at [314, 369] on textarea "no for full mentoring (which is always the case on training forum) - you must p…" at bounding box center [579, 365] width 817 height 107
click at [590, 378] on textarea "no for full mentoring (which is always the case on training forum) - you must p…" at bounding box center [579, 365] width 817 height 107
type textarea "no for full mentoring (which is always the case on training forum) - you must p…"
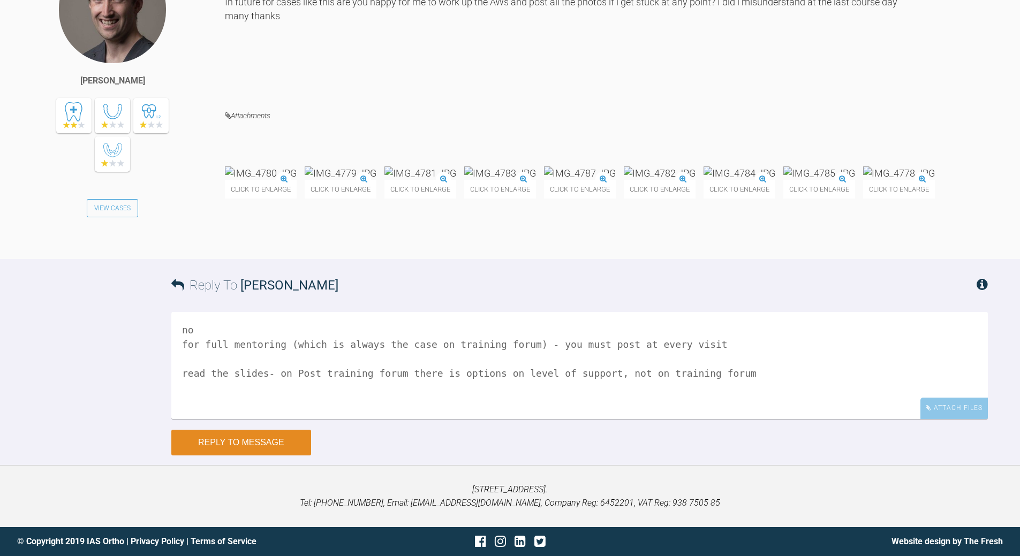
click at [266, 402] on button "Reply to Message" at bounding box center [241, 443] width 140 height 26
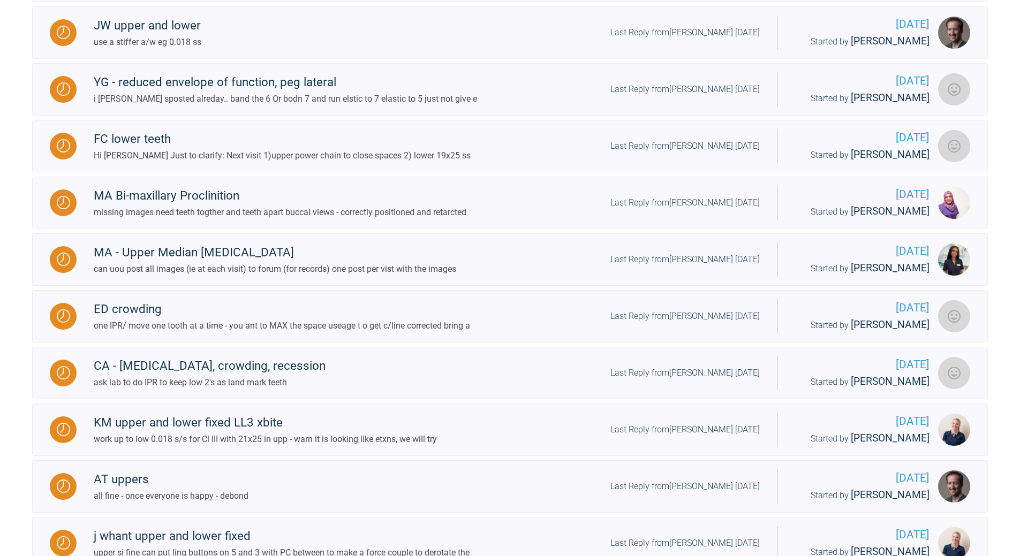
scroll to position [686, 0]
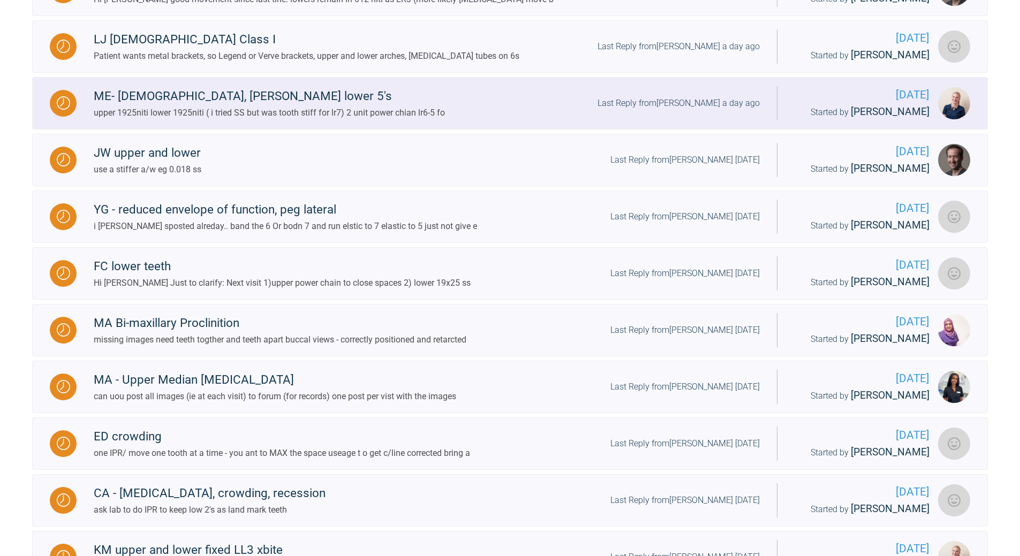
click at [699, 110] on div "Last Reply from [PERSON_NAME] a day ago" at bounding box center [679, 103] width 162 height 14
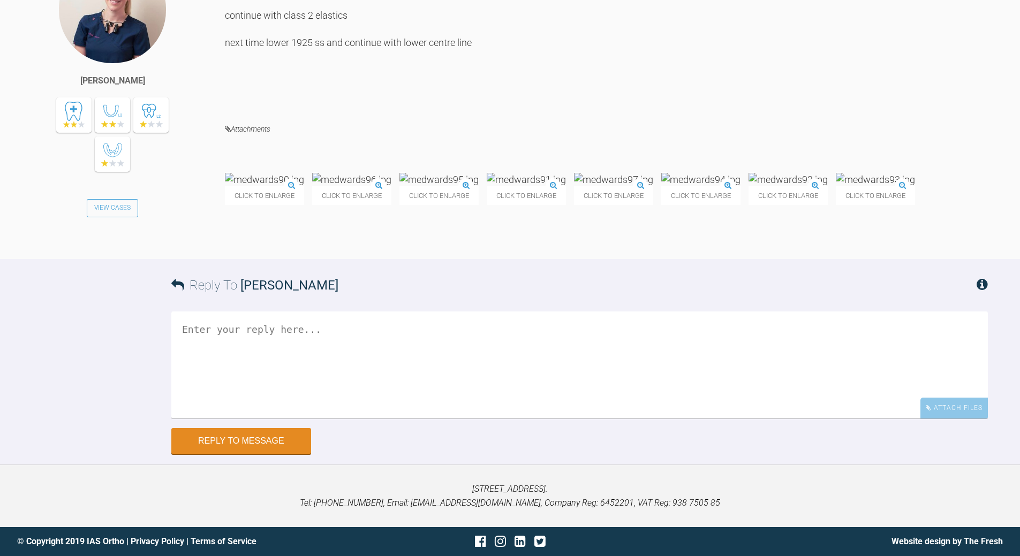
scroll to position [12428, 0]
click at [315, 398] on textarea at bounding box center [579, 365] width 817 height 107
click at [296, 402] on textarea "all good once c/line is ok - PPC upp and low 6-6" at bounding box center [579, 365] width 817 height 107
click at [566, 186] on img at bounding box center [526, 179] width 79 height 13
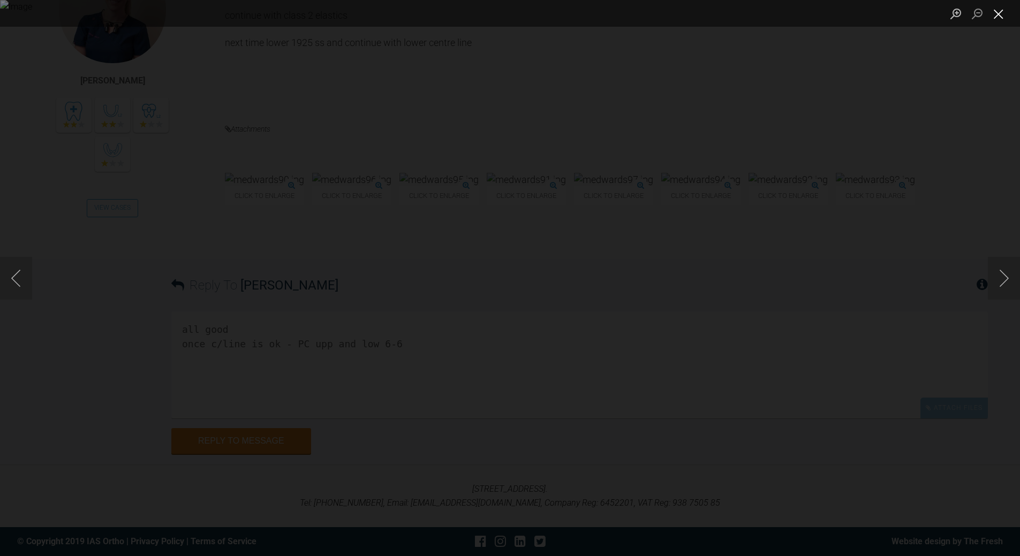
click at [702, 11] on button "Close lightbox" at bounding box center [998, 13] width 21 height 19
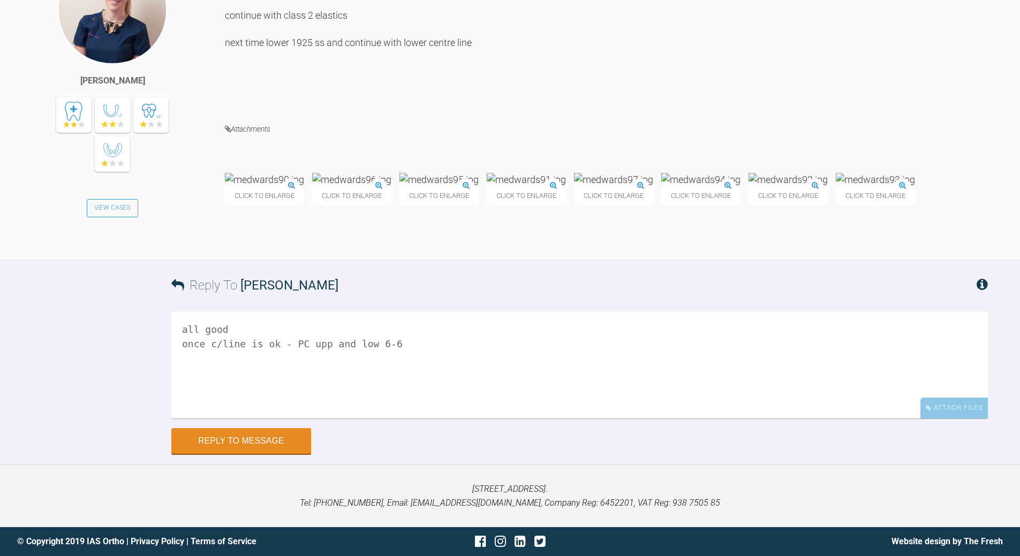
click at [407, 402] on textarea "all good once c/line is ok - PC upp and low 6-6" at bounding box center [579, 365] width 817 height 107
type textarea "all good once c/line is ok - PC upp and low 6-6 [PERSON_NAME] to nights only"
click at [203, 402] on button "Reply to Message" at bounding box center [241, 443] width 140 height 26
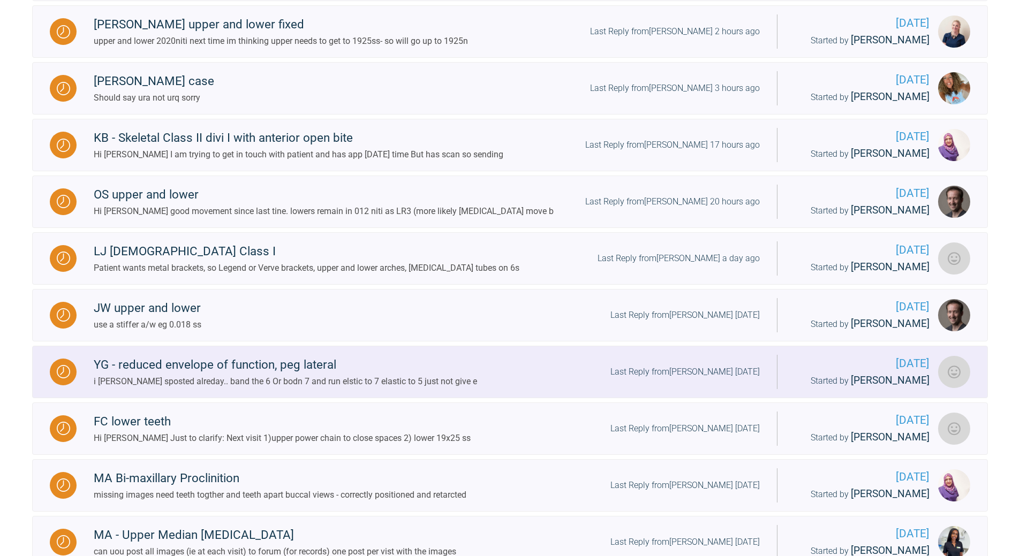
scroll to position [525, 0]
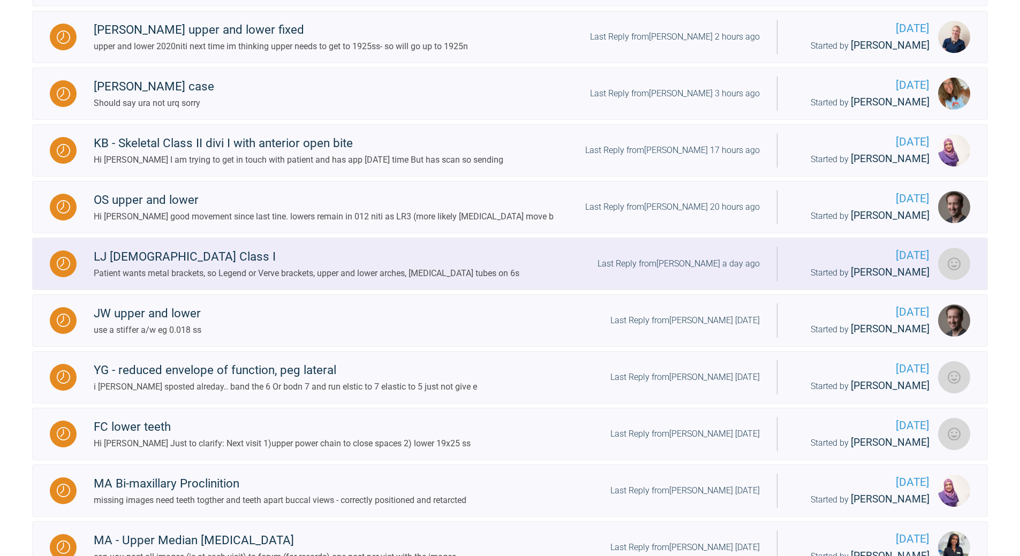
click at [694, 271] on div "Last Reply from [PERSON_NAME] a day ago" at bounding box center [679, 264] width 162 height 14
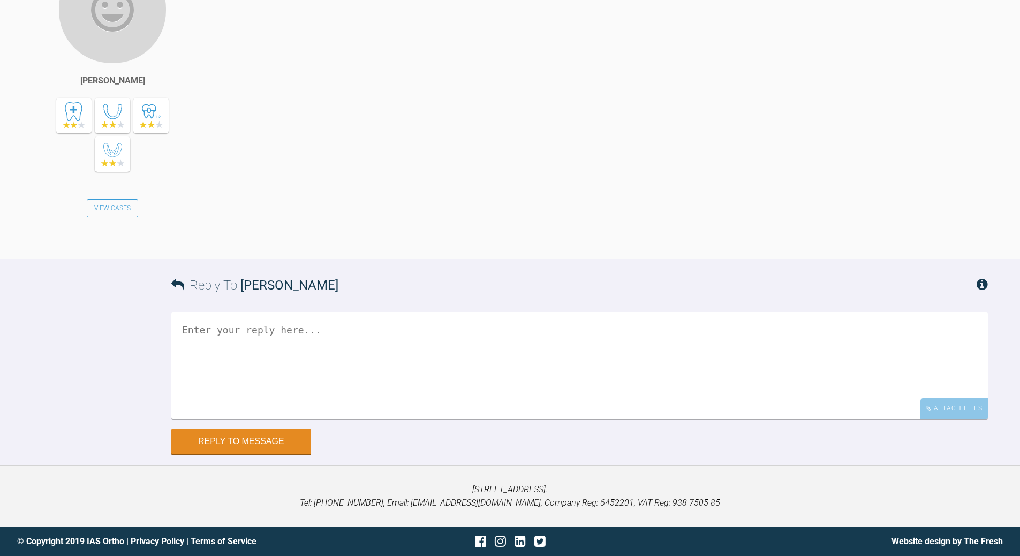
scroll to position [3701, 0]
click at [276, 330] on textarea at bounding box center [579, 365] width 817 height 107
type textarea "all good - crack on"
click at [247, 402] on button "Reply to Message" at bounding box center [241, 443] width 140 height 26
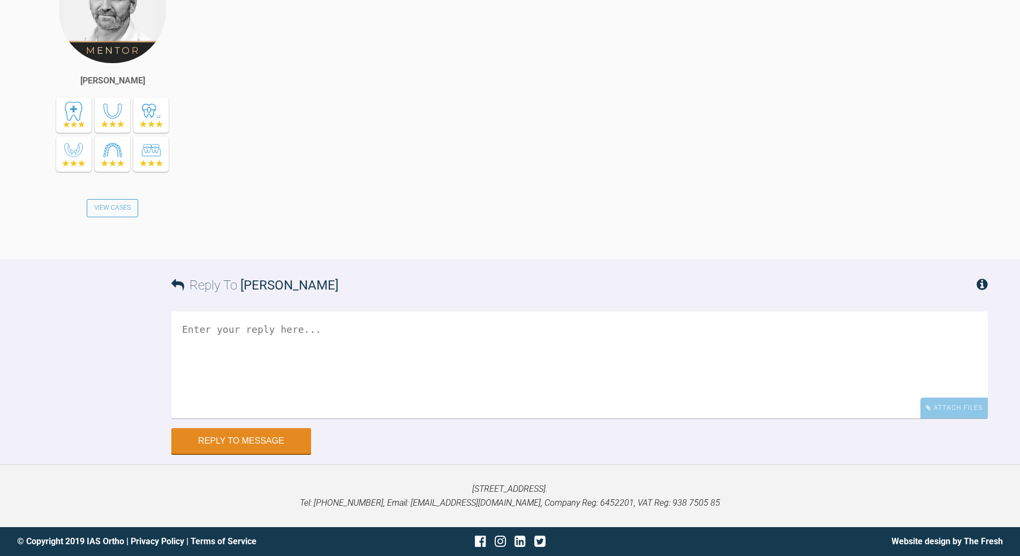
scroll to position [4107, 0]
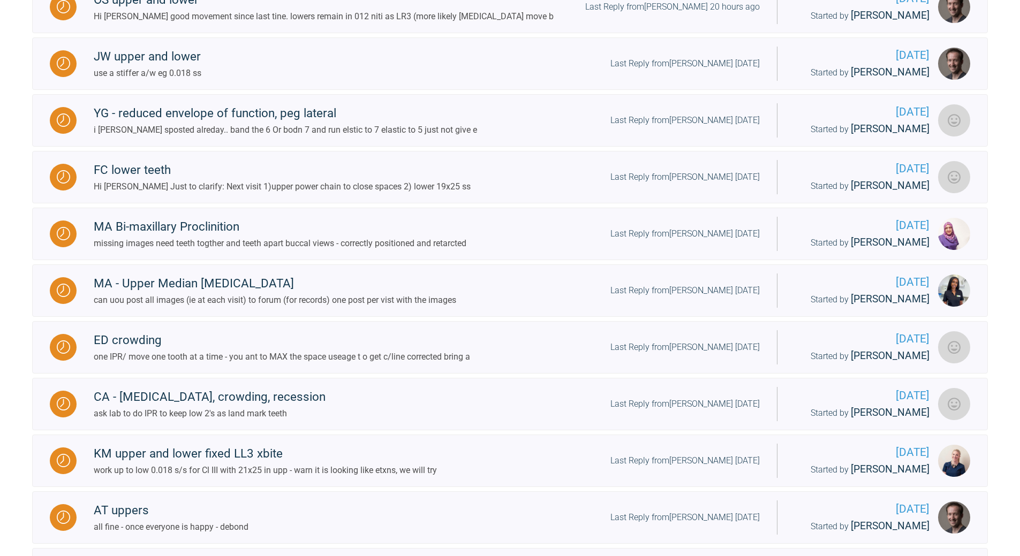
scroll to position [578, 0]
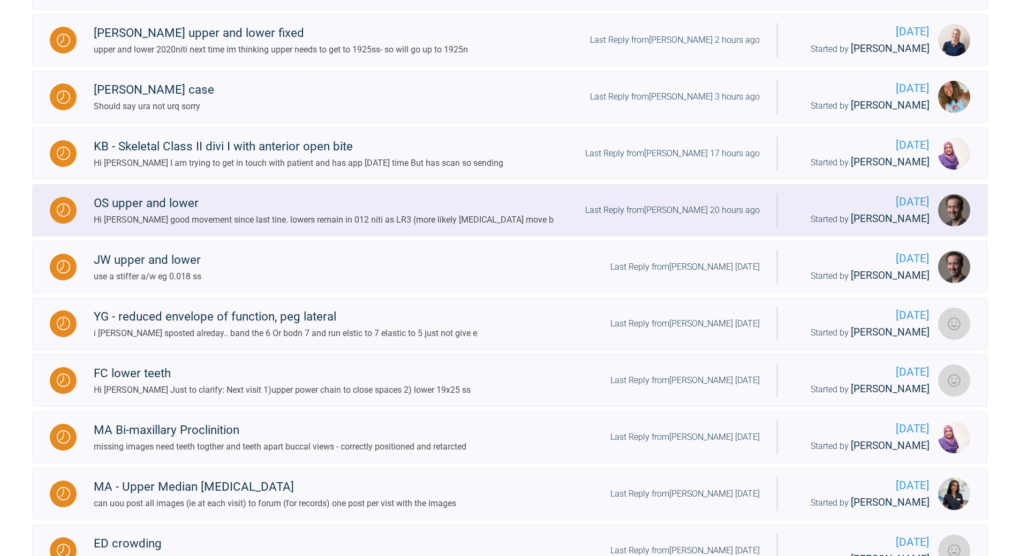
click at [661, 217] on div "Last Reply from [PERSON_NAME] 20 hours ago" at bounding box center [672, 211] width 175 height 14
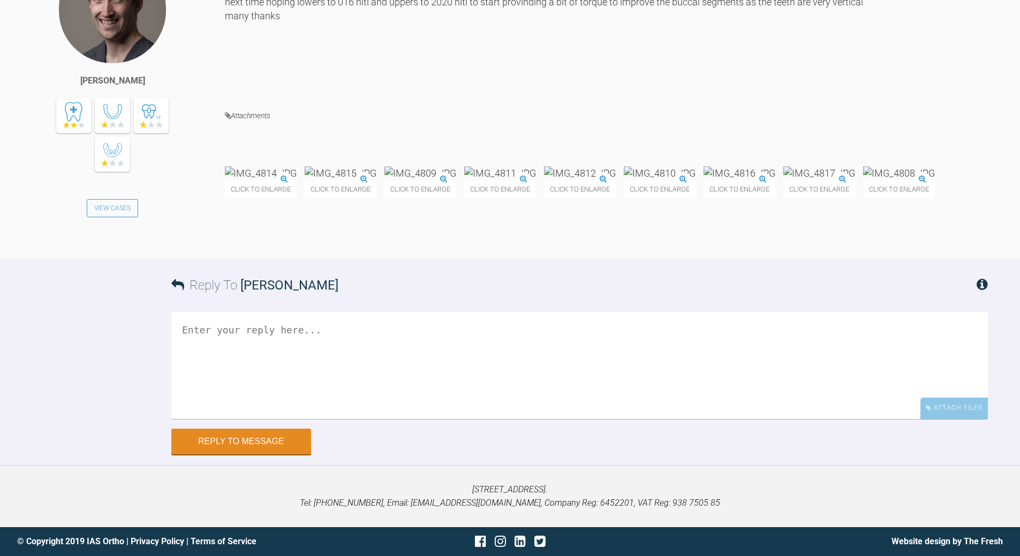
scroll to position [3736, 0]
click at [702, 180] on img at bounding box center [820, 173] width 72 height 13
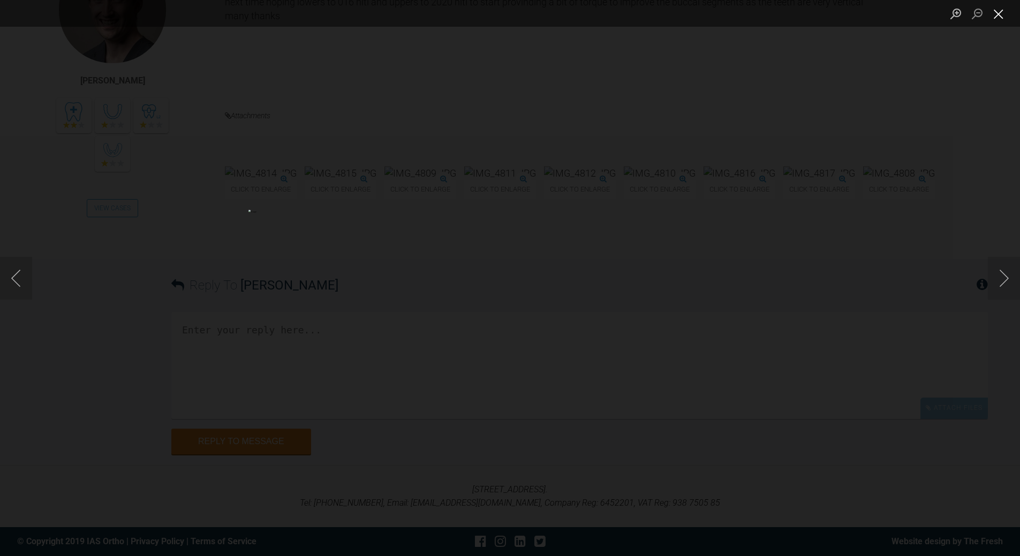
click at [702, 14] on button "Close lightbox" at bounding box center [998, 13] width 21 height 19
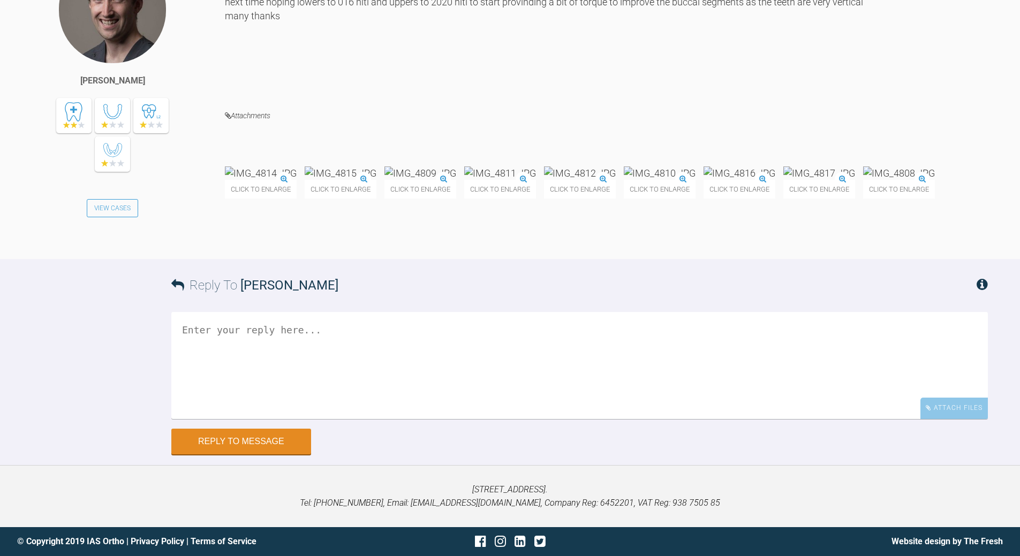
click at [330, 402] on textarea at bounding box center [579, 365] width 817 height 107
drag, startPoint x: 559, startPoint y: 422, endPoint x: 554, endPoint y: 410, distance: 13.4
click at [560, 402] on textarea "all good - crack on make sure uypu get a/w into deoth of slot and it stays ther…" at bounding box center [579, 365] width 817 height 107
click at [348, 402] on textarea "all good - crack on make sure uypu get a/w into deoth of slot and it stays ther…" at bounding box center [579, 365] width 817 height 107
click at [239, 402] on textarea "all good - crack on make sure uypu get a/w into depth of slot and it stays ther…" at bounding box center [579, 365] width 817 height 107
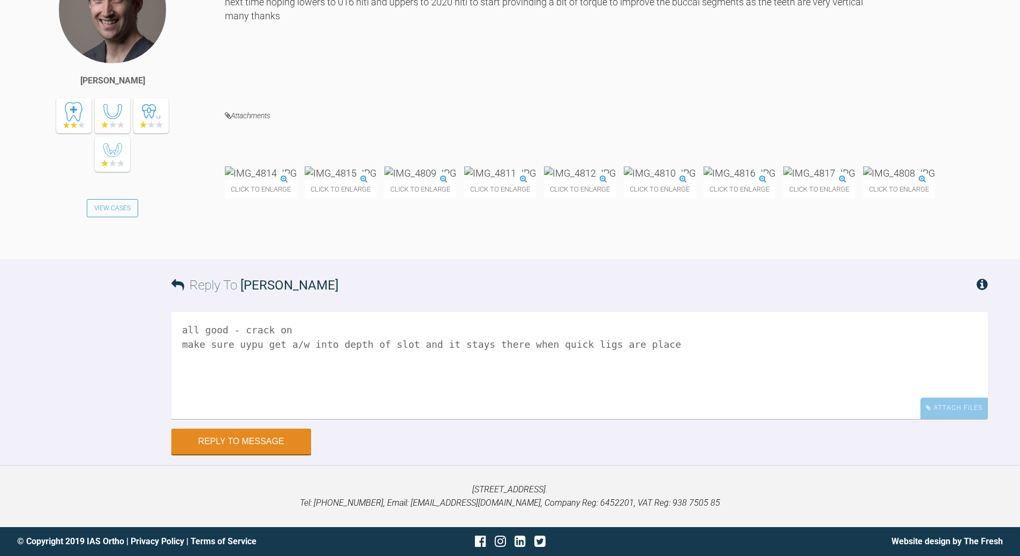
click at [238, 402] on textarea "all good - crack on make sure uypu get a/w into depth of slot and it stays ther…" at bounding box center [579, 365] width 817 height 107
click at [279, 402] on textarea "all good - crack on make sure you get a/w into depth of slot and it stays there…" at bounding box center [579, 365] width 817 height 107
type textarea "all good - crack on make sure you getth e a/w into depth of slot and it stays t…"
click at [275, 402] on button "Reply to Message" at bounding box center [241, 443] width 140 height 26
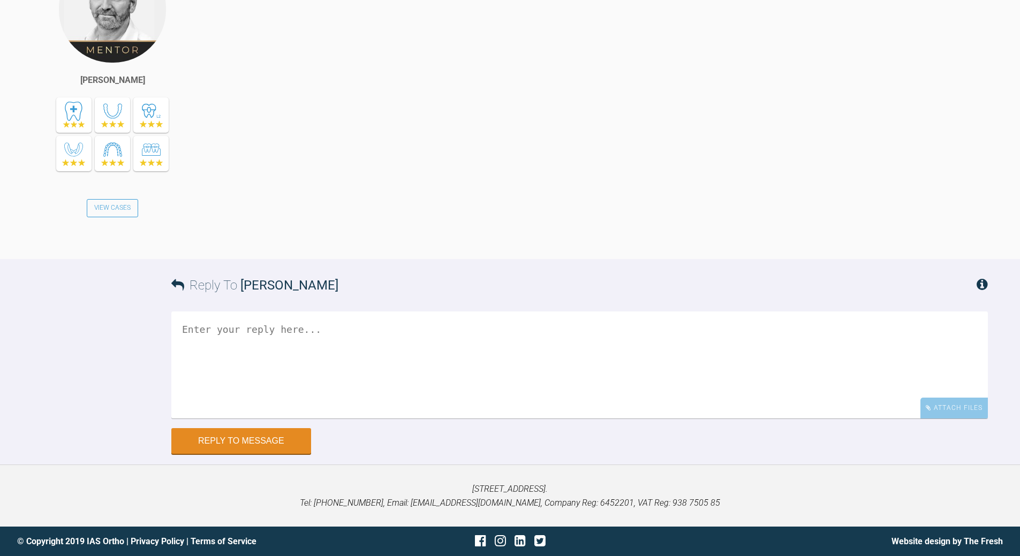
scroll to position [4218, 0]
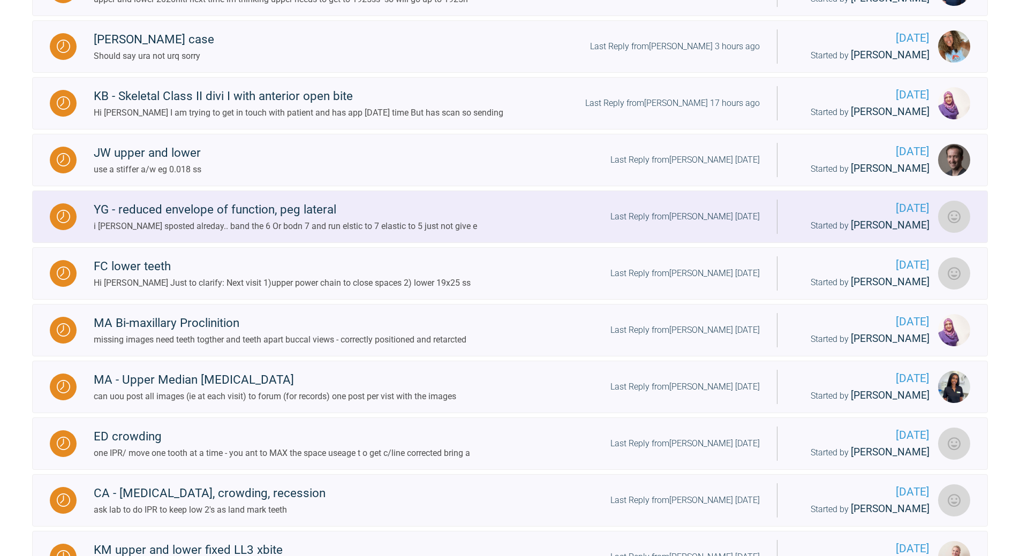
scroll to position [578, 0]
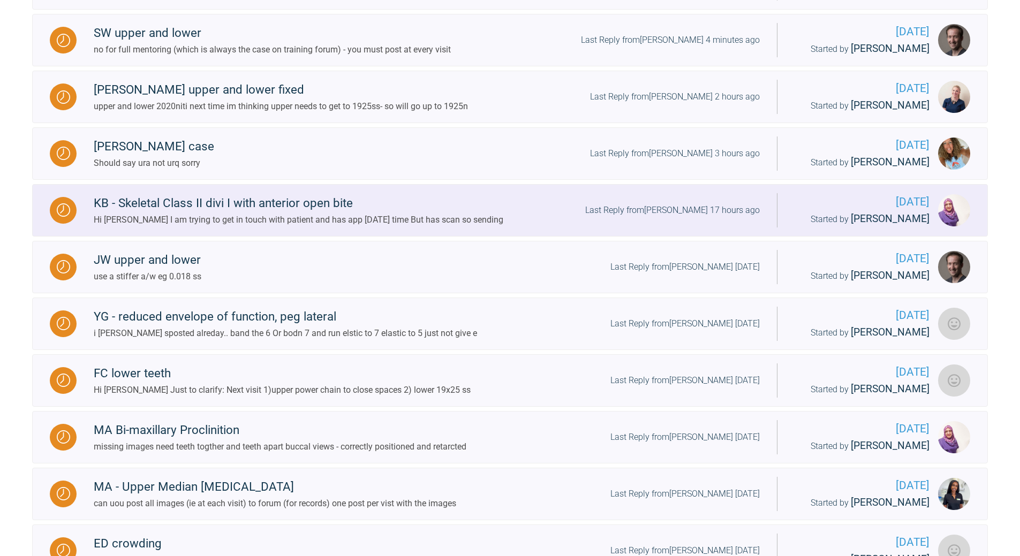
click at [697, 217] on div "Last Reply from [PERSON_NAME] 17 hours ago" at bounding box center [672, 211] width 175 height 14
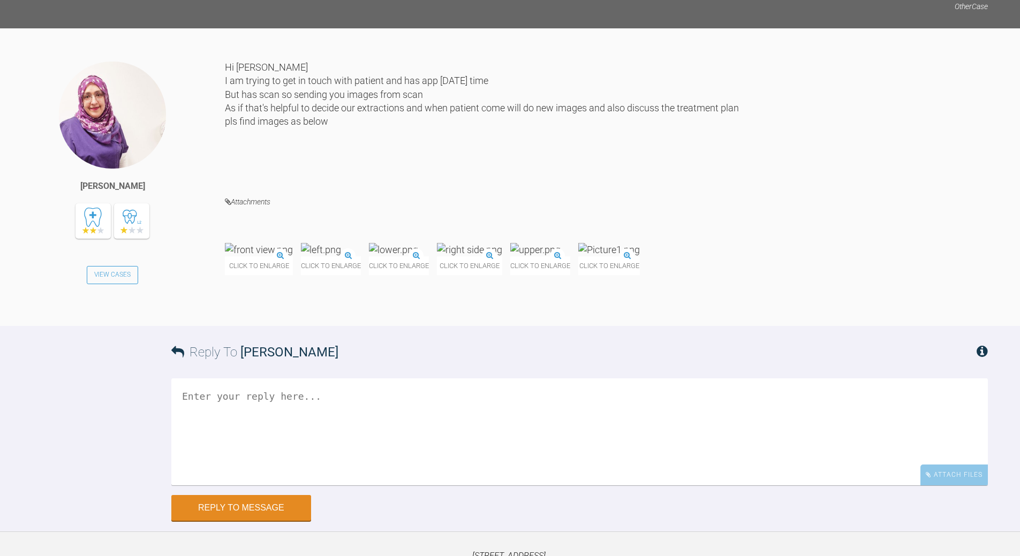
scroll to position [5628, 0]
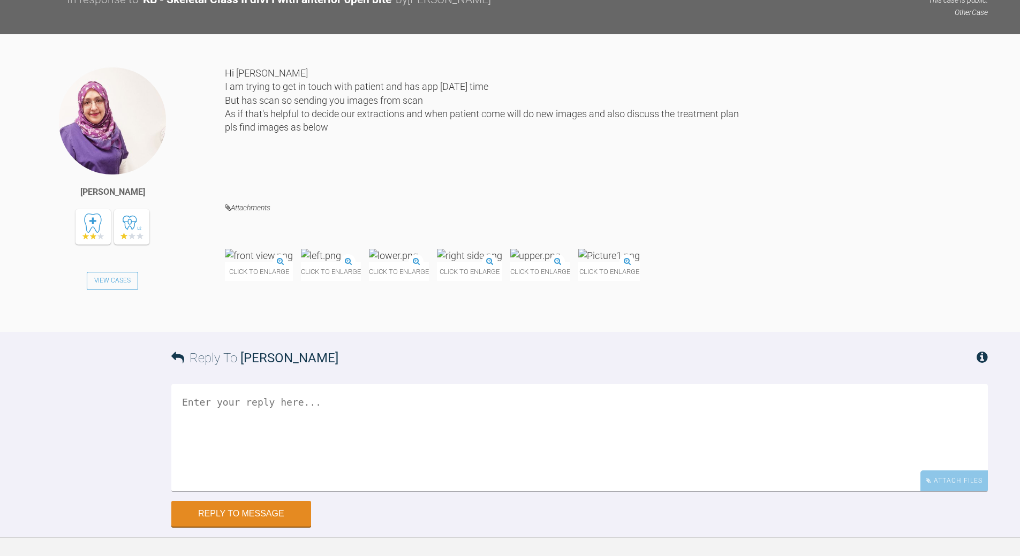
click at [279, 262] on img at bounding box center [259, 255] width 68 height 13
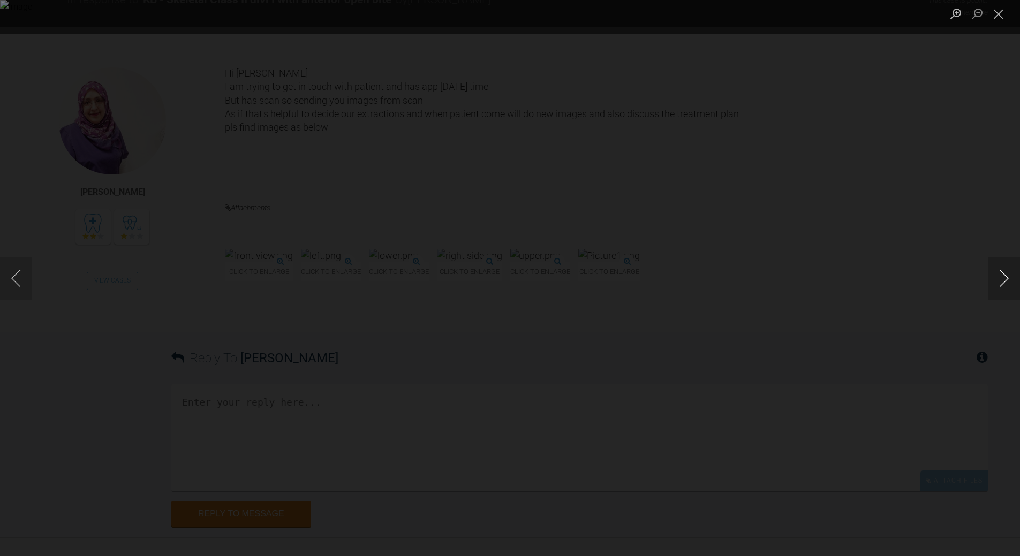
click at [702, 275] on button "Next image" at bounding box center [1004, 278] width 32 height 43
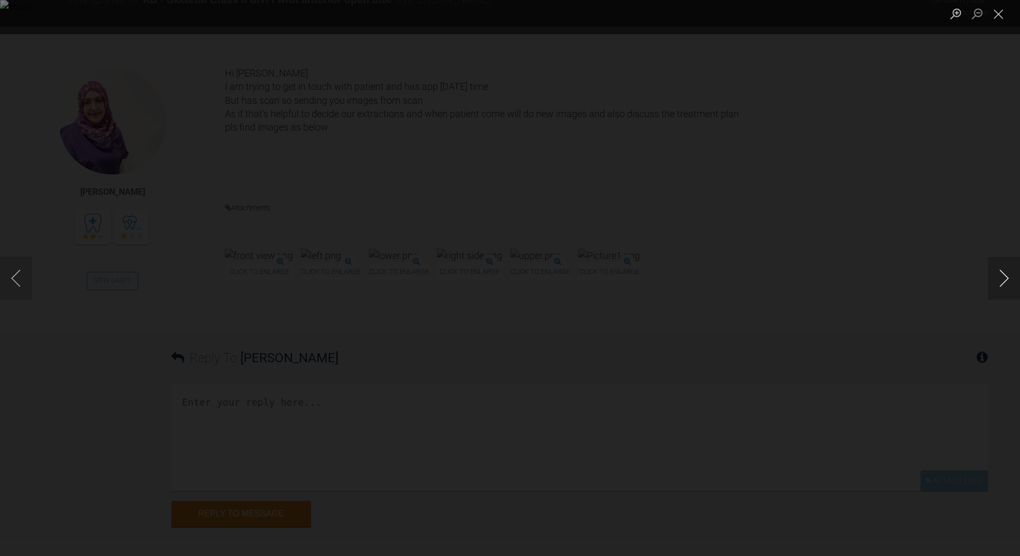
click at [702, 275] on button "Next image" at bounding box center [1004, 278] width 32 height 43
click at [702, 14] on button "Close lightbox" at bounding box center [998, 13] width 21 height 19
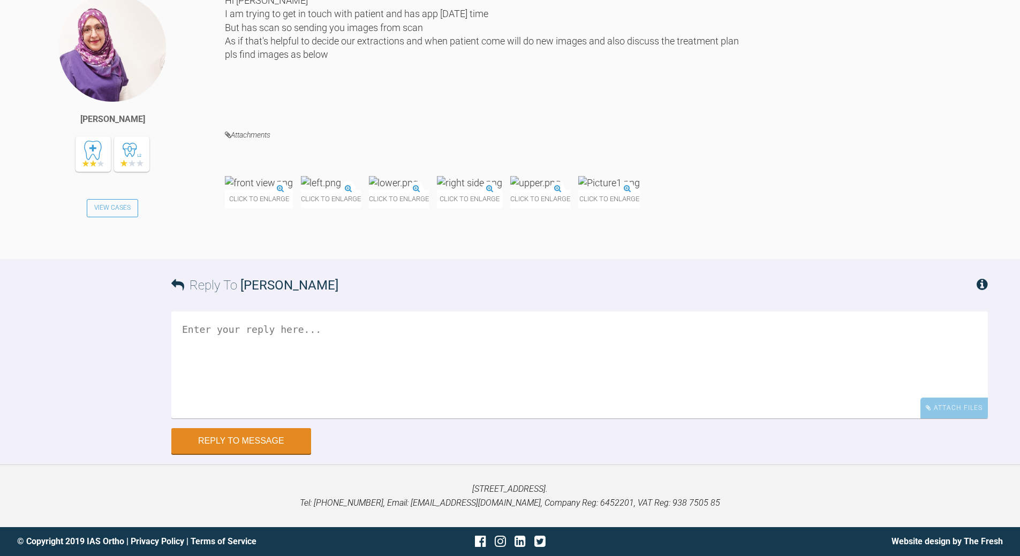
scroll to position [5746, 0]
click at [306, 335] on textarea at bounding box center [579, 365] width 817 height 107
drag, startPoint x: 306, startPoint y: 332, endPoint x: 248, endPoint y: 327, distance: 58.6
click at [248, 327] on textarea "ok ; advise dscion on Rx plan" at bounding box center [579, 365] width 817 height 107
click at [251, 327] on textarea "ok ; advise dscion on Rx plan" at bounding box center [579, 365] width 817 height 107
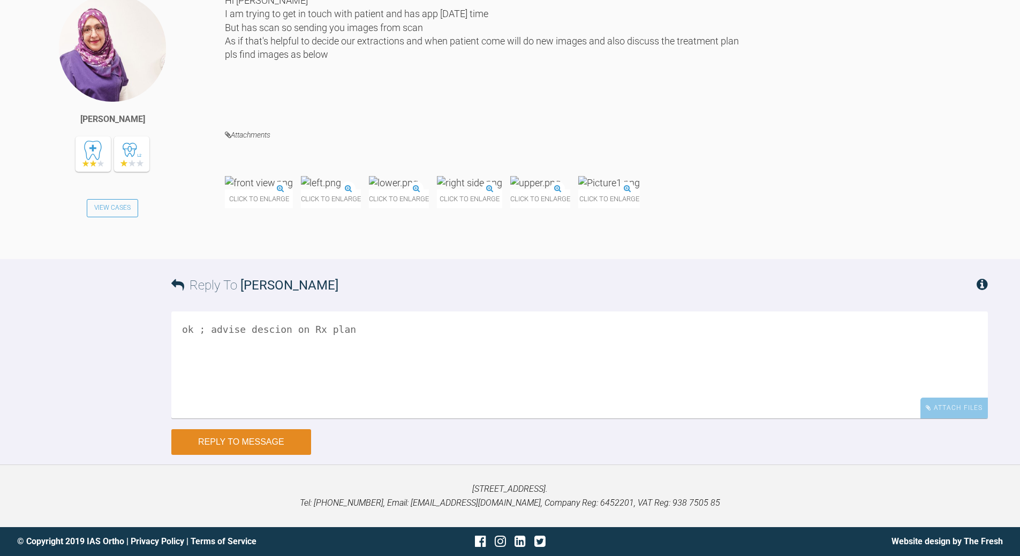
type textarea "ok ; advise descion on Rx plan"
click at [256, 402] on button "Reply to Message" at bounding box center [241, 443] width 140 height 26
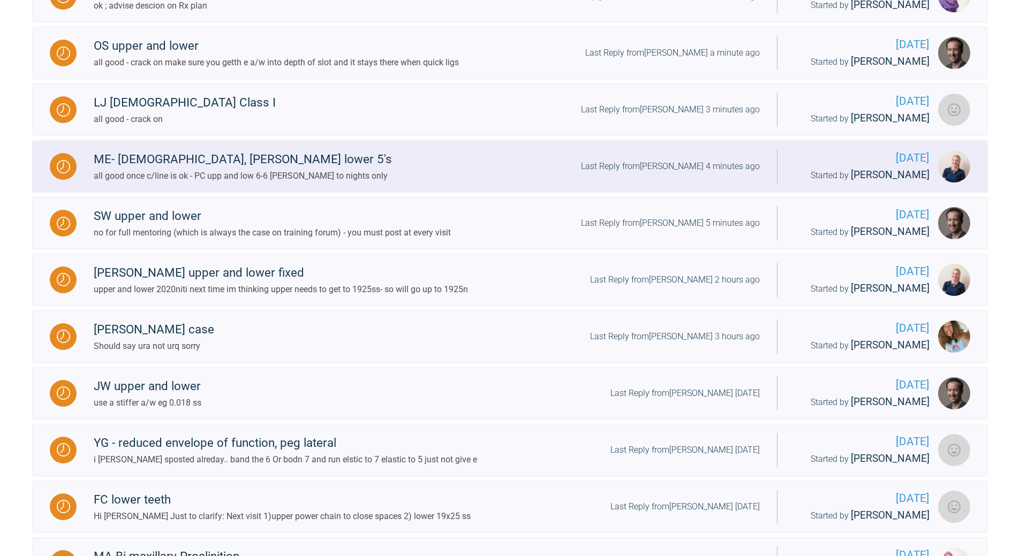
scroll to position [471, 0]
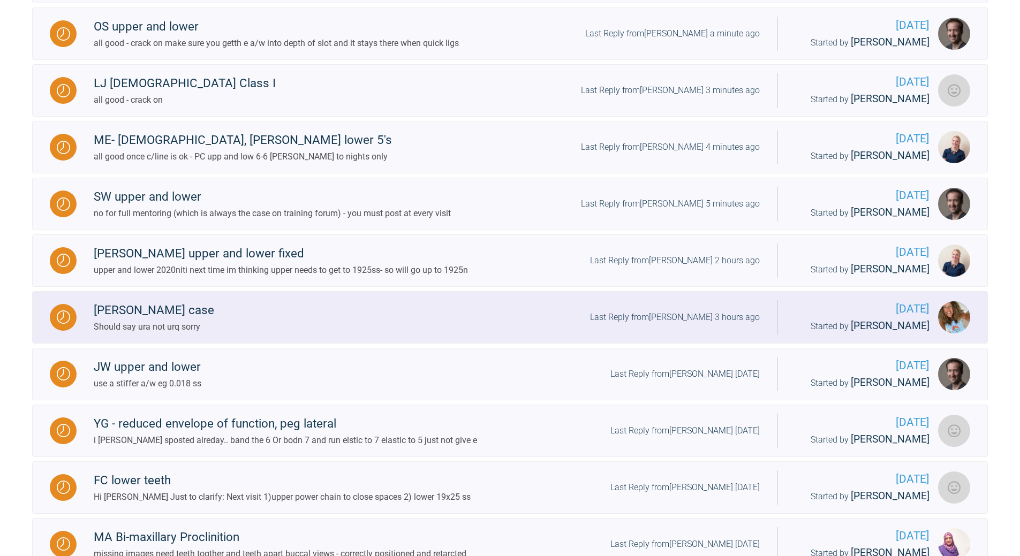
click at [702, 325] on div "Last Reply from [PERSON_NAME] 3 hours ago" at bounding box center [675, 318] width 170 height 14
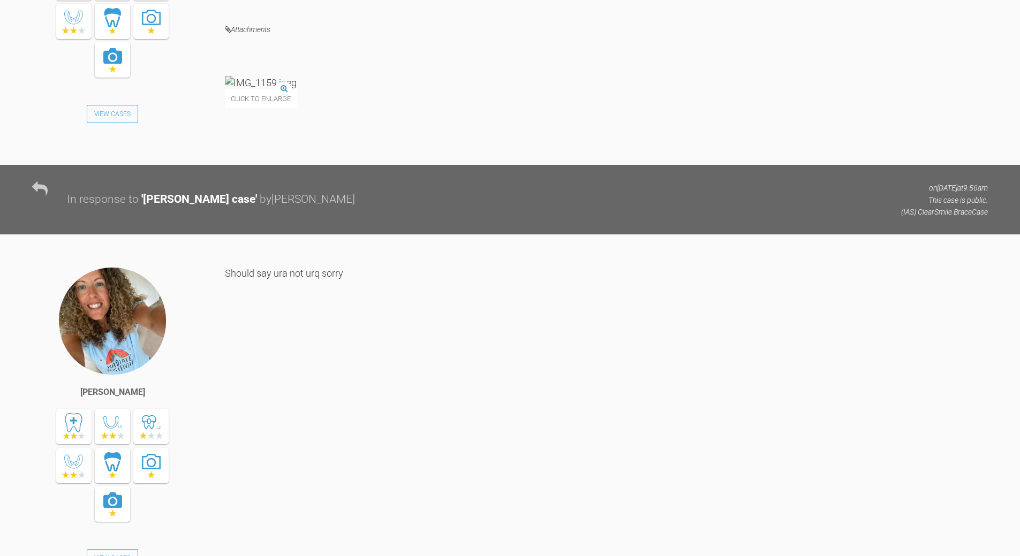
scroll to position [6428, 0]
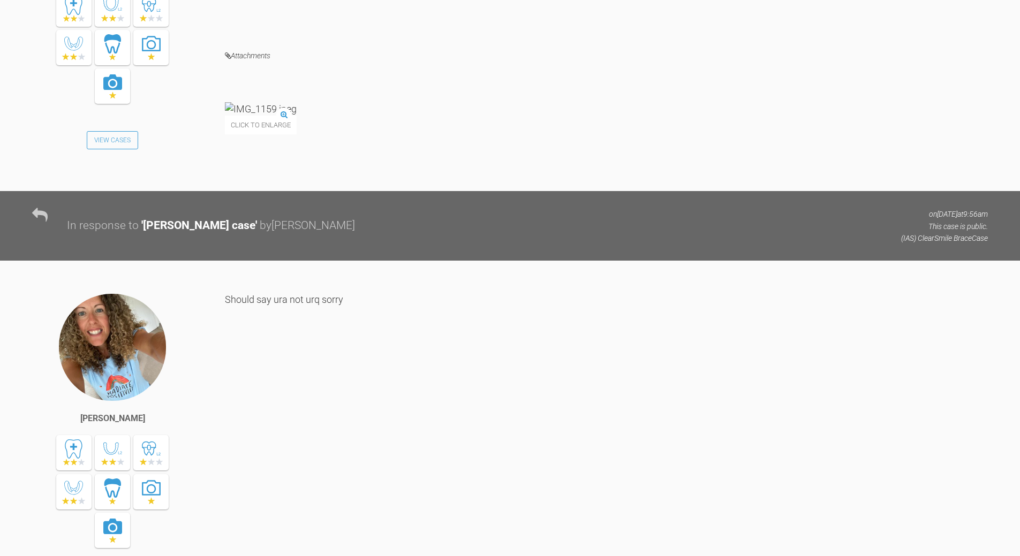
click at [284, 116] on img at bounding box center [261, 108] width 72 height 13
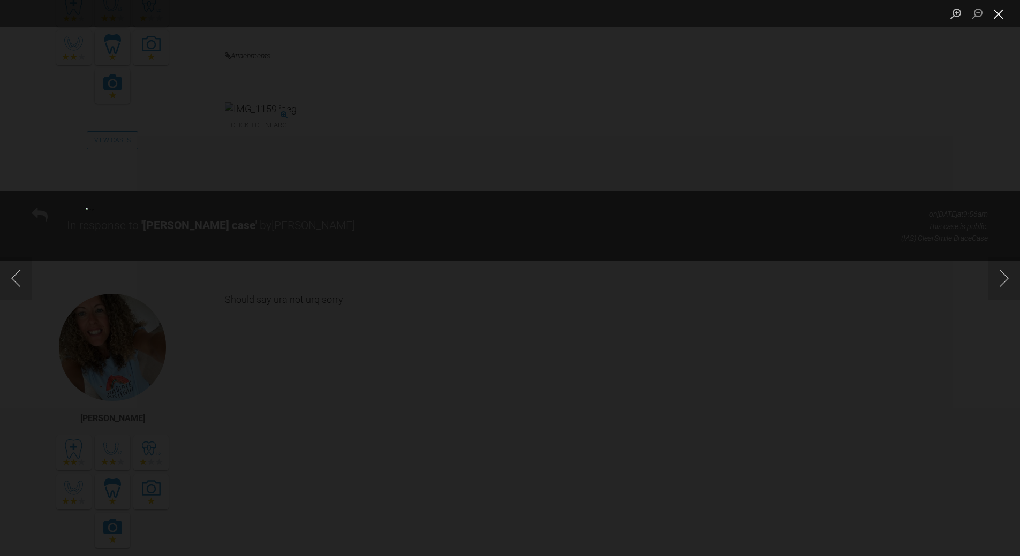
drag, startPoint x: 997, startPoint y: 10, endPoint x: 991, endPoint y: 10, distance: 6.4
click at [702, 9] on button "Close lightbox" at bounding box center [998, 13] width 21 height 19
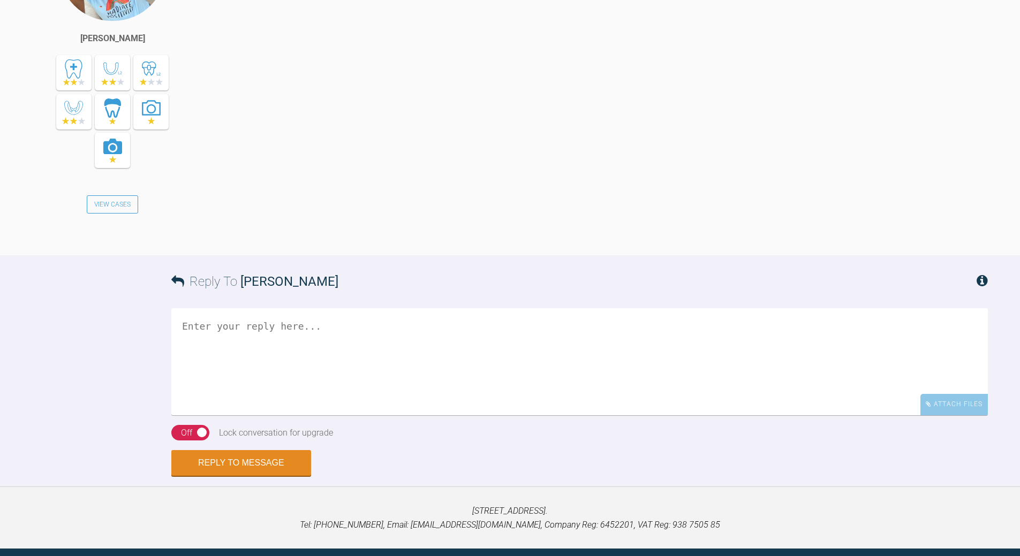
scroll to position [6910, 0]
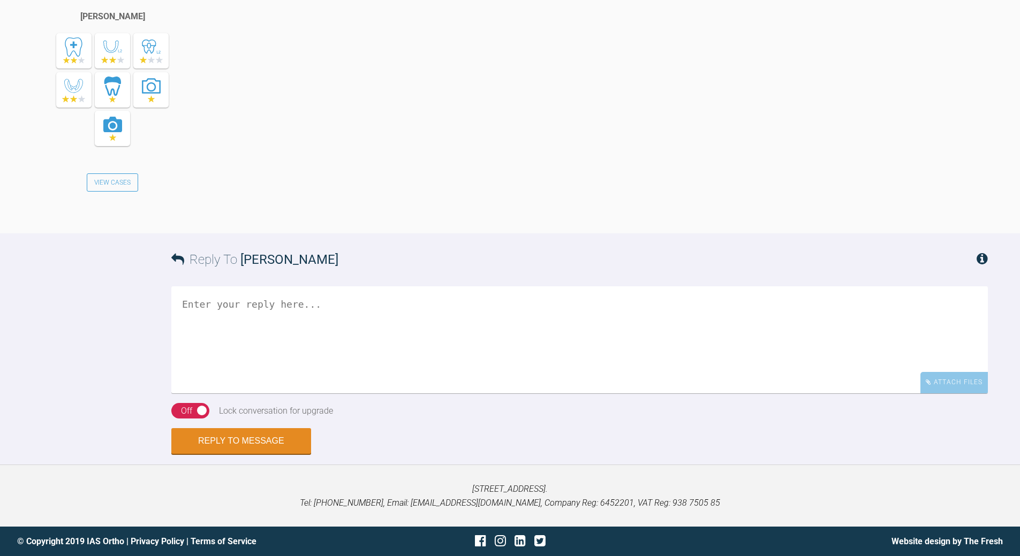
click at [238, 326] on textarea at bounding box center [579, 340] width 817 height 107
click at [282, 304] on textarea "C clasps - dark angs are pretty useless" at bounding box center [579, 340] width 817 height 107
click at [423, 306] on textarea "C clasps - dark ages, and are pretty useless" at bounding box center [579, 340] width 817 height 107
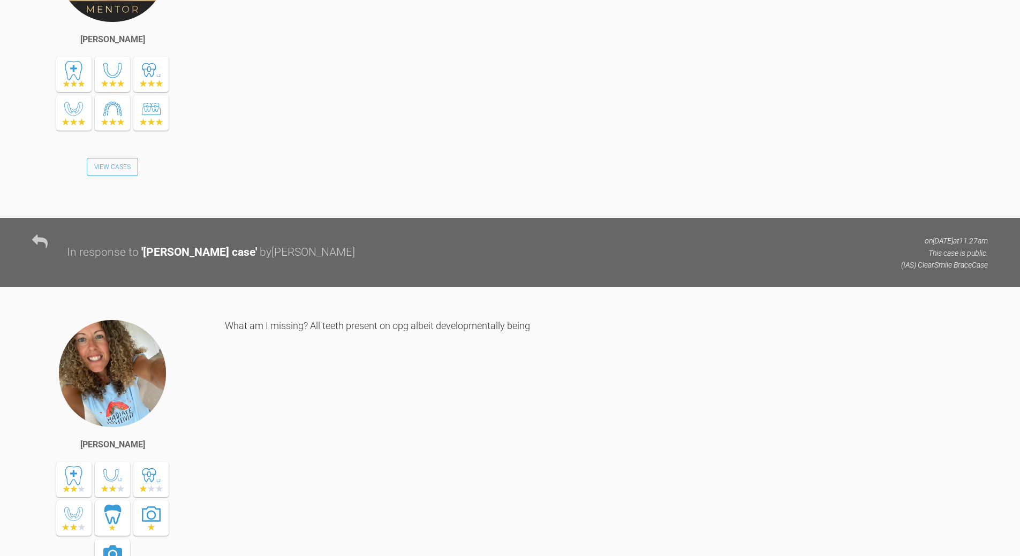
scroll to position [643, 0]
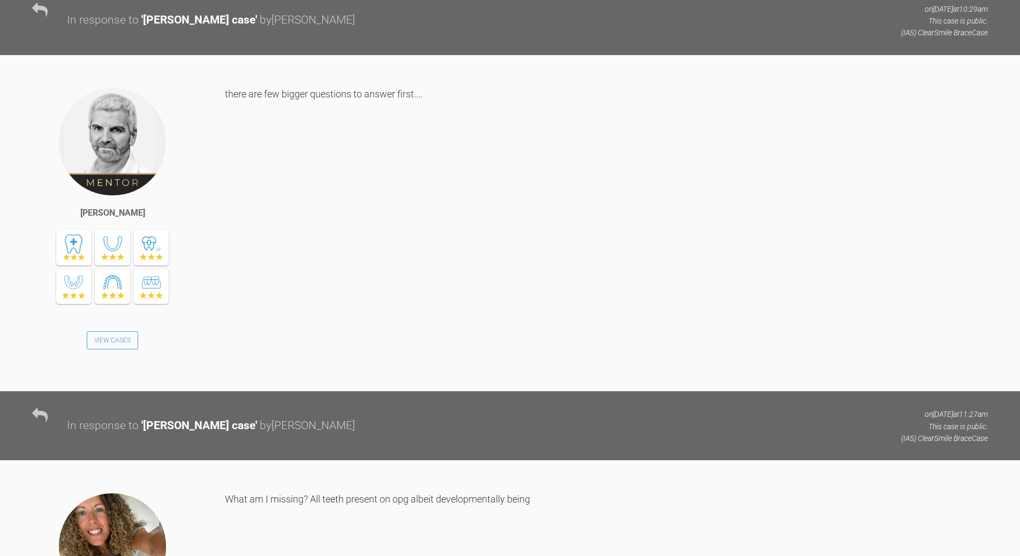
click at [702, 267] on div "there are few bigger questions to answer first...." at bounding box center [606, 231] width 763 height 288
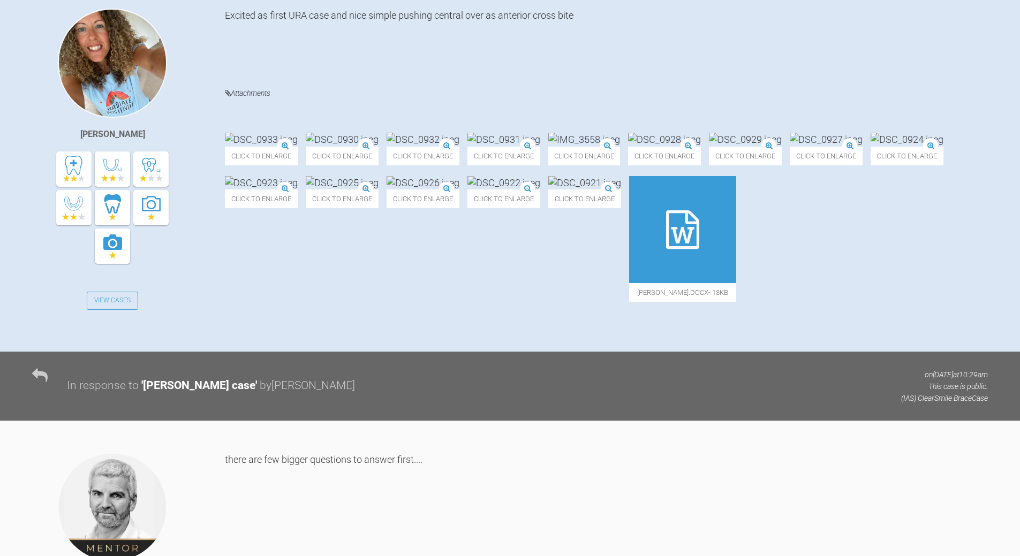
scroll to position [108, 0]
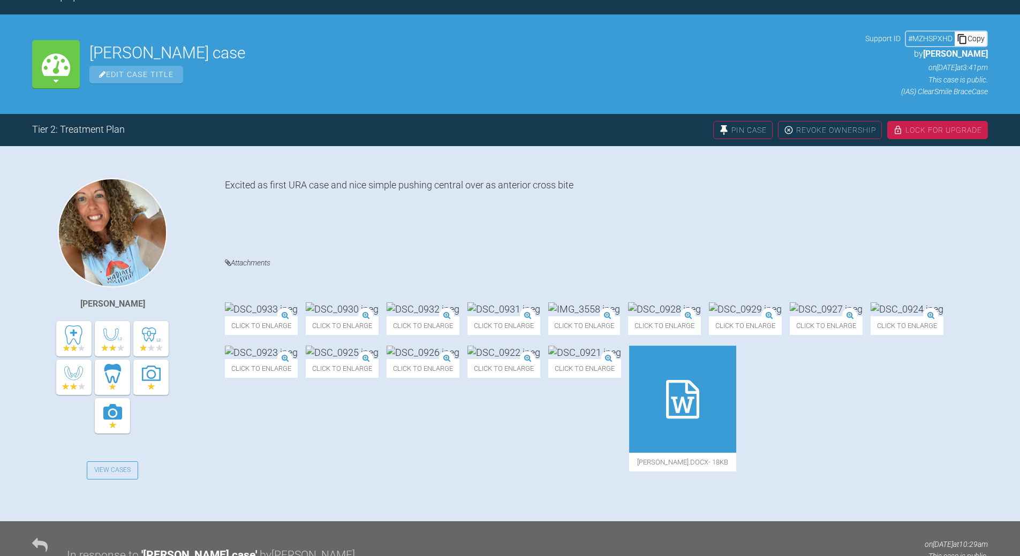
click at [548, 359] on img at bounding box center [584, 352] width 73 height 13
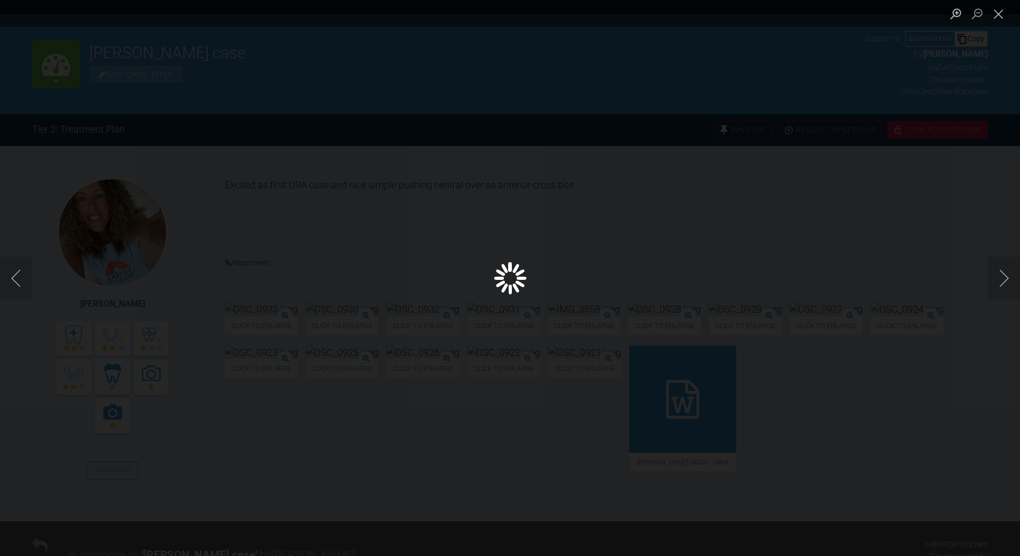
drag, startPoint x: 1003, startPoint y: 16, endPoint x: 977, endPoint y: 25, distance: 27.3
click at [702, 16] on button "Close lightbox" at bounding box center [998, 13] width 21 height 19
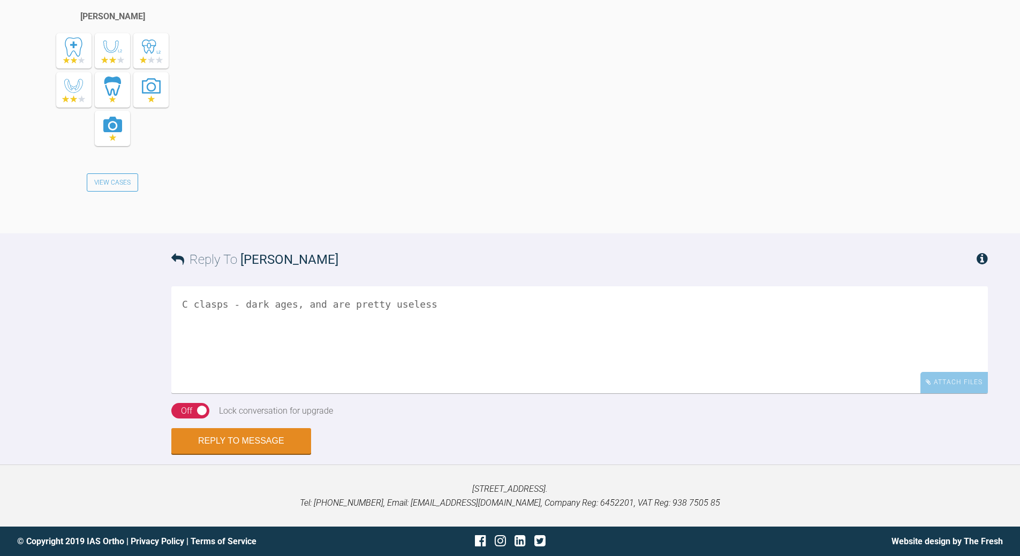
scroll to position [6910, 0]
click at [437, 306] on textarea "C clasps - dark ages, and are pretty useless" at bounding box center [579, 340] width 817 height 107
click at [320, 362] on textarea "C clasps - dark ages, and are pretty useless clasp 6 and E" at bounding box center [579, 340] width 817 height 107
paste textarea
type textarea "C clasps - dark ages, and are pretty useless clasp 6 and E"
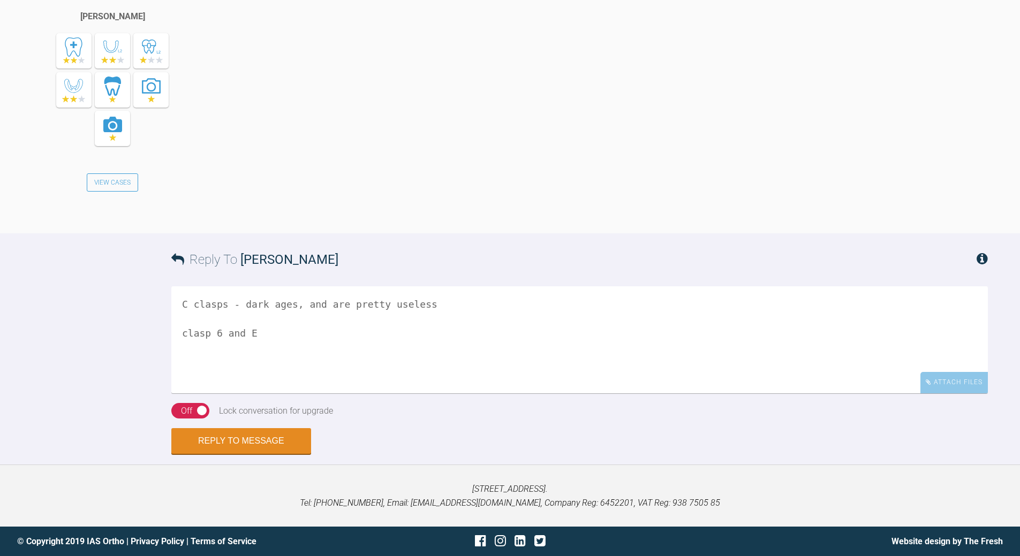
click at [179, 402] on div "On Off" at bounding box center [190, 411] width 38 height 16
click at [702, 384] on div "Attach Files" at bounding box center [954, 382] width 67 height 21
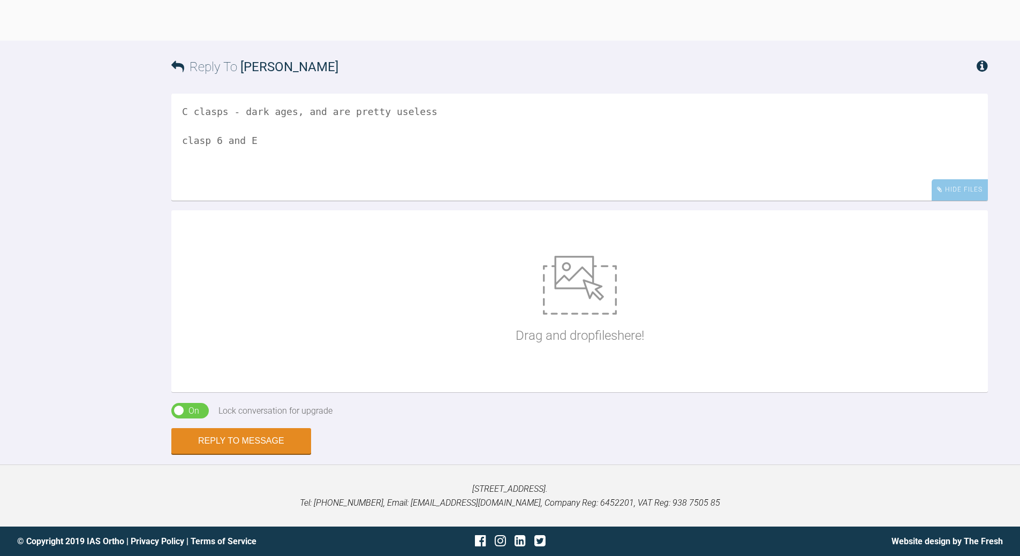
scroll to position [7103, 0]
click at [556, 320] on div "Drag and drop files here!" at bounding box center [580, 301] width 129 height 161
type input "C:\fakepath\extended [PERSON_NAME].webp"
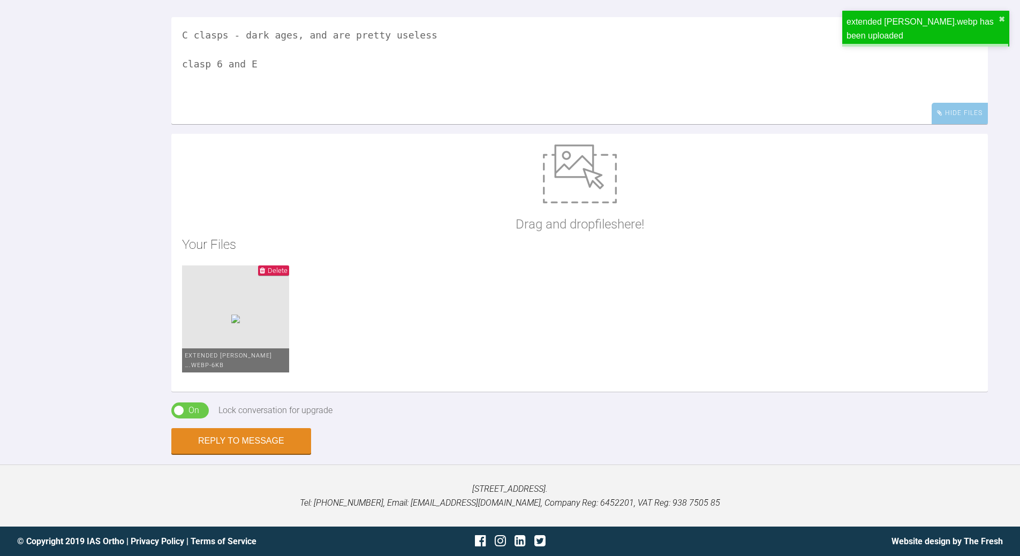
click at [274, 124] on textarea "C clasps - dark ages, and are pretty useless clasp 6 and E" at bounding box center [579, 70] width 817 height 107
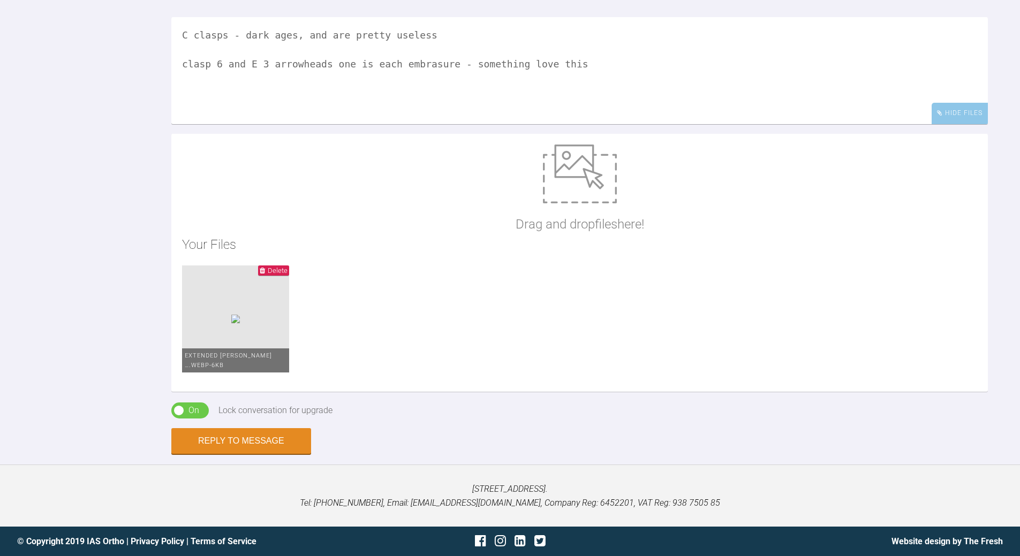
click at [521, 124] on textarea "C clasps - dark ages, and are pretty useless clasp 6 and E 3 arrowheads one is …" at bounding box center [579, 70] width 817 height 107
click at [253, 124] on textarea "C clasps - dark ages, and are pretty useless clasp 6 and E 3 arrowheads one is …" at bounding box center [579, 70] width 817 height 107
click at [363, 124] on textarea "C clasps - dark ages, and are pretty useless clasp 6 and E - 3 arrowheads one i…" at bounding box center [579, 70] width 817 height 107
click at [578, 124] on textarea "C clasps - dark ages, and are pretty useless clasp 6 and E - 3 arrowheads one i…" at bounding box center [579, 70] width 817 height 107
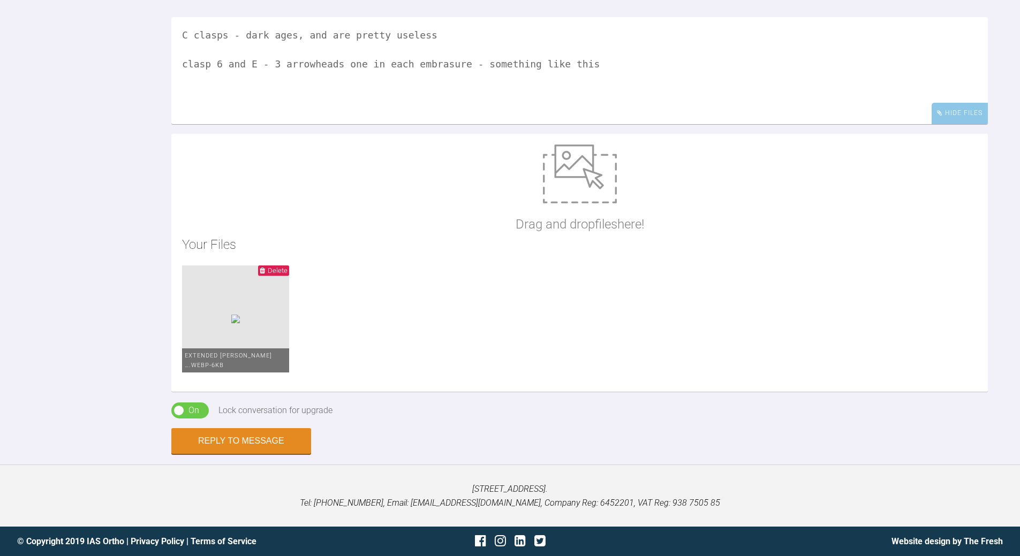
click at [577, 124] on textarea "C clasps - dark ages, and are pretty useless clasp 6 and E - 3 arrowheads one i…" at bounding box center [579, 70] width 817 height 107
click at [621, 124] on textarea "C clasps - dark ages, and are pretty useless clasp 6 and E - 3 arrowheads one i…" at bounding box center [579, 70] width 817 height 107
drag, startPoint x: 779, startPoint y: 147, endPoint x: 798, endPoint y: 132, distance: 23.6
click at [702, 124] on textarea "C clasps - dark ages, and are pretty useless clasp 6 and E - 3 arrowheads one i…" at bounding box center [579, 70] width 817 height 107
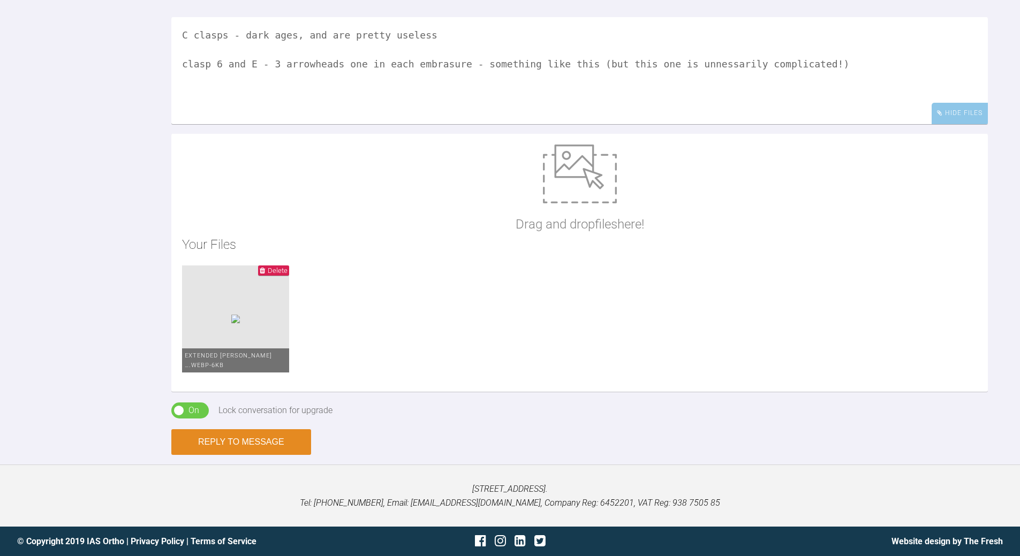
type textarea "C clasps - dark ages, and are pretty useless clasp 6 and E - 3 arrowheads one i…"
click at [262, 402] on button "Reply to Message" at bounding box center [241, 443] width 140 height 26
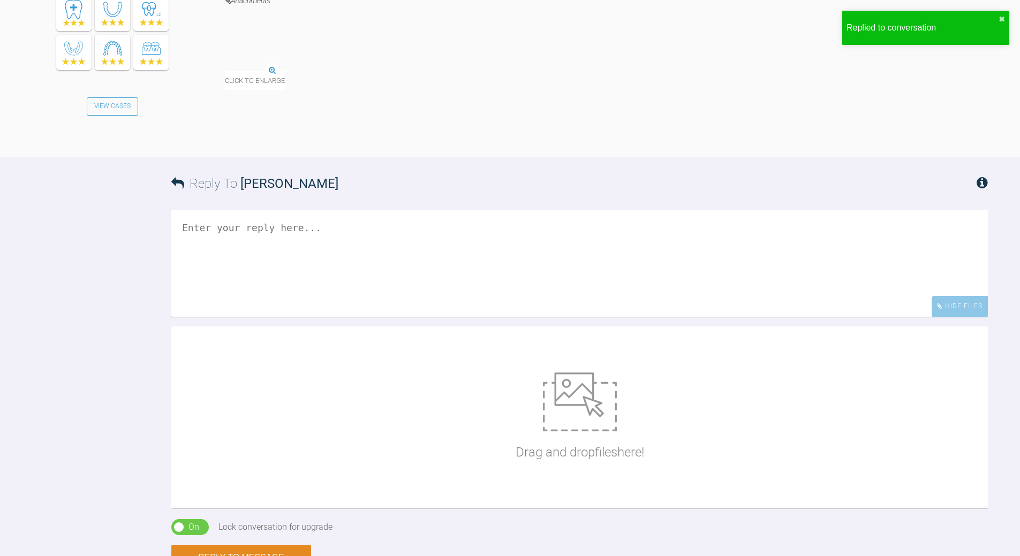
scroll to position [7327, 0]
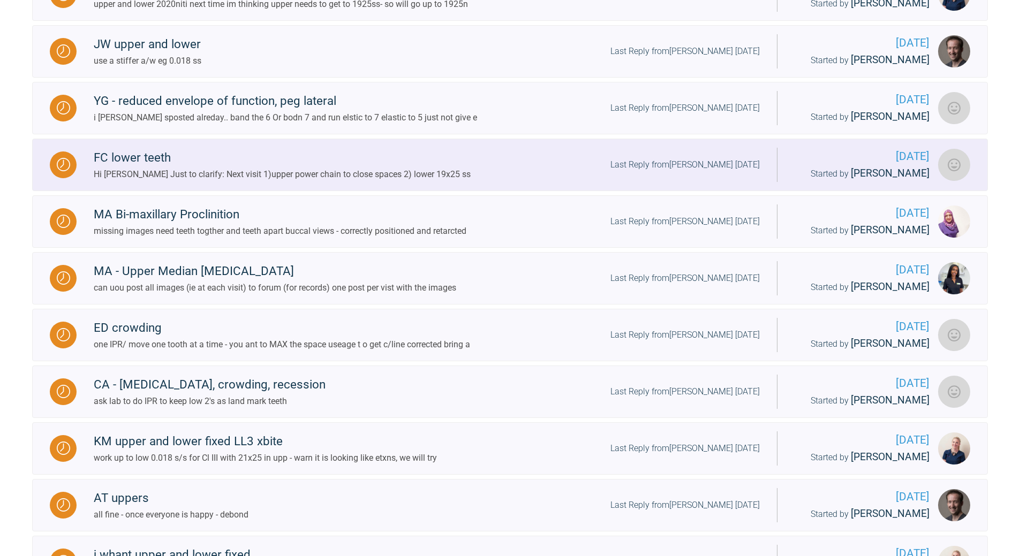
scroll to position [632, 0]
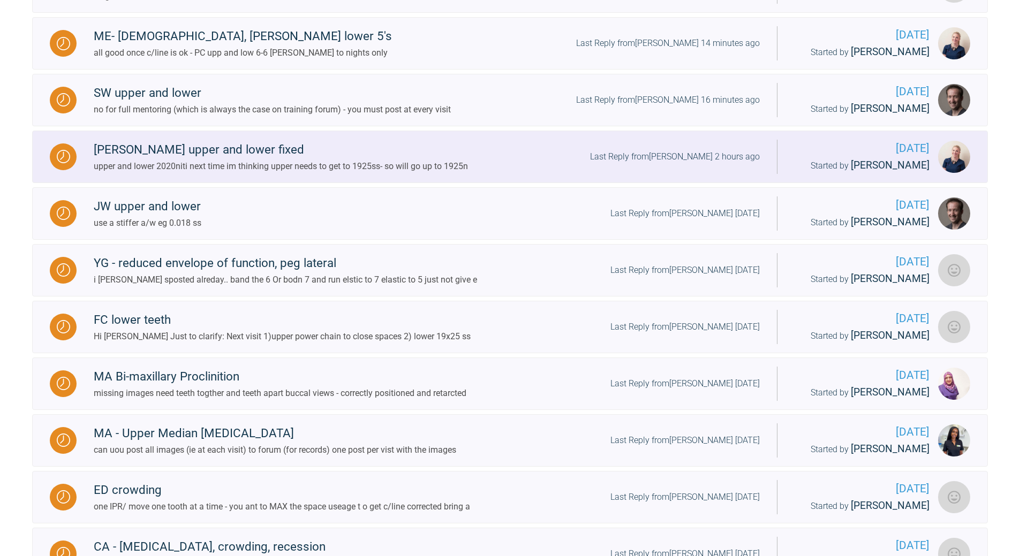
click at [678, 164] on div "Last Reply from [PERSON_NAME] 2 hours ago" at bounding box center [675, 157] width 170 height 14
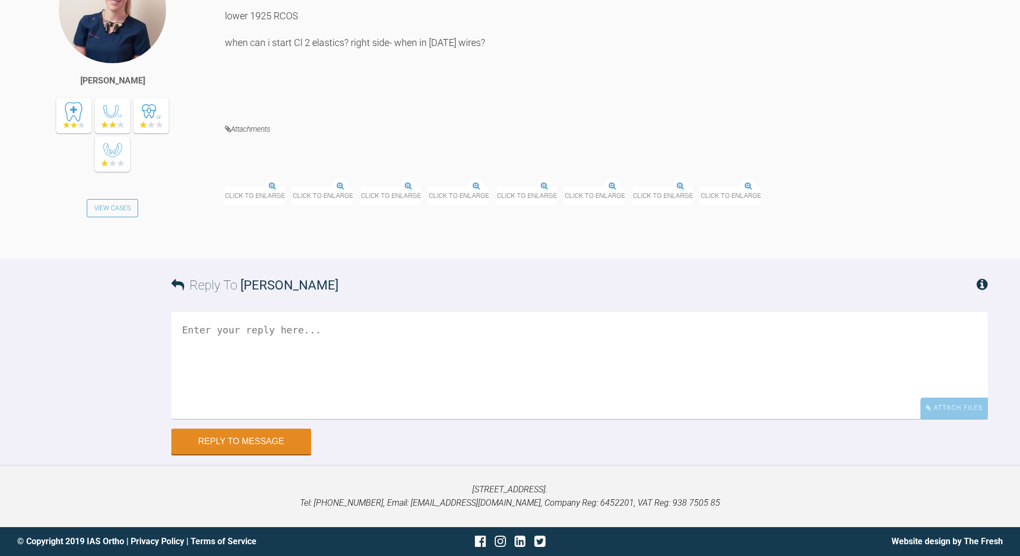
scroll to position [3257, 0]
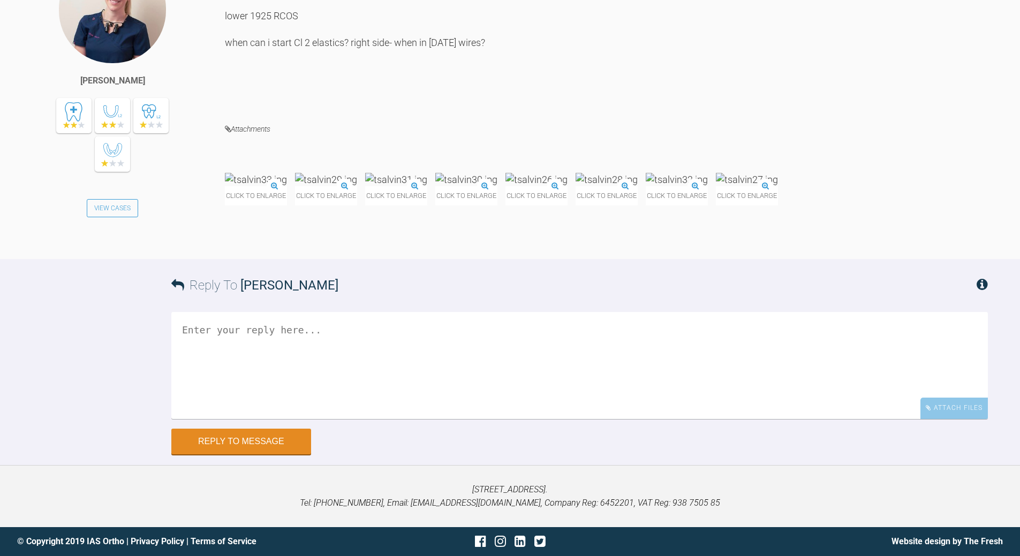
click at [388, 402] on textarea at bounding box center [579, 365] width 817 height 107
click at [227, 391] on textarea "would awiat s/s in upp as teeth are 'hnging down'" at bounding box center [579, 365] width 817 height 107
click at [382, 390] on textarea "would await s/s in upp as teeth are 'hnging down'" at bounding box center [579, 365] width 817 height 107
type textarea "would await s/s in upp as teeth are 'hanging down'"
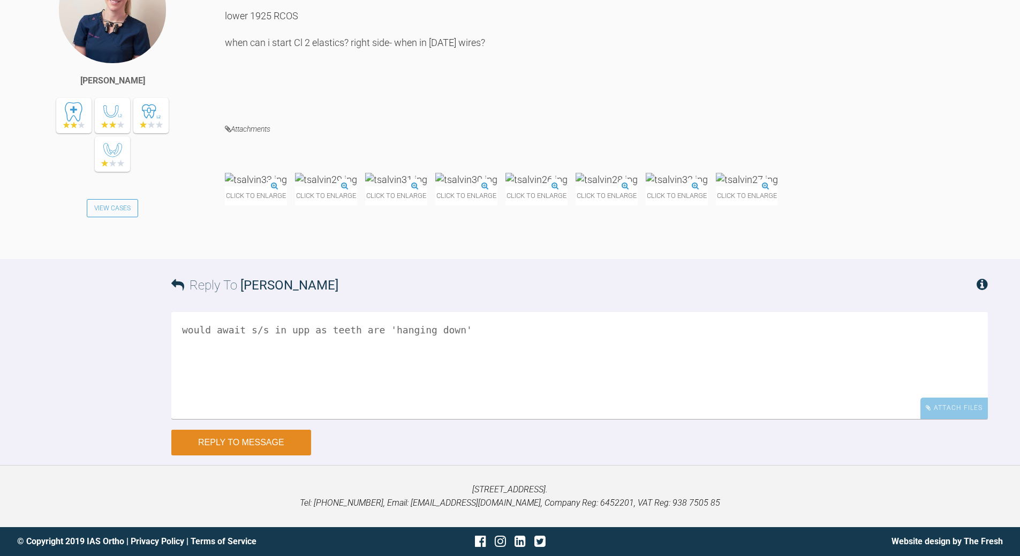
click at [301, 402] on button "Reply to Message" at bounding box center [241, 443] width 140 height 26
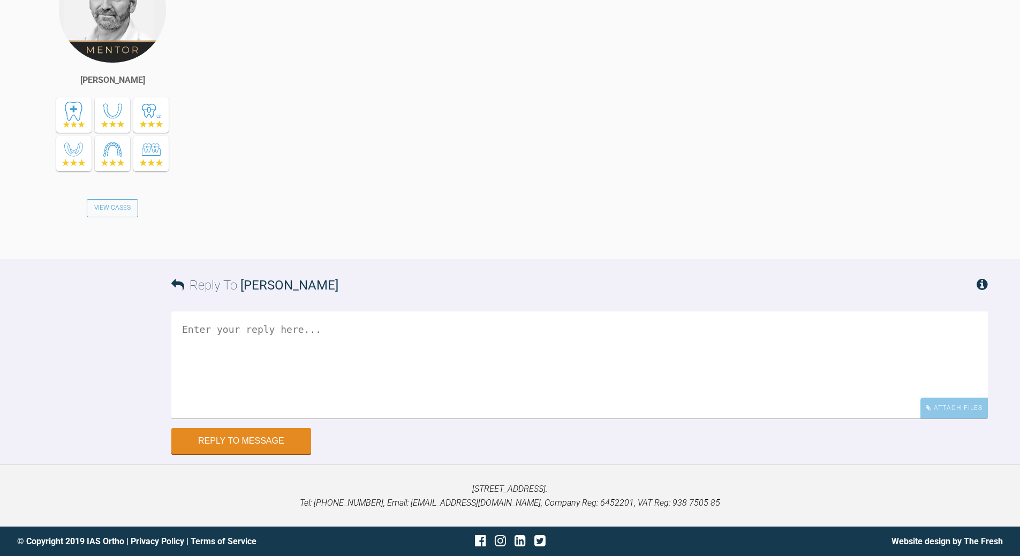
scroll to position [3242, 0]
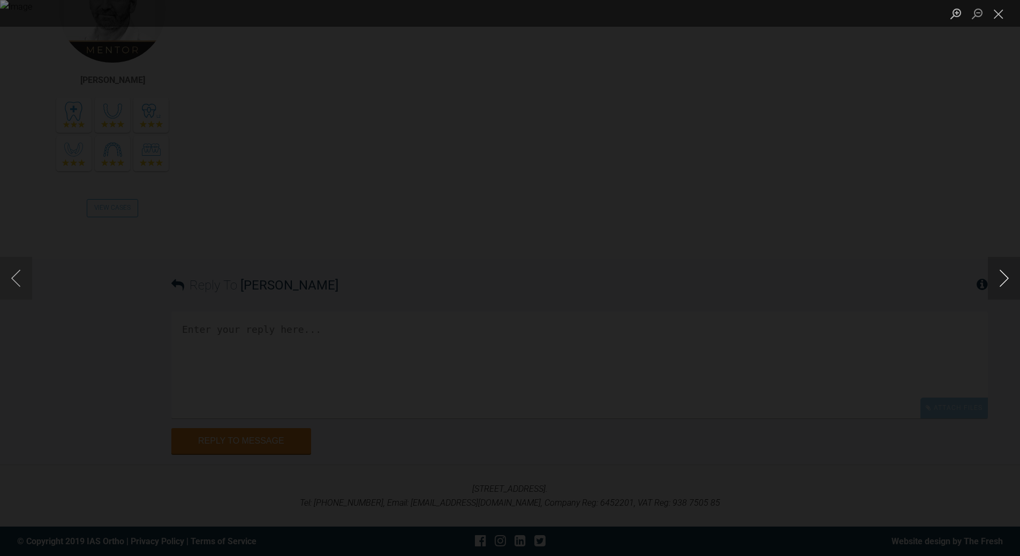
click at [702, 274] on button "Next image" at bounding box center [1004, 278] width 32 height 43
click at [702, 275] on button "Next image" at bounding box center [1004, 278] width 32 height 43
click at [702, 278] on button "Next image" at bounding box center [1004, 278] width 32 height 43
click at [702, 276] on button "Next image" at bounding box center [1004, 278] width 32 height 43
click at [702, 277] on button "Next image" at bounding box center [1004, 278] width 32 height 43
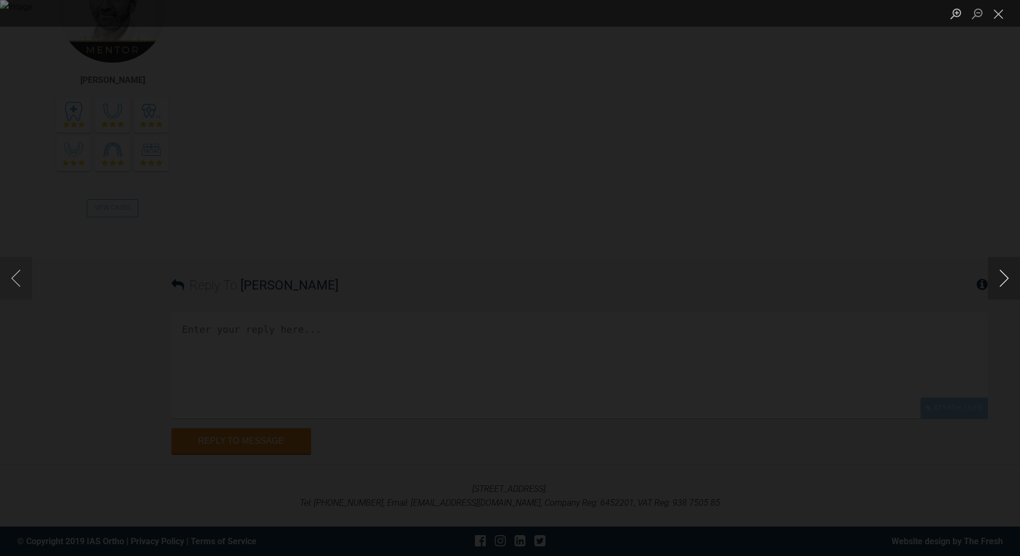
click at [702, 274] on button "Next image" at bounding box center [1004, 278] width 32 height 43
click at [702, 273] on button "Next image" at bounding box center [1004, 278] width 32 height 43
click at [702, 282] on button "Next image" at bounding box center [1004, 278] width 32 height 43
click at [702, 10] on button "Close lightbox" at bounding box center [998, 13] width 21 height 19
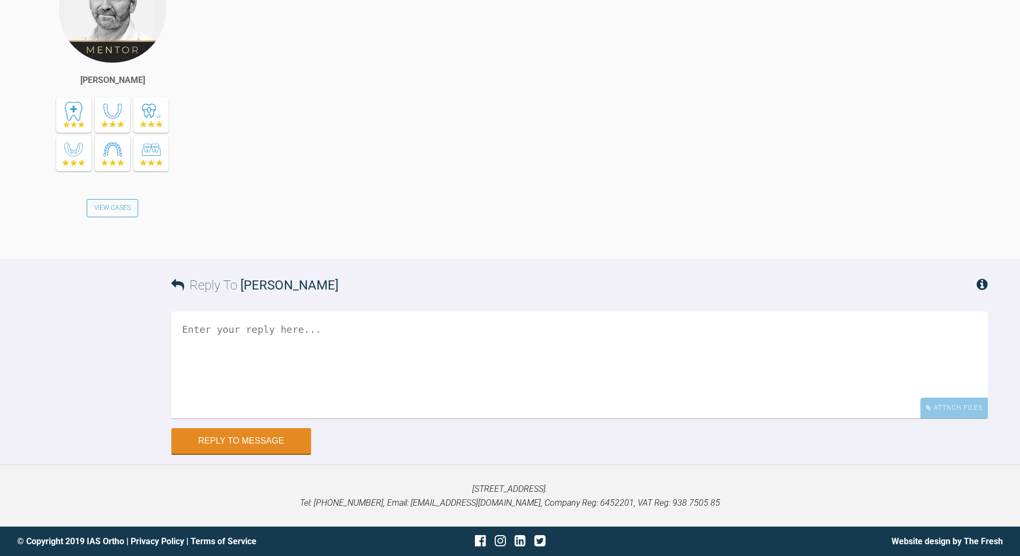
scroll to position [3724, 0]
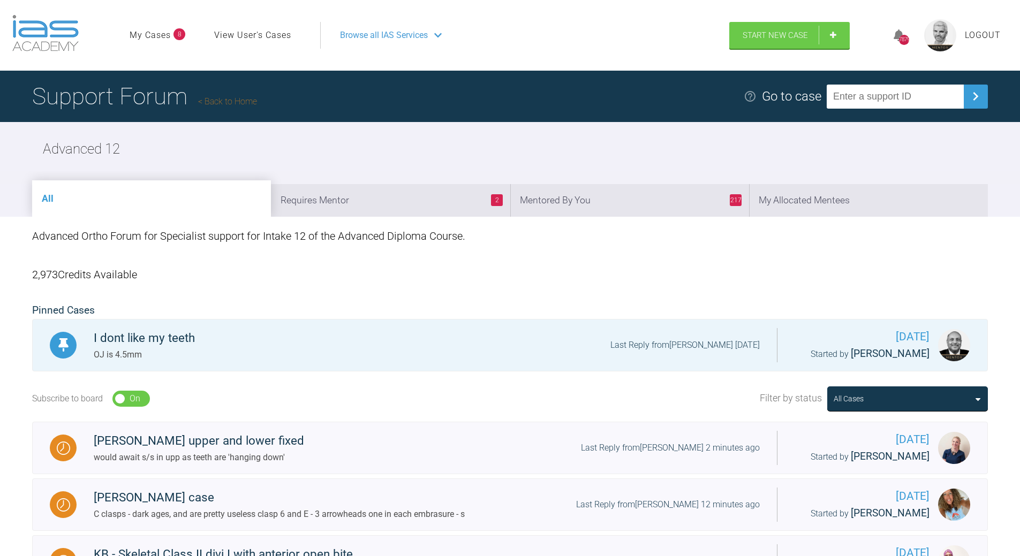
click at [240, 101] on link "Back to Home" at bounding box center [227, 101] width 59 height 10
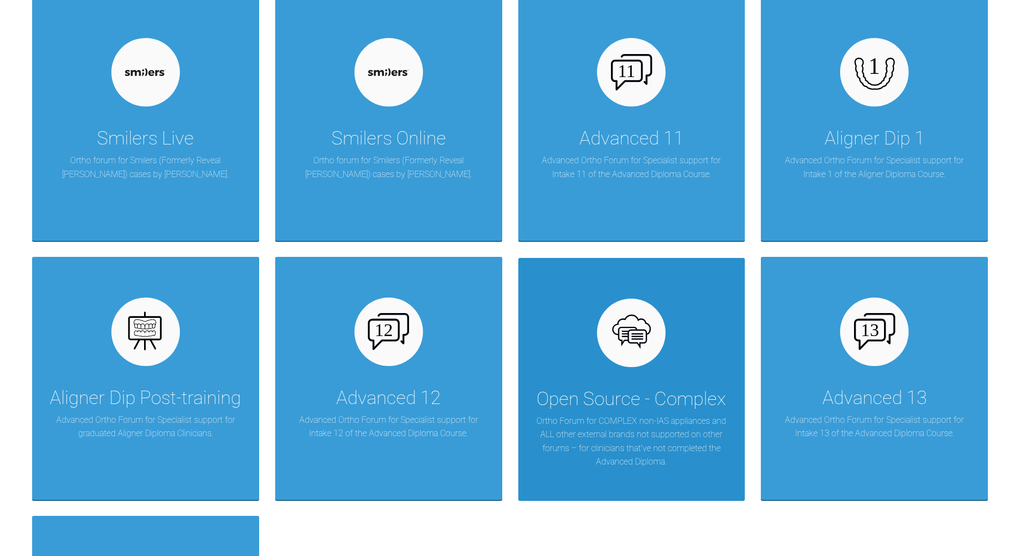
scroll to position [1446, 0]
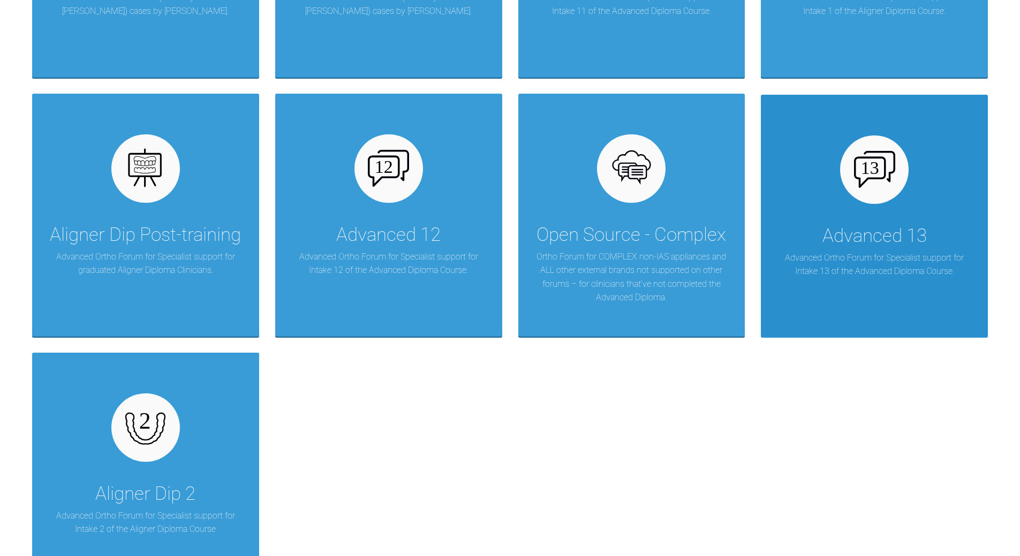
click at [702, 224] on div "Advanced 13" at bounding box center [875, 236] width 104 height 30
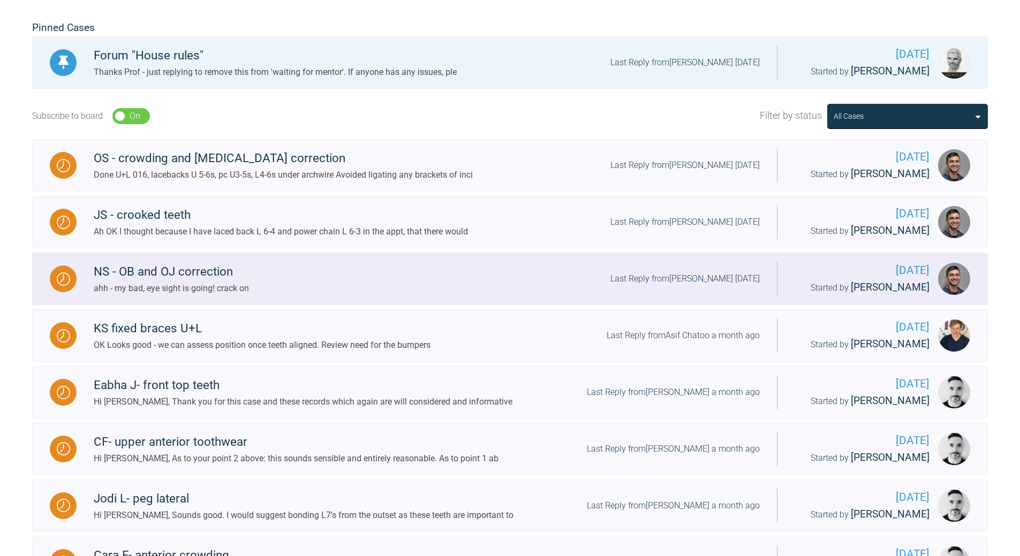
scroll to position [282, 0]
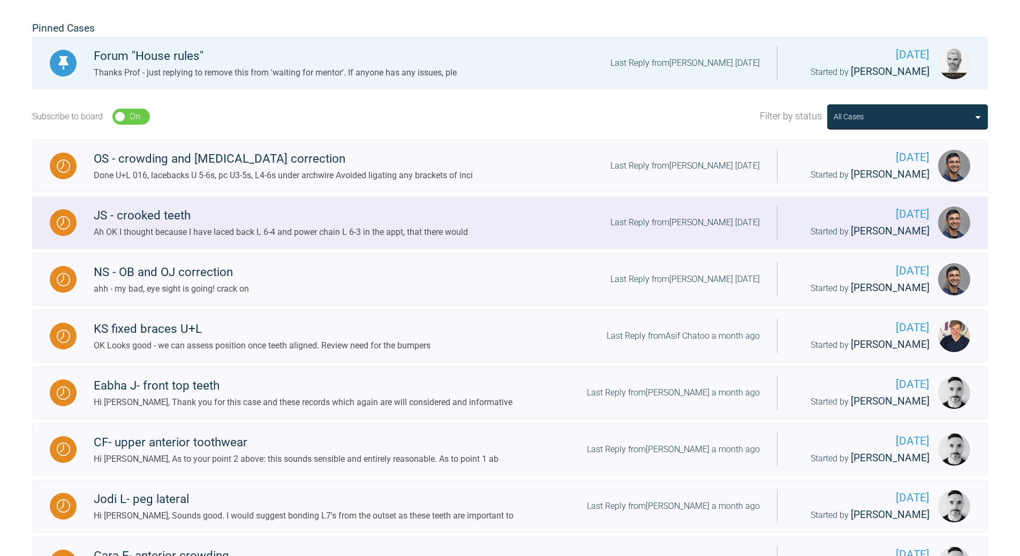
click at [673, 220] on div "Last Reply from [PERSON_NAME] [DATE]" at bounding box center [685, 223] width 149 height 14
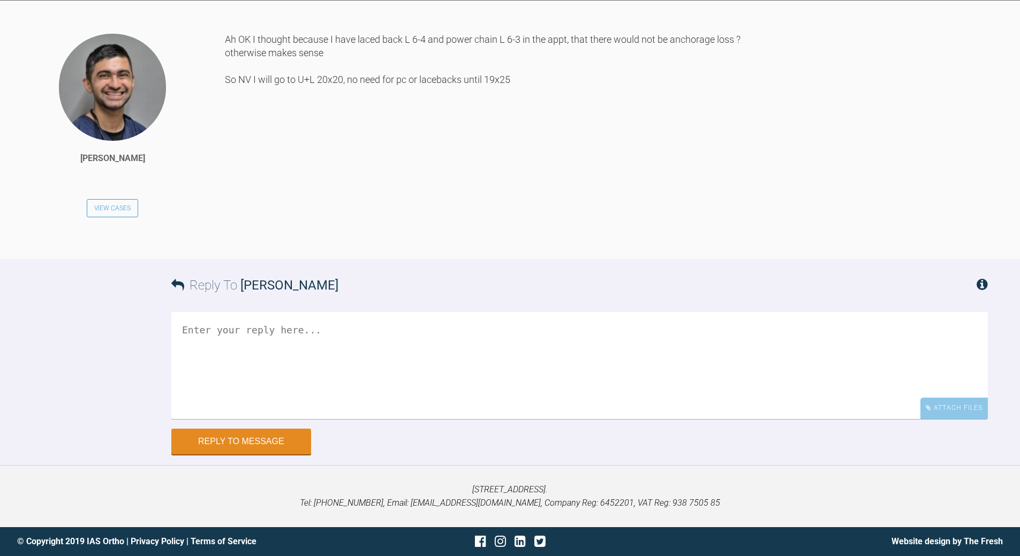
scroll to position [9158, 0]
click at [304, 402] on textarea at bounding box center [579, 365] width 817 height 107
click at [560, 402] on textarea "as there si spaec b/b 6 and 4 - both will meet in teh middle" at bounding box center [579, 365] width 817 height 107
type textarea "as there si spaec b/b 6 and 4 - both will meet in teh middle n/v - all good"
click at [247, 402] on button "Reply to Message" at bounding box center [241, 443] width 140 height 26
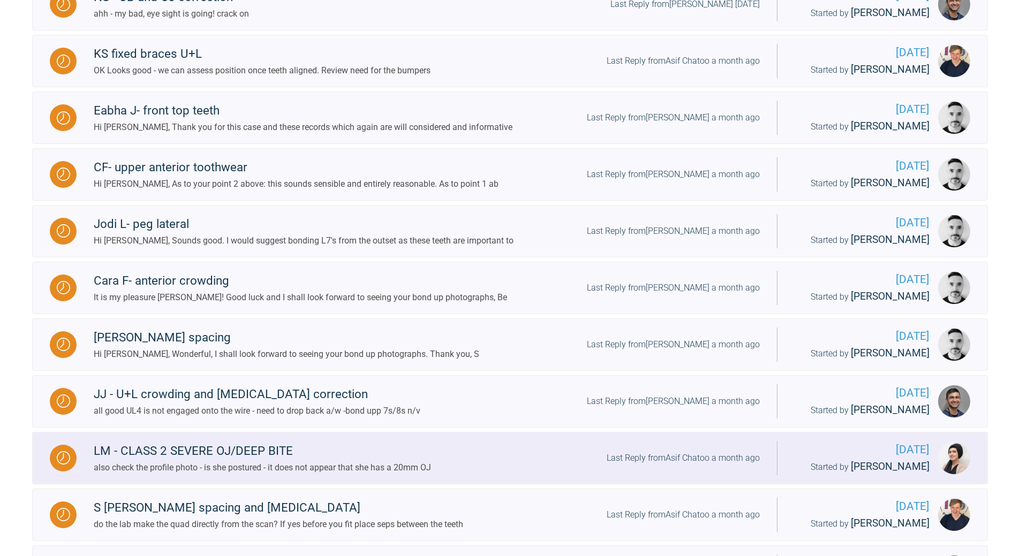
scroll to position [282, 0]
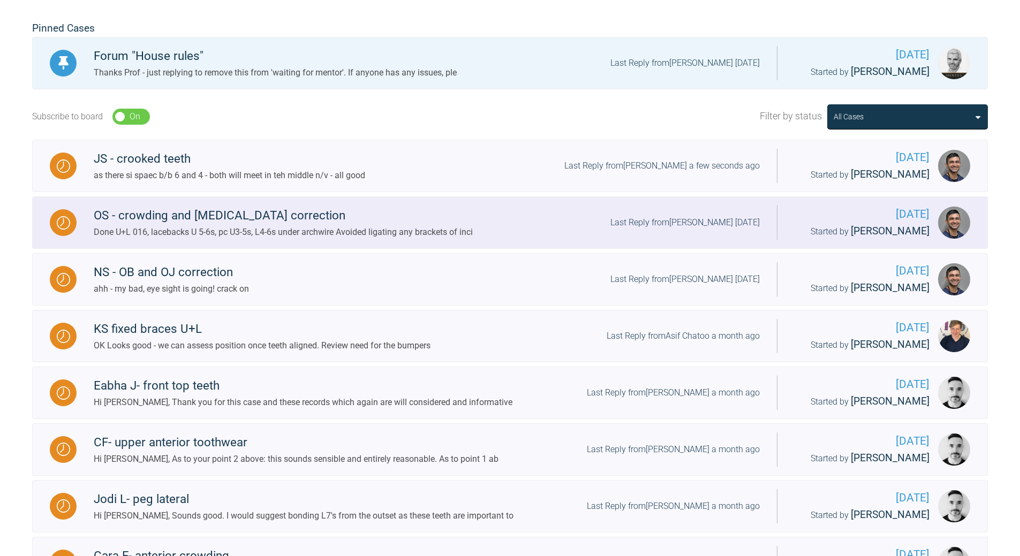
click at [702, 214] on div "OS - crowding and [MEDICAL_DATA] correction Done U+L 016, lacebacks U 5-6s, pc …" at bounding box center [427, 222] width 701 height 33
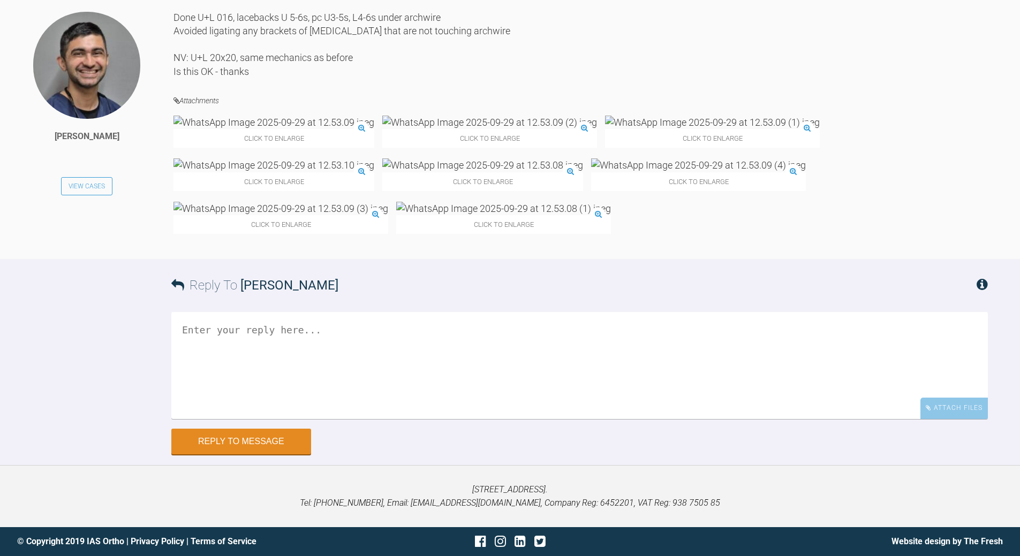
scroll to position [6571, 0]
click at [236, 129] on img at bounding box center [274, 122] width 201 height 13
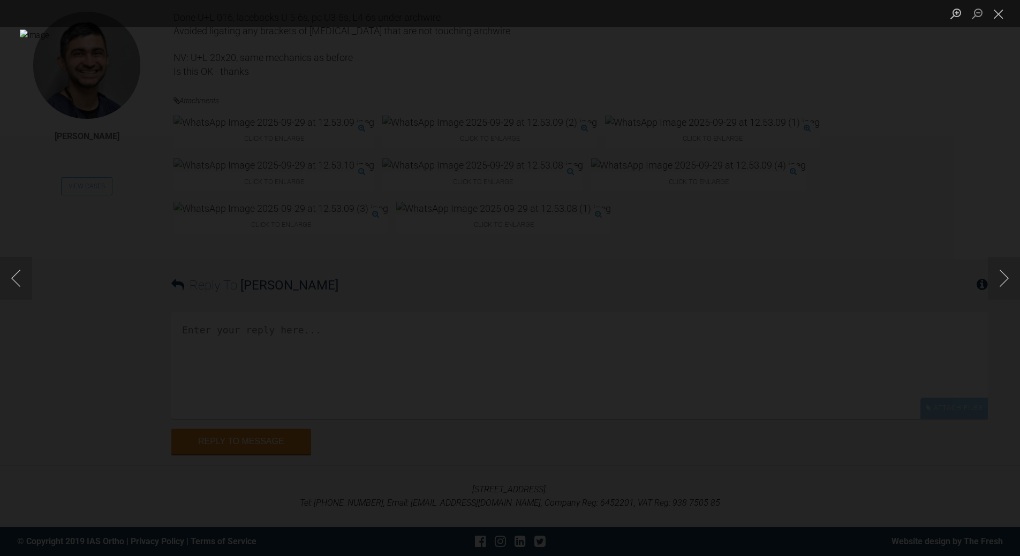
click at [702, 293] on img "Lightbox" at bounding box center [476, 278] width 912 height 498
click at [702, 282] on button "Next image" at bounding box center [1004, 278] width 32 height 43
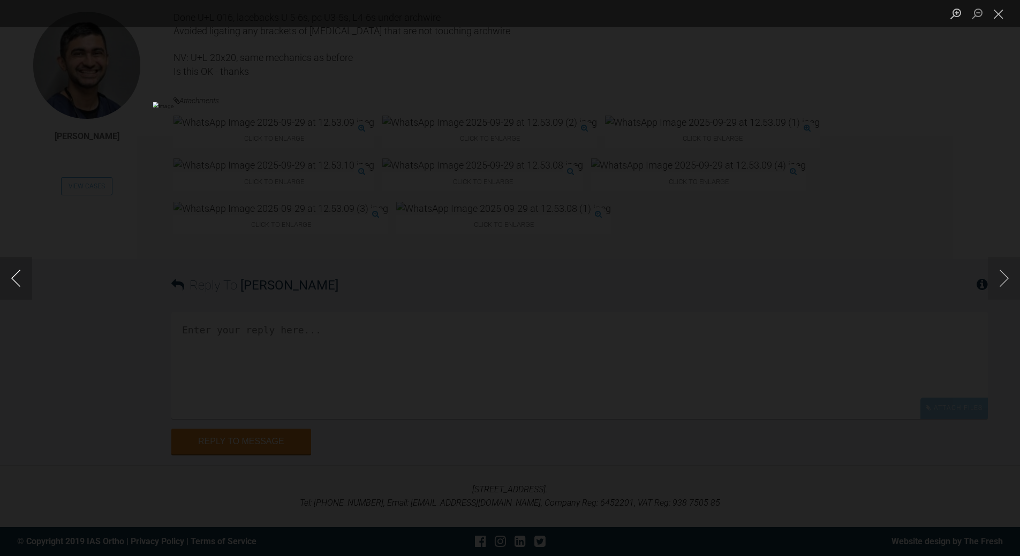
click at [25, 286] on button "Previous image" at bounding box center [16, 278] width 32 height 43
click at [702, 277] on button "Next image" at bounding box center [1004, 278] width 32 height 43
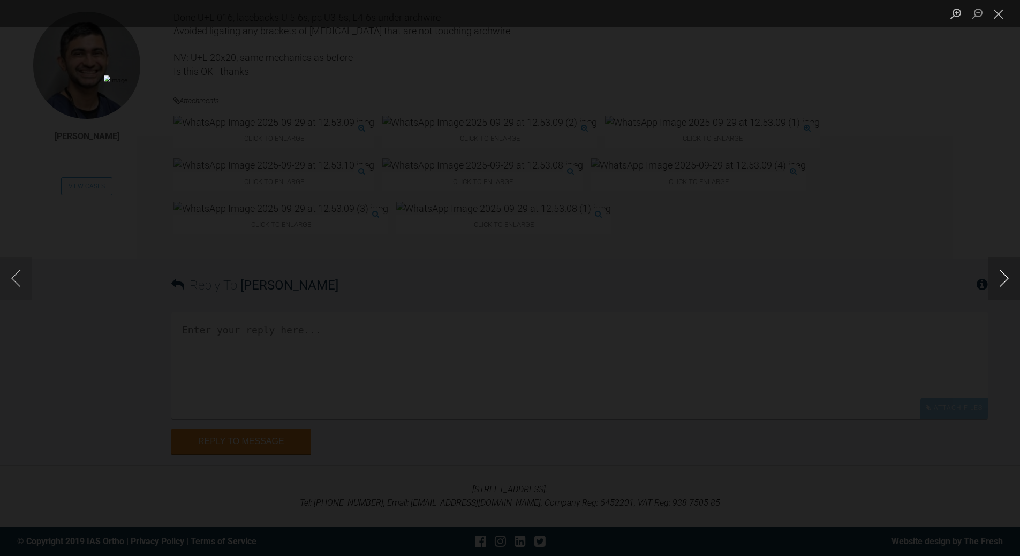
click at [702, 277] on button "Next image" at bounding box center [1004, 278] width 32 height 43
click at [702, 18] on button "Close lightbox" at bounding box center [998, 13] width 21 height 19
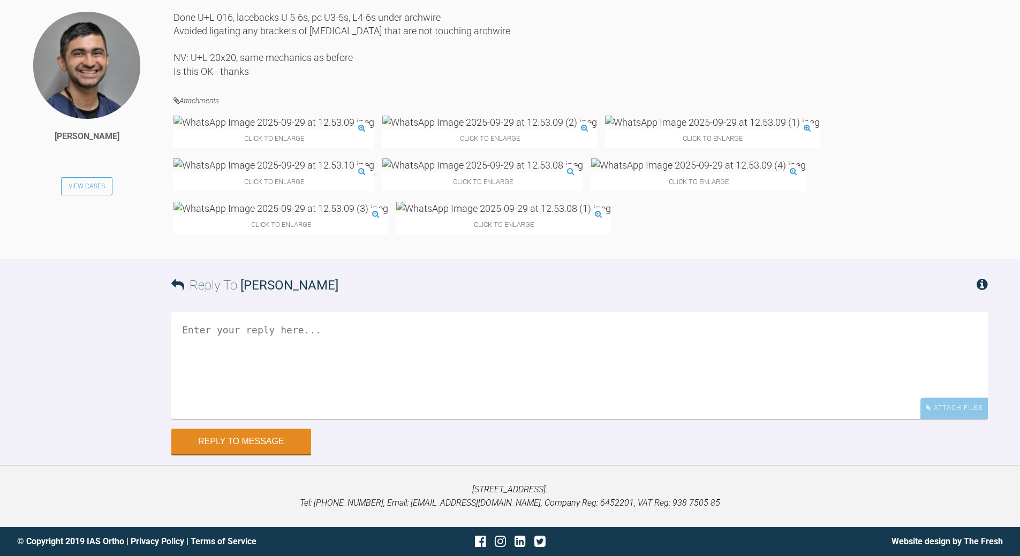
scroll to position [6784, 0]
click at [329, 346] on textarea at bounding box center [579, 365] width 817 height 107
click at [583, 159] on img at bounding box center [482, 165] width 201 height 13
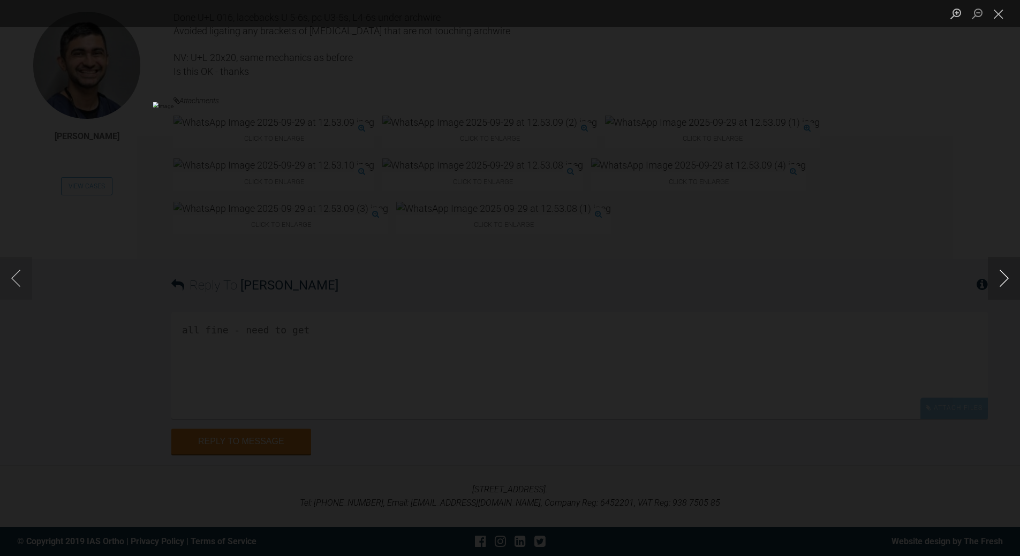
click at [702, 280] on button "Next image" at bounding box center [1004, 278] width 32 height 43
click at [702, 279] on button "Next image" at bounding box center [1004, 278] width 32 height 43
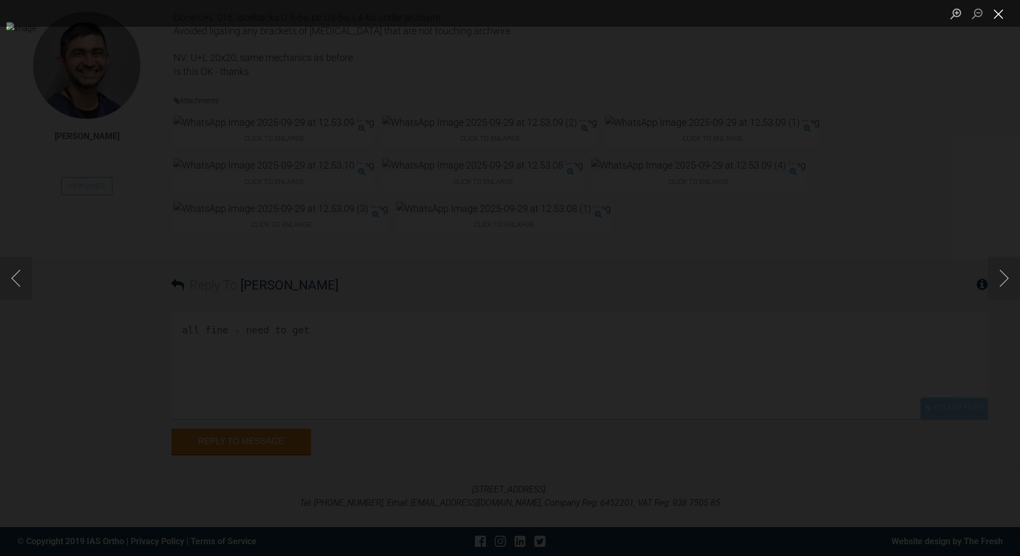
click at [702, 9] on button "Close lightbox" at bounding box center [998, 13] width 21 height 19
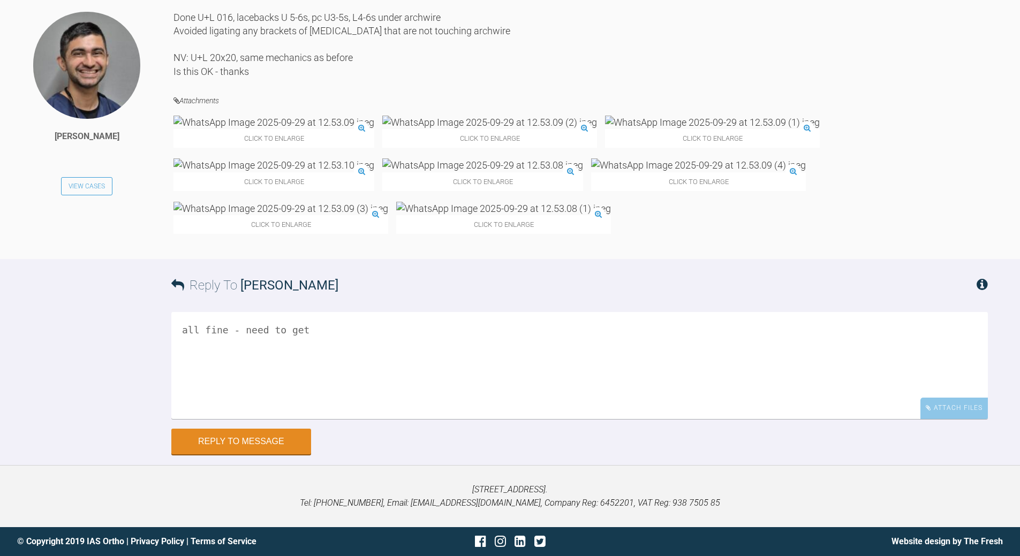
click at [334, 326] on textarea "all fine - need to get" at bounding box center [579, 365] width 817 height 107
click at [322, 327] on textarea "all fine - need to get LR4 ; then 3 bnack to creat spaec to align cnetra aldn c…" at bounding box center [579, 365] width 817 height 107
click at [405, 327] on textarea "all fine - need to get LR4 back ; then 3 bnack to creat spaec to align cnetra a…" at bounding box center [579, 365] width 817 height 107
click at [570, 333] on textarea "all fine - need to get LR4 back ; then 3 back to creat spaec to align cnetra al…" at bounding box center [579, 365] width 817 height 107
click at [569, 333] on textarea "all fine - need to get LR4 back ; then 3 back to creat spaec to align cnetra al…" at bounding box center [579, 365] width 817 height 107
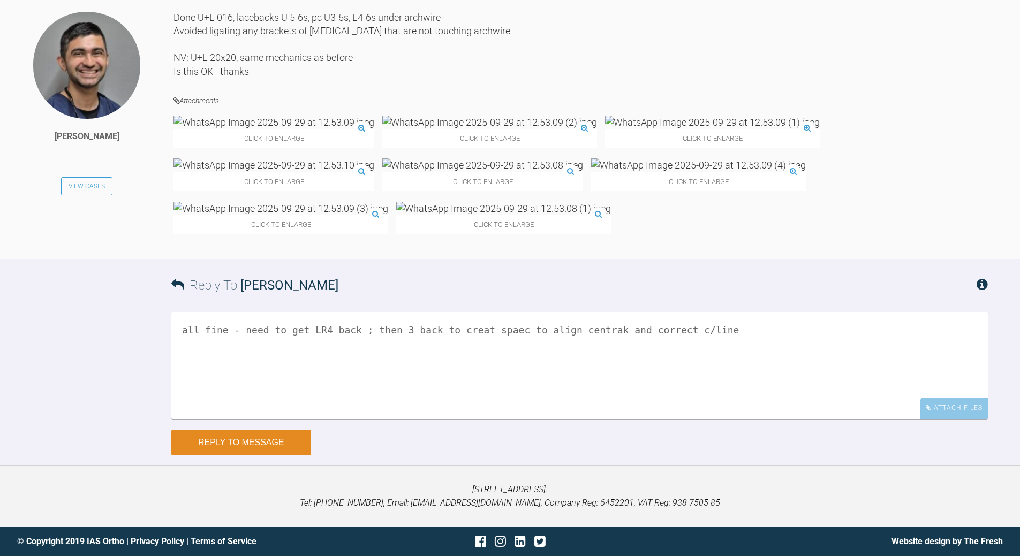
type textarea "all fine - need to get LR4 back ; then 3 back to creat spaec to align centrak a…"
click at [282, 402] on button "Reply to Message" at bounding box center [241, 443] width 140 height 26
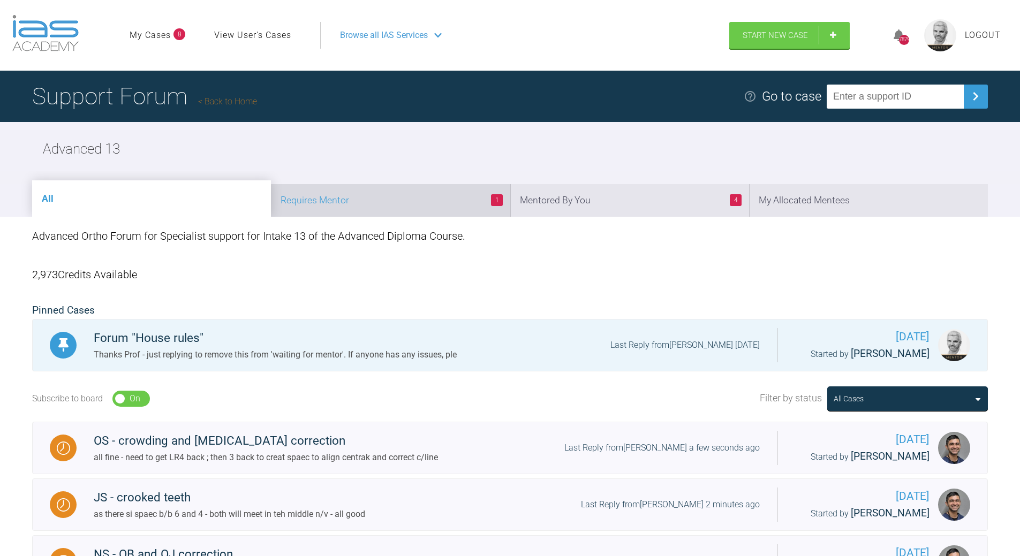
click at [437, 199] on li "1 Requires Mentor" at bounding box center [390, 200] width 239 height 33
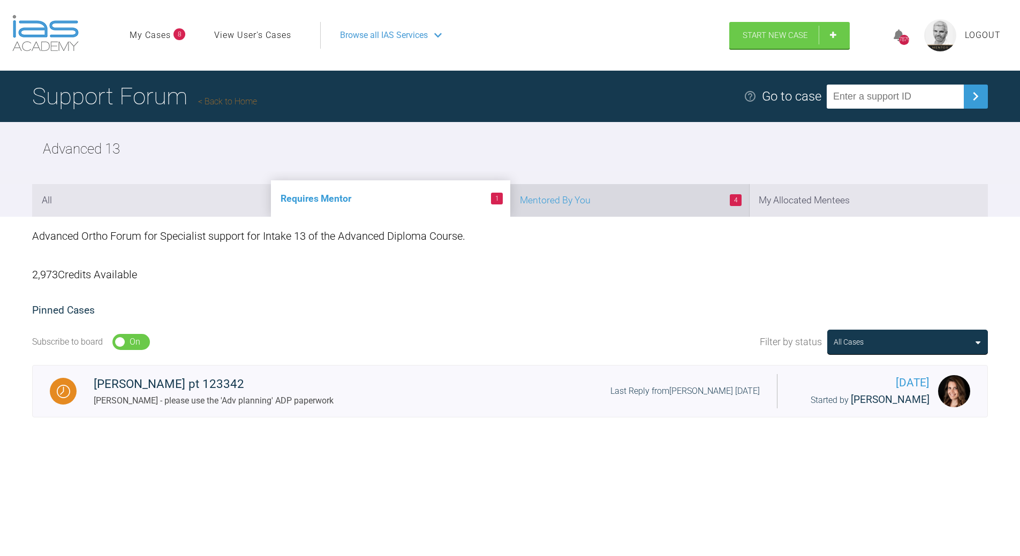
click at [650, 195] on li "4 Mentored By You" at bounding box center [629, 200] width 239 height 33
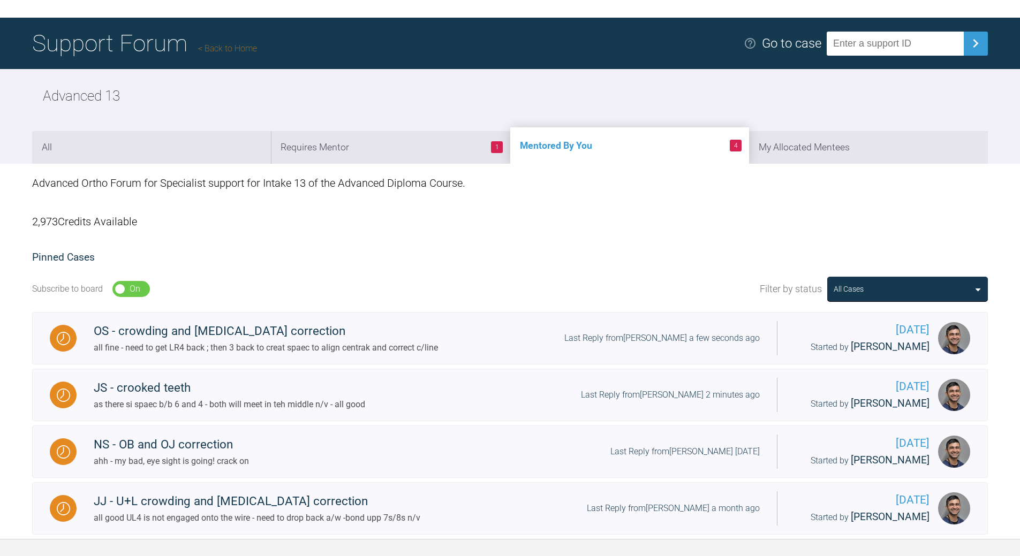
scroll to position [127, 0]
